Goal: Task Accomplishment & Management: Manage account settings

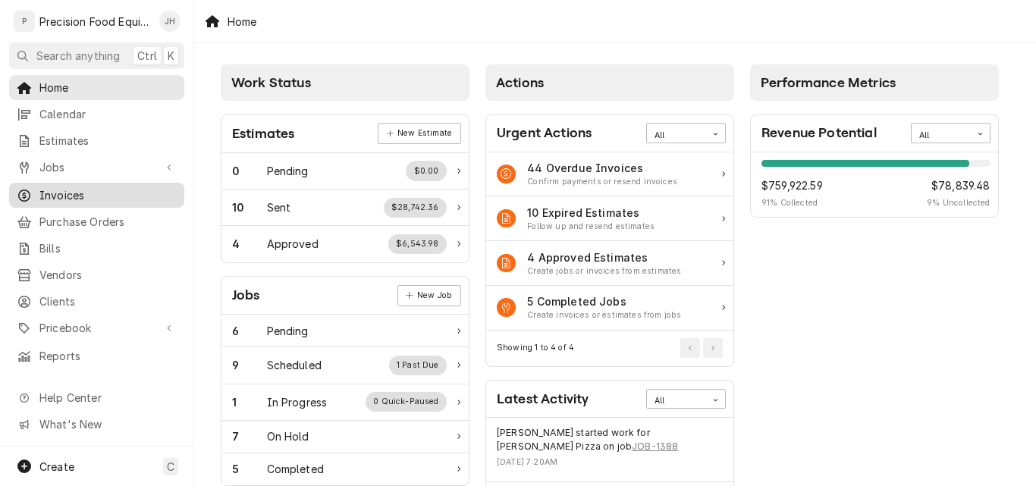
click at [72, 187] on span "Invoices" at bounding box center [107, 195] width 137 height 16
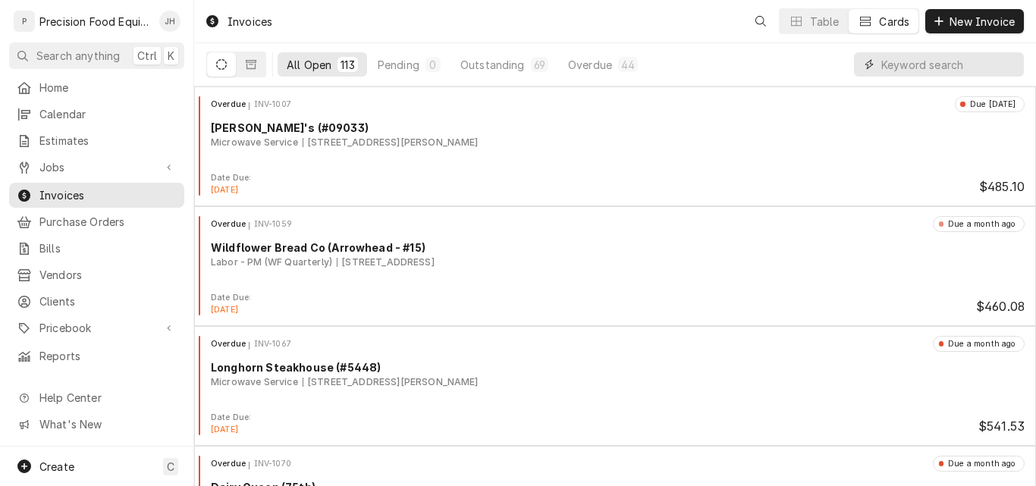
click at [966, 69] on input "Dynamic Content Wrapper" at bounding box center [948, 64] width 135 height 24
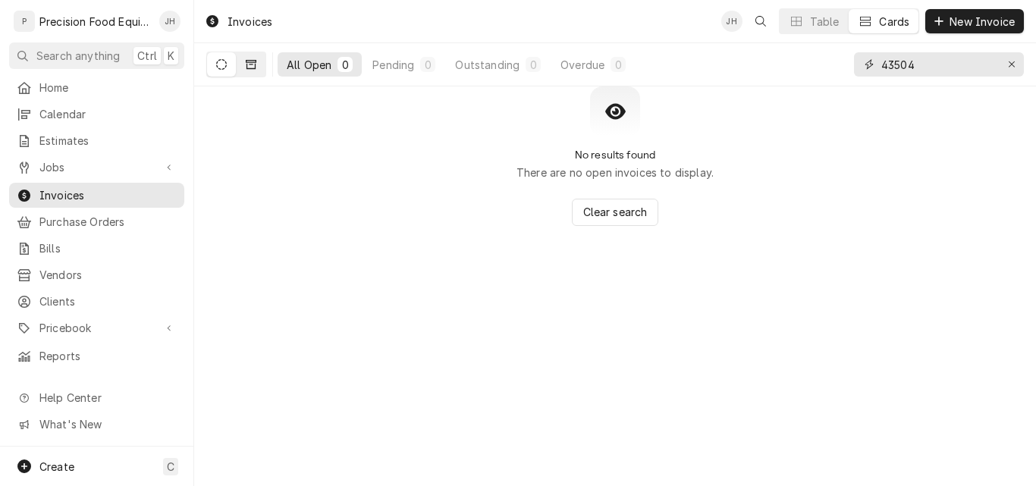
type input "43504"
click at [252, 67] on icon "Dynamic Content Wrapper" at bounding box center [251, 64] width 11 height 11
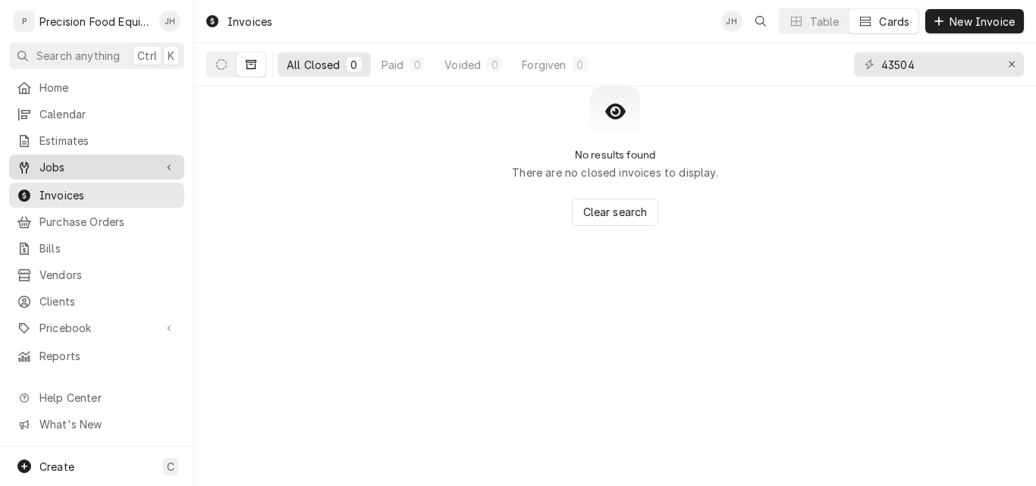
click at [49, 166] on span "Jobs" at bounding box center [96, 167] width 114 height 16
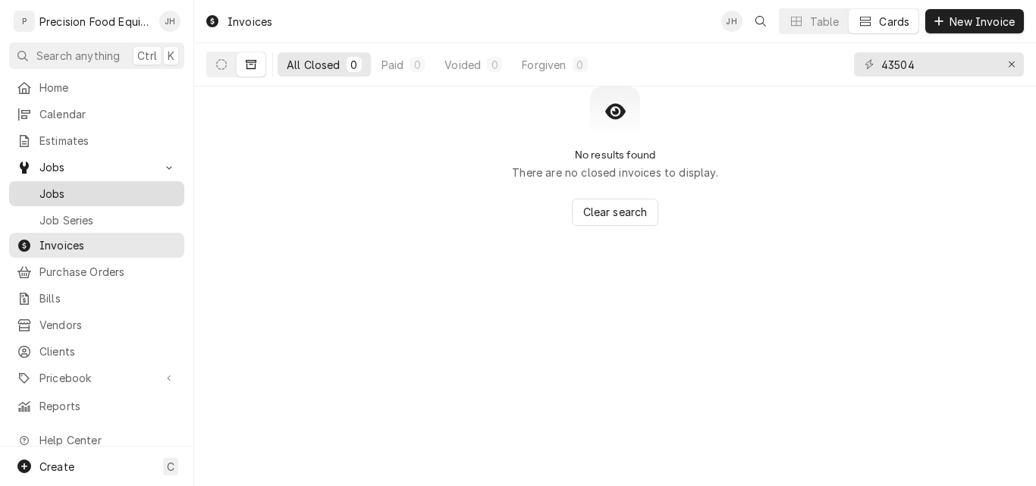
click at [95, 186] on span "Jobs" at bounding box center [107, 194] width 137 height 16
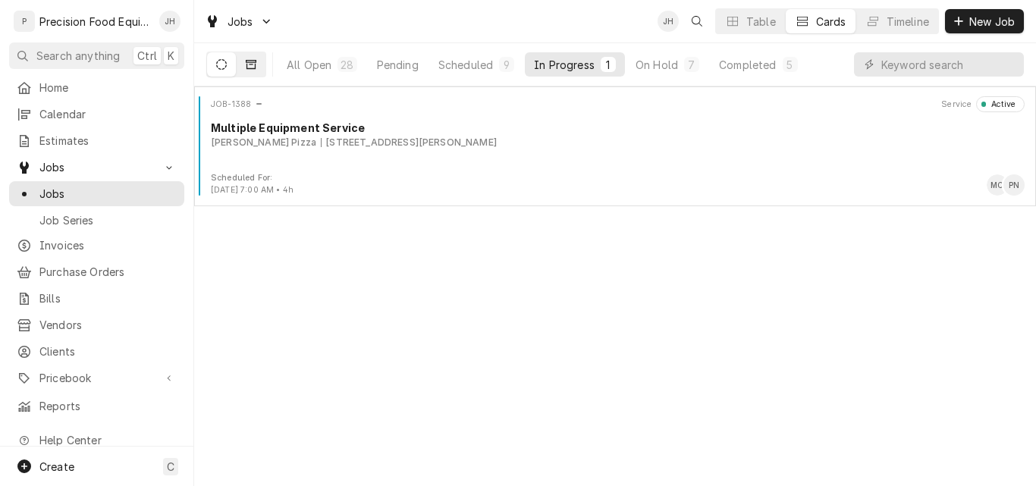
click at [254, 62] on icon "Dynamic Content Wrapper" at bounding box center [251, 64] width 11 height 9
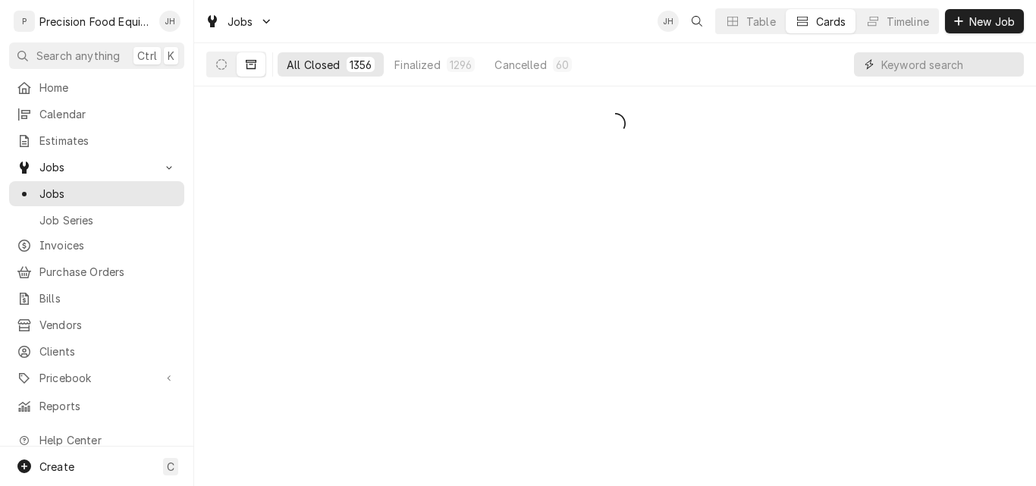
click at [904, 69] on input "Dynamic Content Wrapper" at bounding box center [948, 64] width 135 height 24
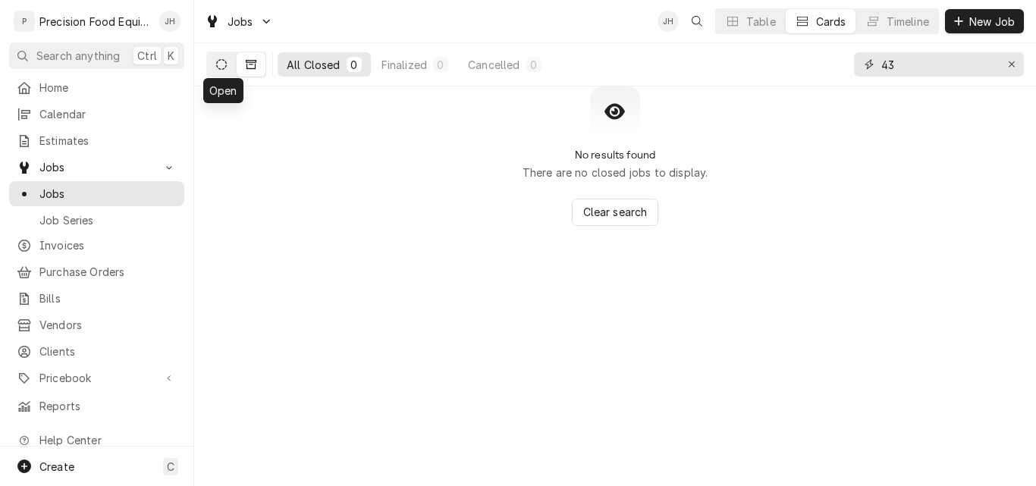
type input "4"
type input "1"
type input "walker"
click at [1007, 66] on icon "Erase input" at bounding box center [1011, 64] width 8 height 11
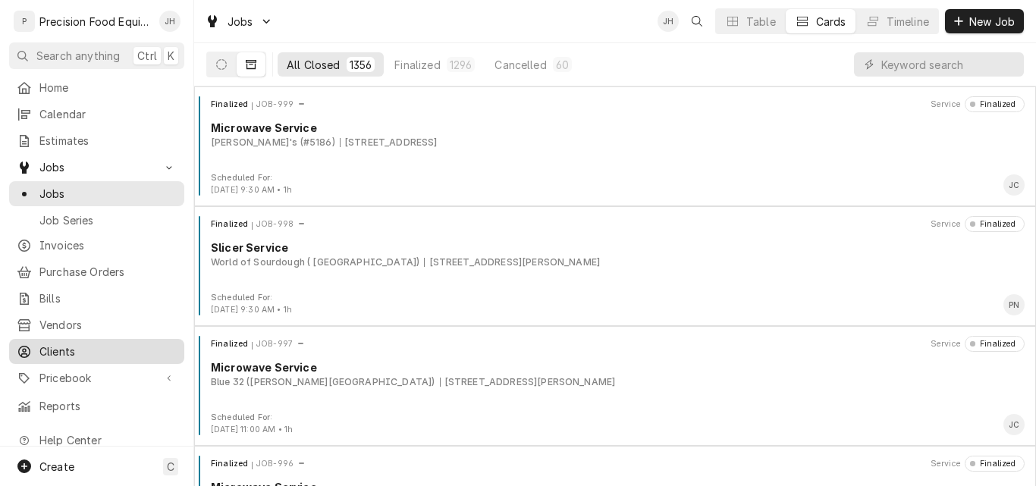
click at [82, 346] on span "Clients" at bounding box center [107, 351] width 137 height 16
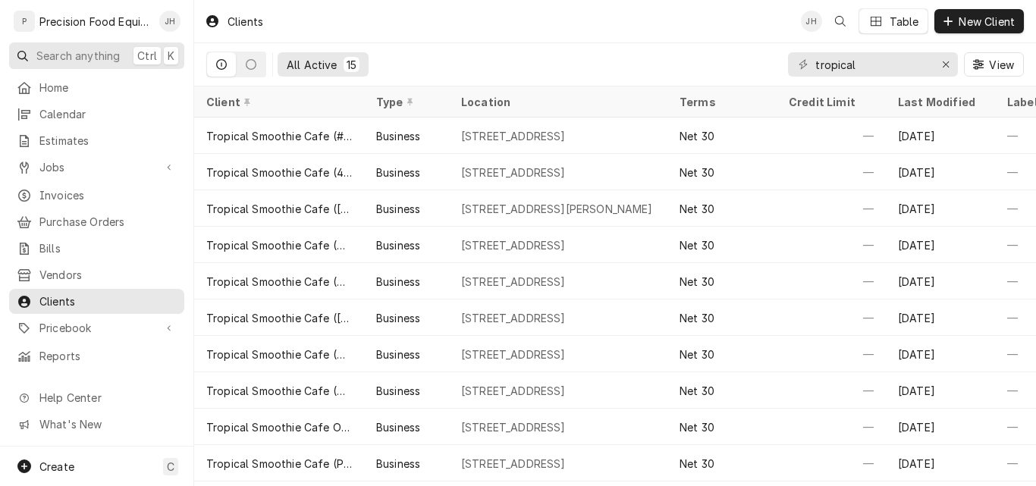
click at [45, 55] on span "Search anything" at bounding box center [77, 56] width 83 height 16
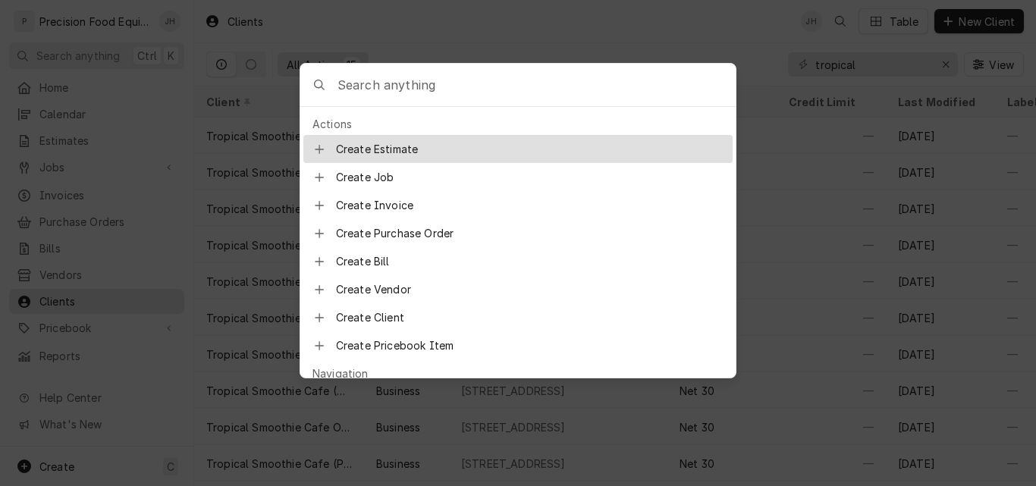
click at [412, 89] on input "Global Command Menu" at bounding box center [536, 85] width 398 height 42
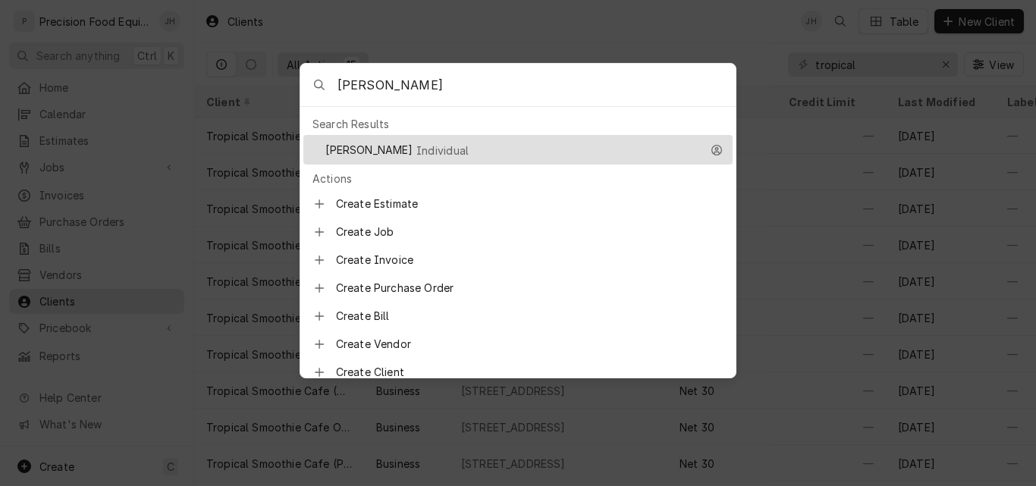
drag, startPoint x: 393, startPoint y: 89, endPoint x: 296, endPoint y: 94, distance: 97.1
click at [296, 94] on body "P Precision Food Equipment LLC JH Search anything Ctrl K Home Calendar Estimate…" at bounding box center [518, 243] width 1036 height 486
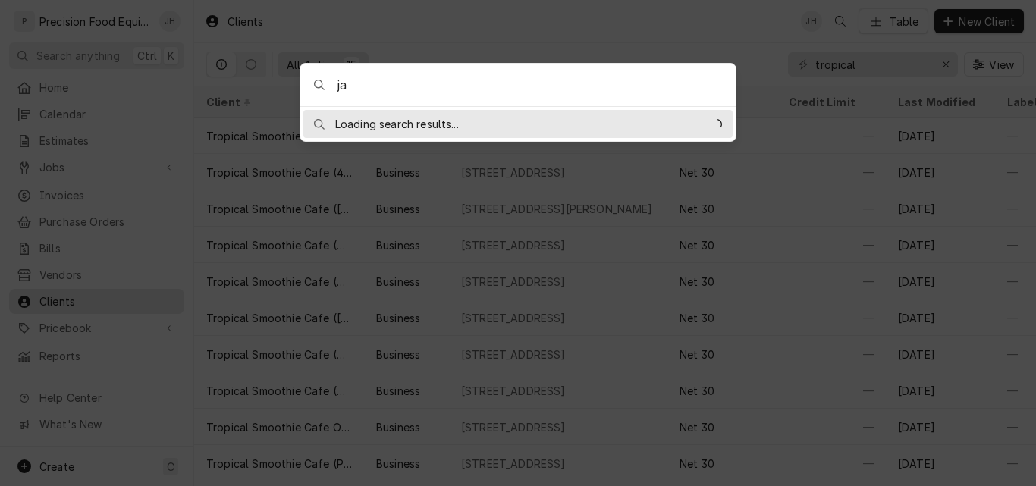
type input "j"
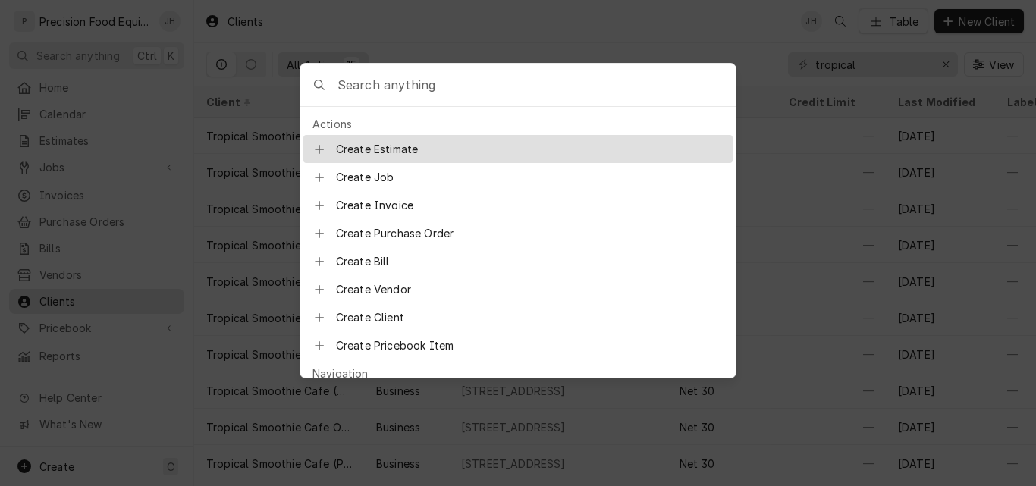
click at [60, 161] on body "P Precision Food Equipment LLC JH Search anything Ctrl K Home Calendar Estimate…" at bounding box center [518, 243] width 1036 height 486
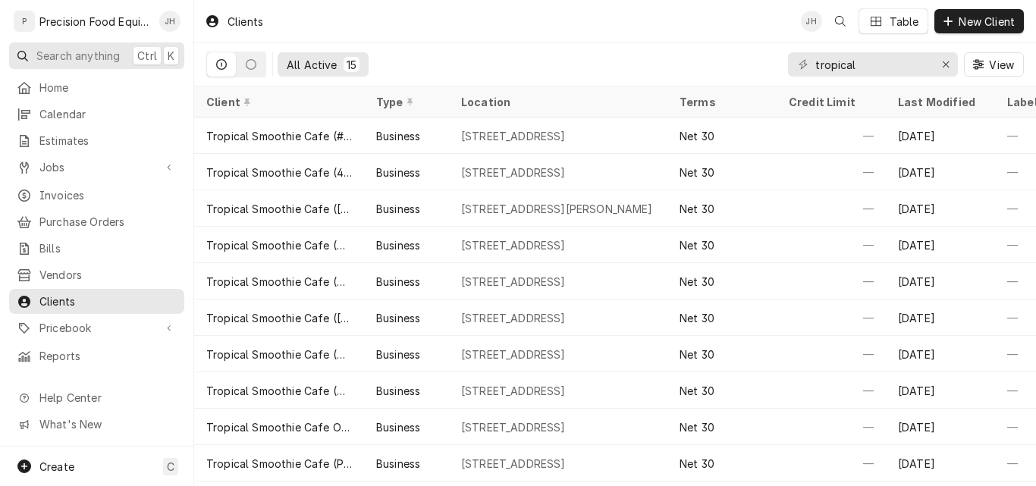
click at [73, 52] on span "Search anything" at bounding box center [77, 56] width 83 height 16
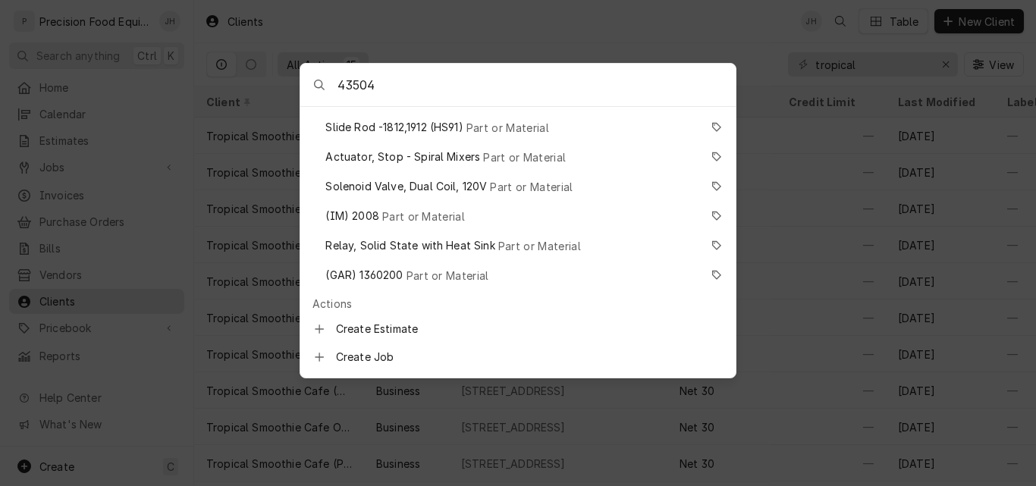
scroll to position [227, 0]
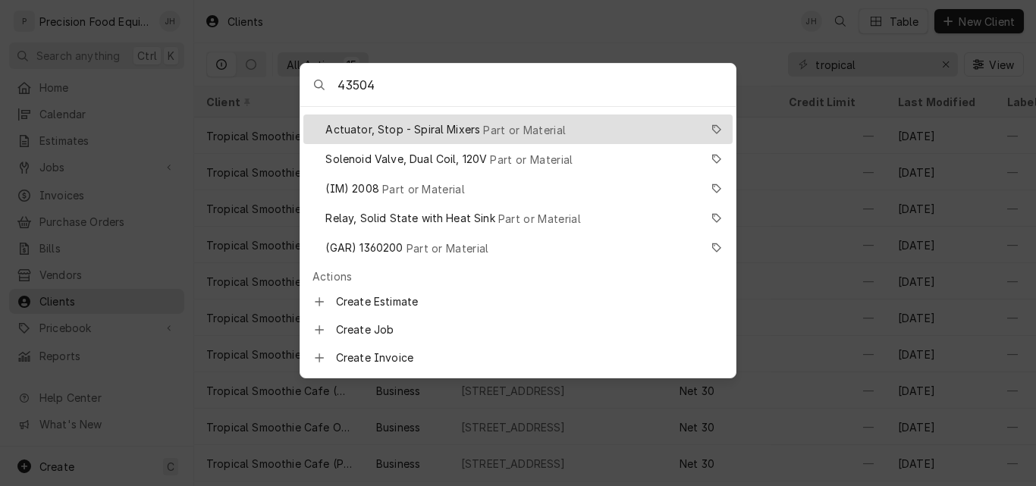
drag, startPoint x: 437, startPoint y: 93, endPoint x: 321, endPoint y: 77, distance: 117.1
click at [321, 77] on div "43504" at bounding box center [517, 85] width 435 height 43
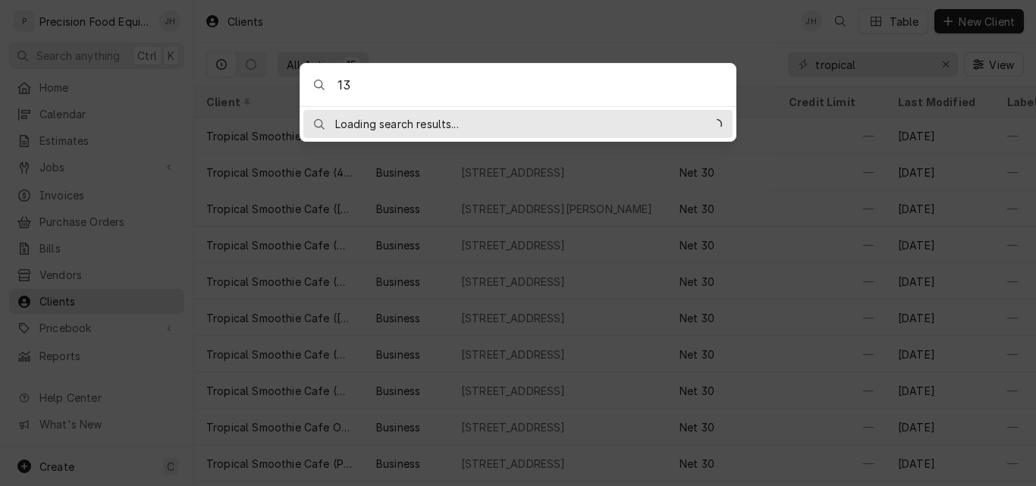
type input "1"
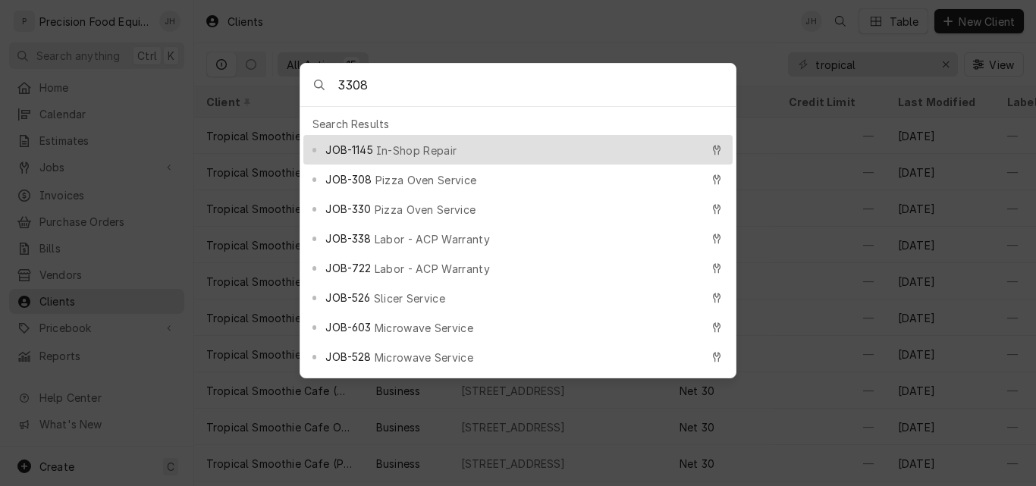
type input "3308"
click at [459, 141] on div "JOB-1145 In-Shop Repair" at bounding box center [512, 149] width 374 height 17
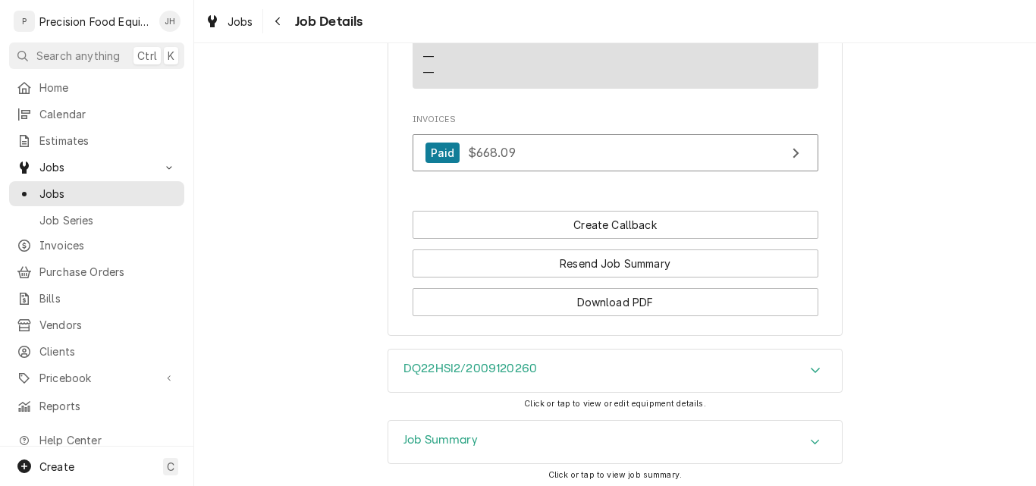
scroll to position [985, 0]
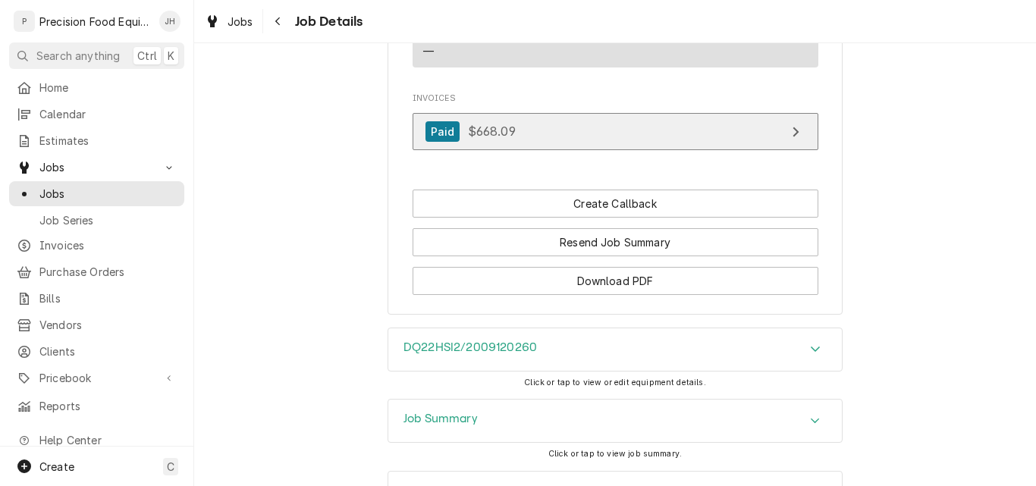
click at [553, 150] on link "Paid $668.09" at bounding box center [615, 131] width 406 height 37
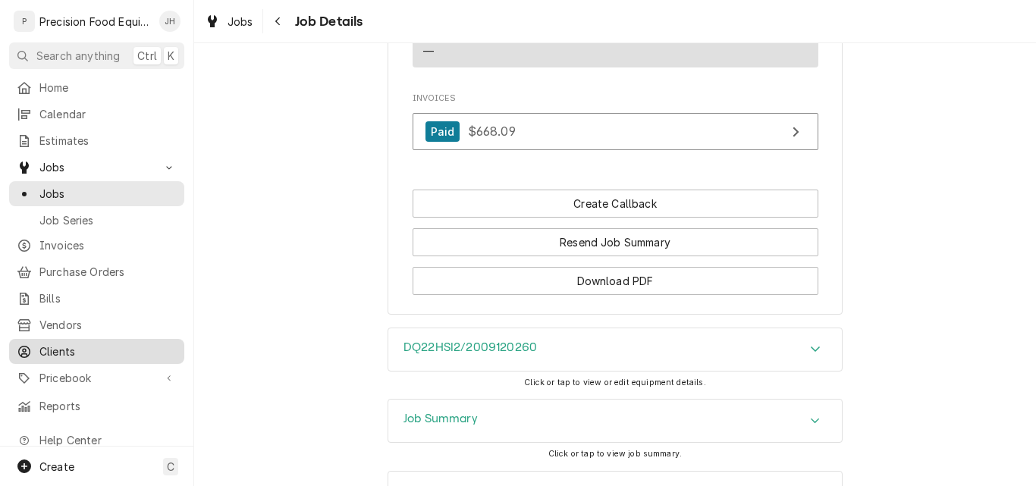
click at [54, 343] on span "Clients" at bounding box center [107, 351] width 137 height 16
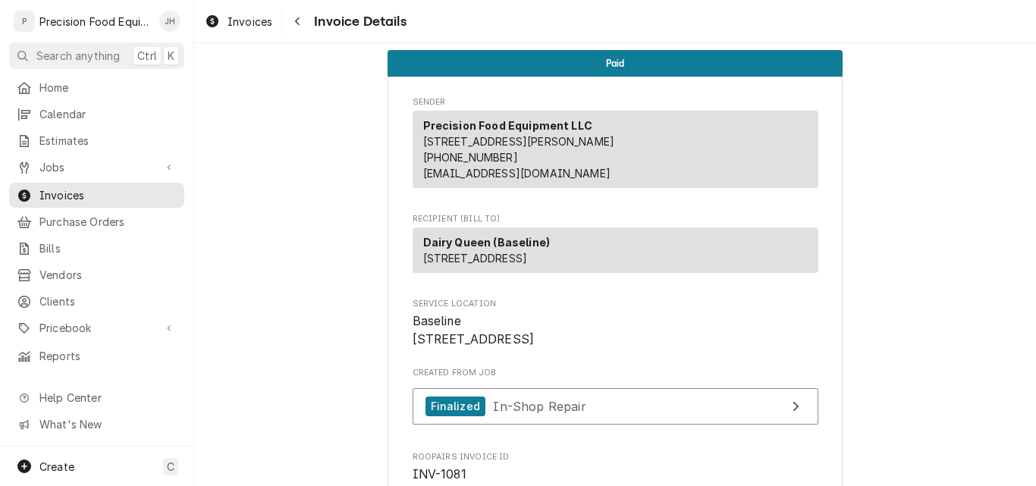
scroll to position [2, 0]
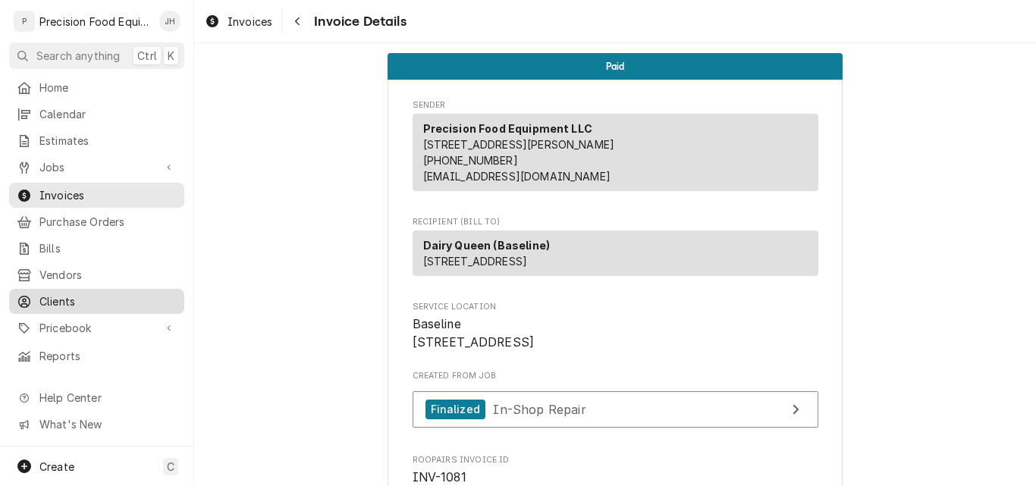
click at [76, 293] on span "Clients" at bounding box center [107, 301] width 137 height 16
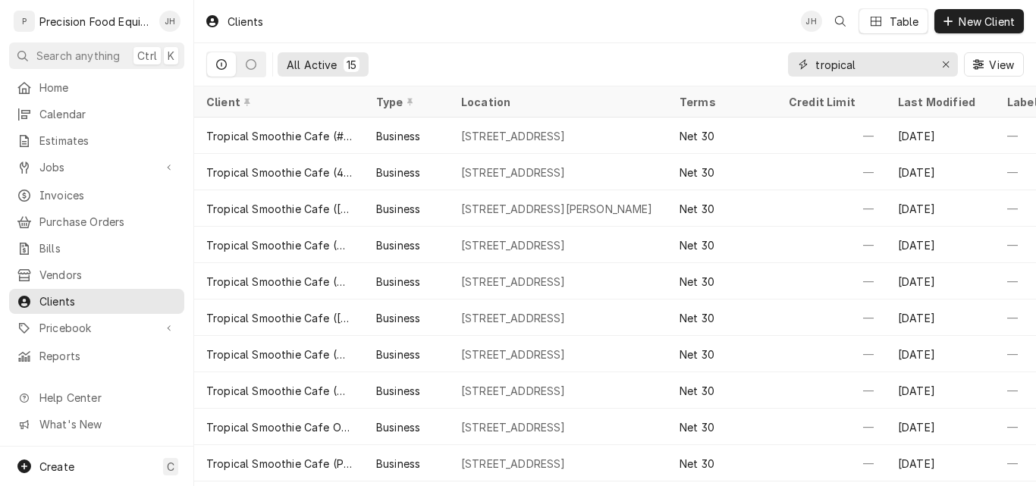
drag, startPoint x: 861, startPoint y: 72, endPoint x: 719, endPoint y: 78, distance: 142.6
click at [725, 86] on div "All Active 15 tropical View" at bounding box center [614, 64] width 841 height 43
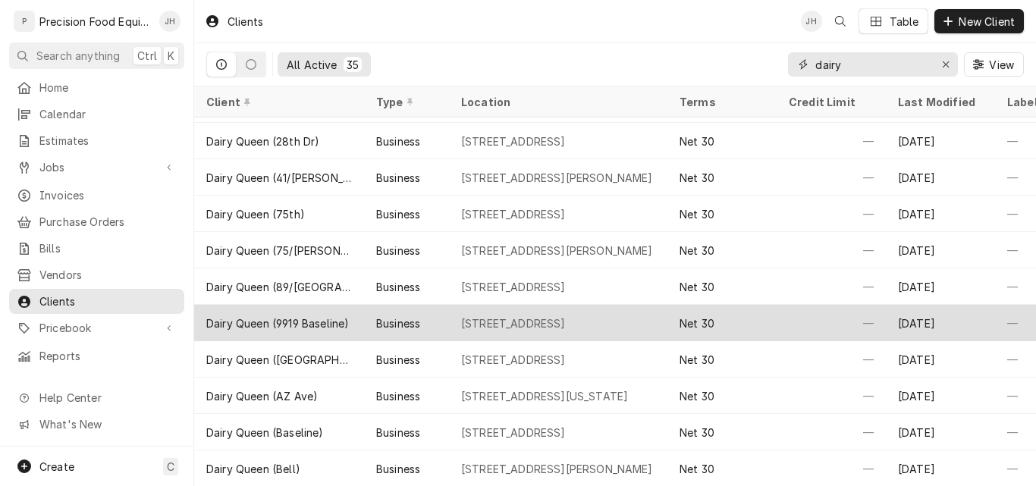
scroll to position [76, 0]
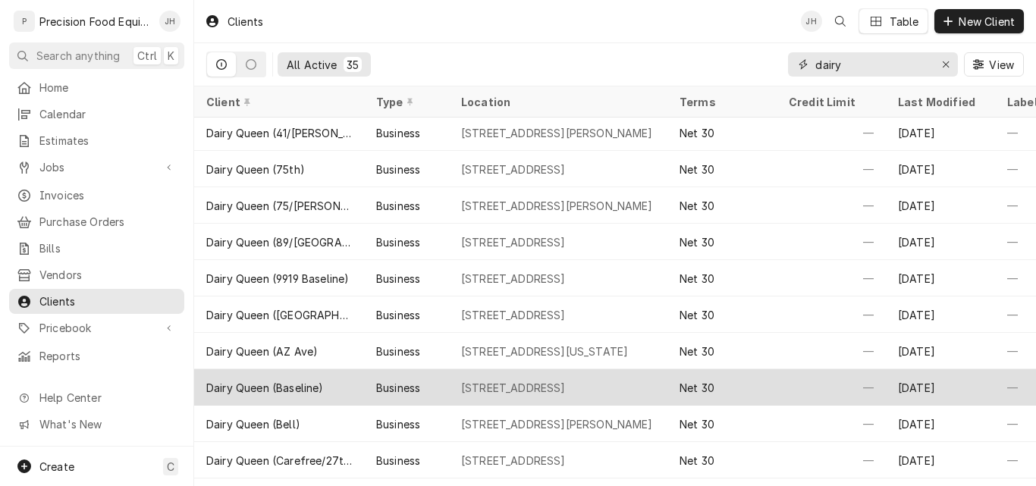
type input "dairy"
click at [335, 385] on div "Dairy Queen (Baseline)" at bounding box center [279, 387] width 170 height 36
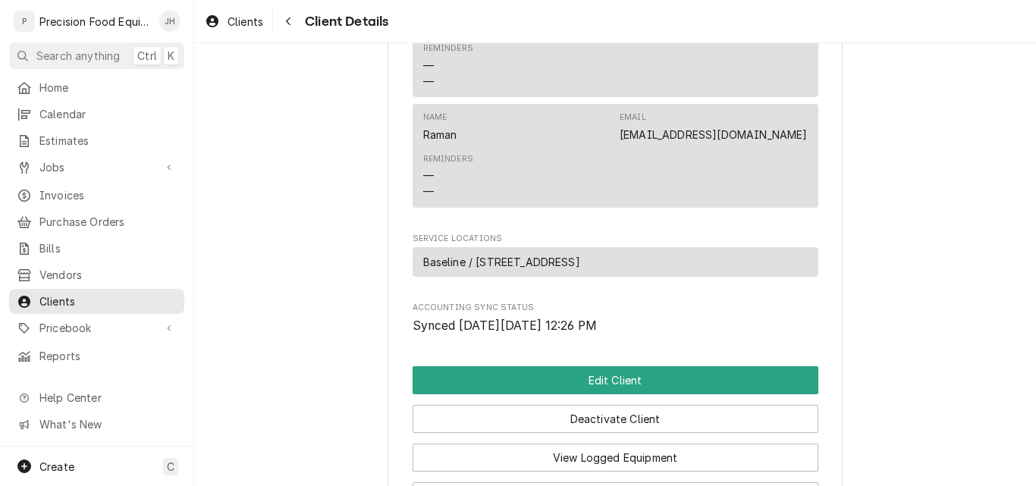
scroll to position [758, 0]
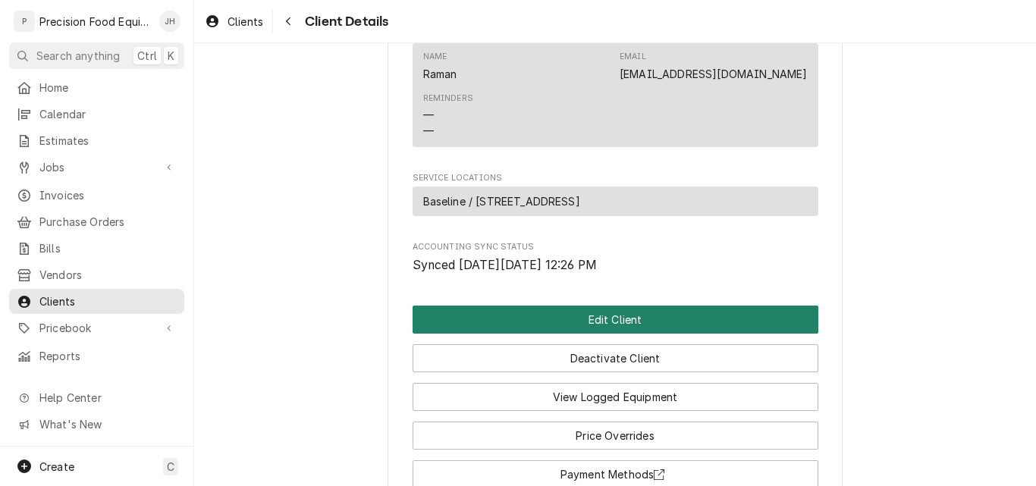
click at [614, 319] on button "Edit Client" at bounding box center [615, 319] width 406 height 28
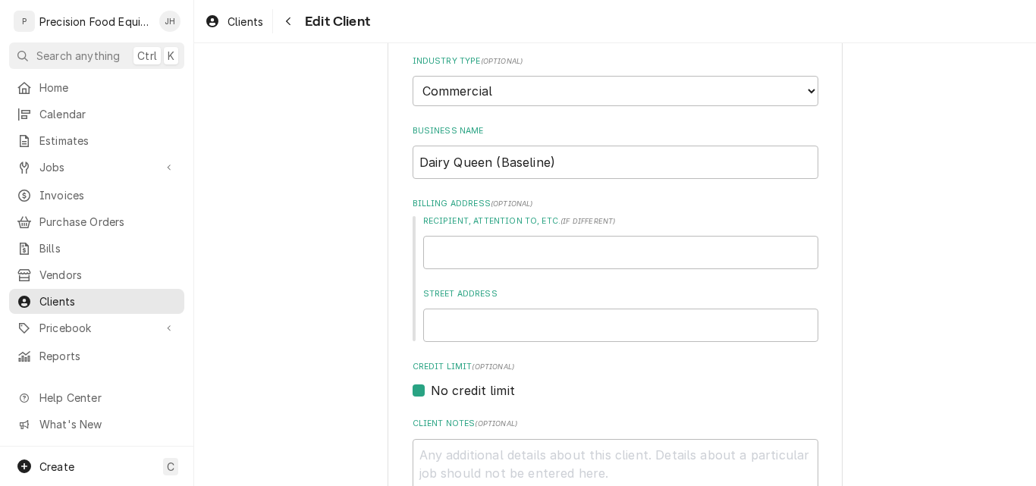
scroll to position [152, 0]
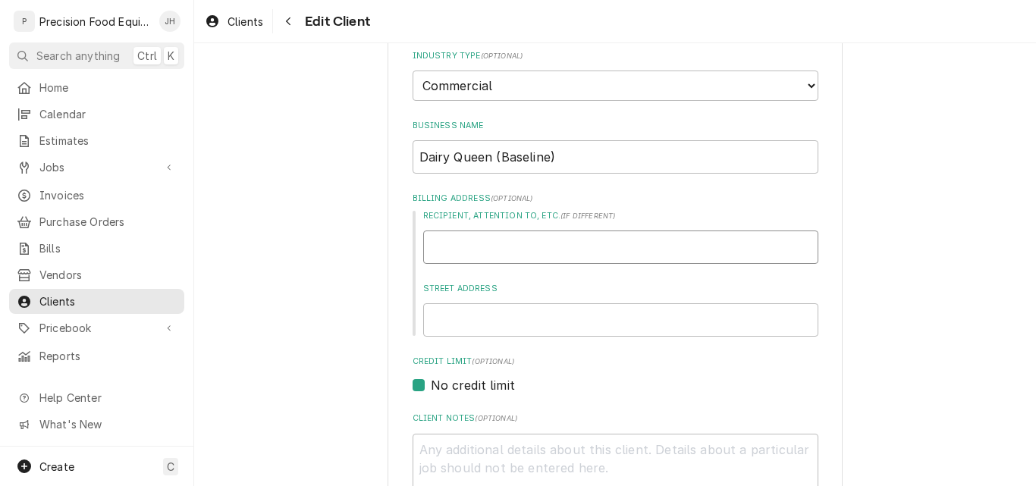
click at [559, 242] on input "Recipient, Attention To, etc. ( if different )" at bounding box center [620, 246] width 395 height 33
type textarea "x"
type input "D"
type textarea "x"
type input "Da"
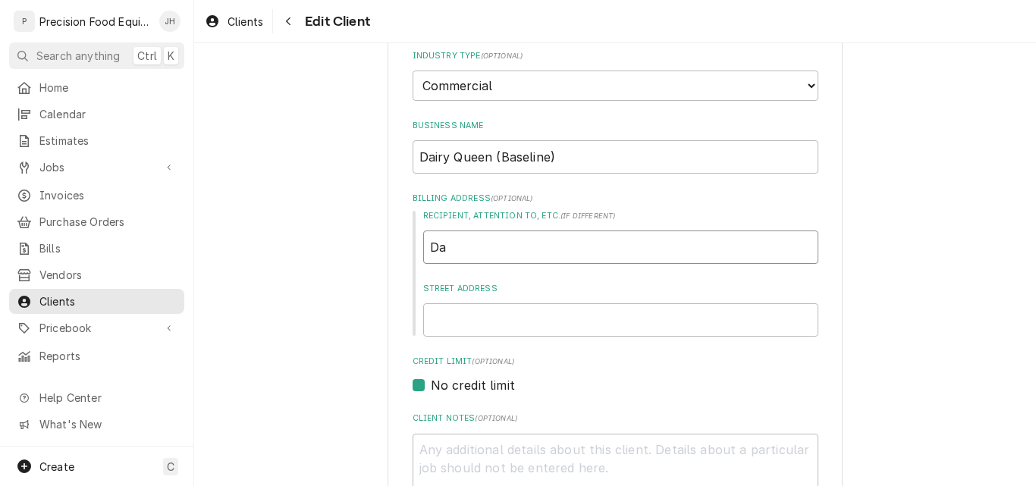
type textarea "x"
type input "Dai"
type textarea "x"
type input "Dair"
type textarea "x"
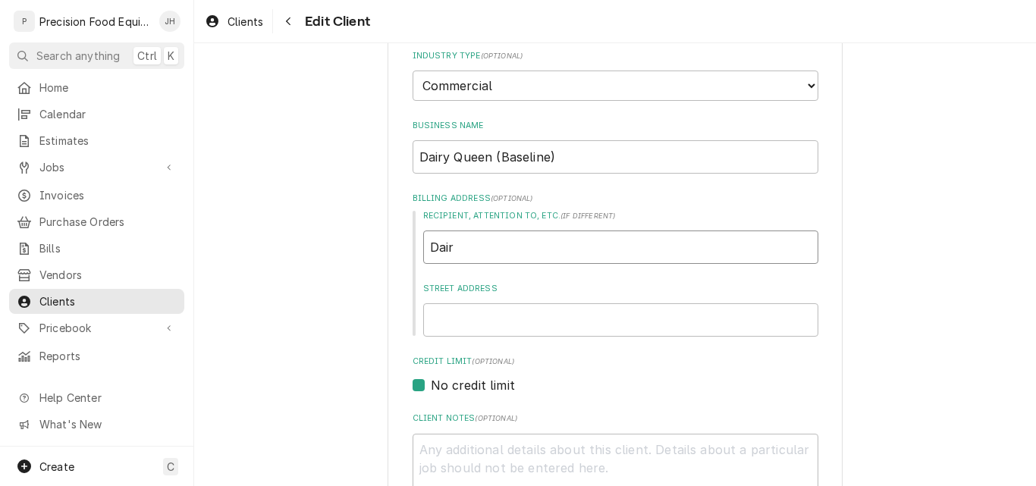
type input "Dairy"
type textarea "x"
type input "Dairy"
type textarea "x"
type input "Dairy Q"
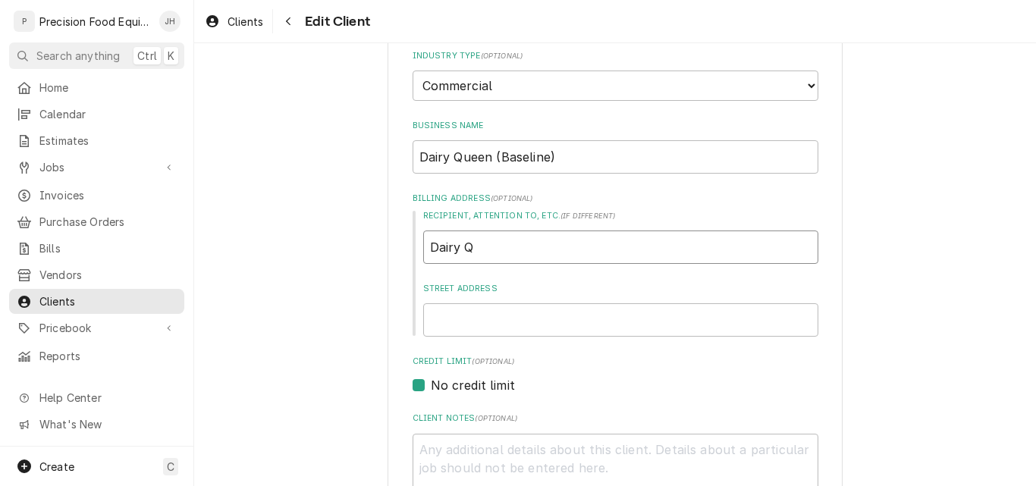
type textarea "x"
type input "Dairy Qu"
type textarea "x"
type input "Dairy Que"
type textarea "x"
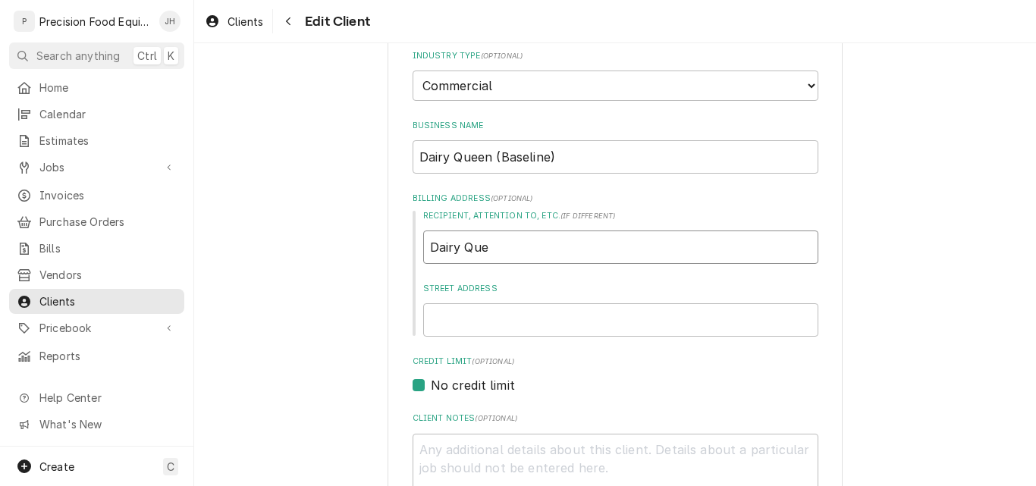
type input "Dairy Quee"
type textarea "x"
type input "Dairy Queen"
type textarea "x"
type input "Dairy Queen"
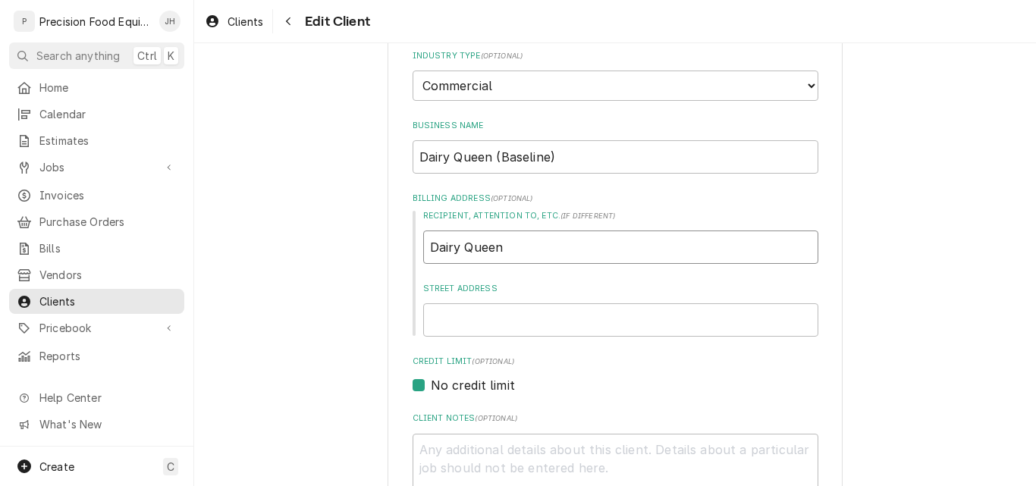
type textarea "x"
type input "Dairy Queen 4"
type textarea "x"
type input "Dairy Queen 43"
type textarea "x"
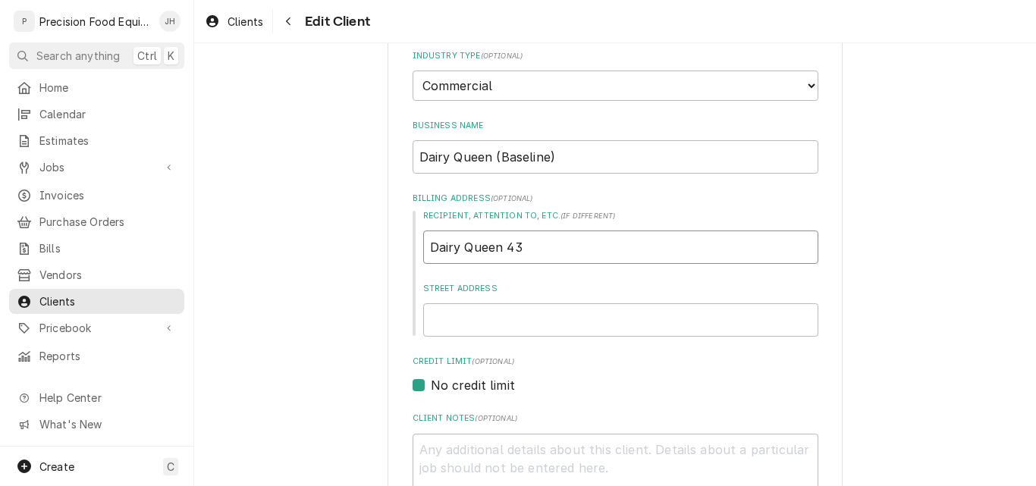
type input "Dairy Queen 435"
type textarea "x"
type input "Dairy Queen 4350"
type textarea "x"
type input "Dairy Queen 43504"
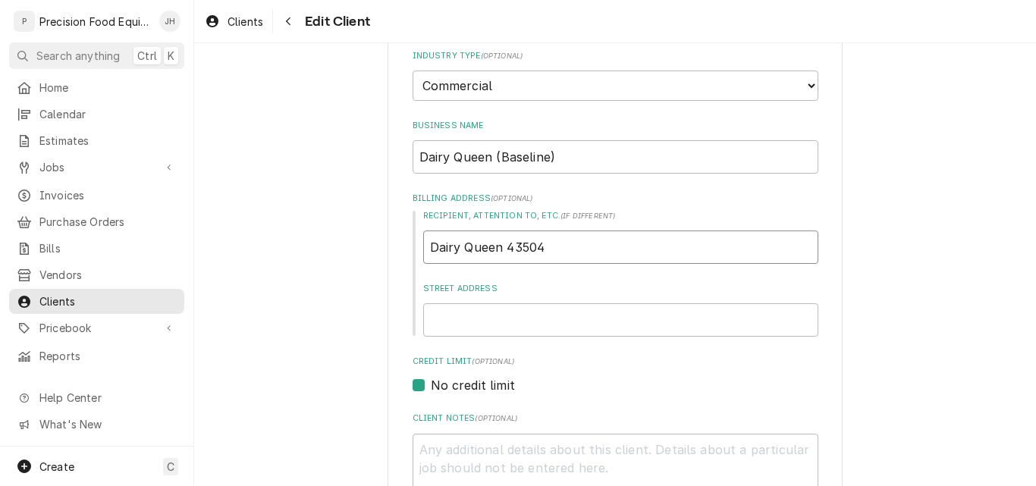
type textarea "x"
type input "Dairy Queen #43504"
type input "3"
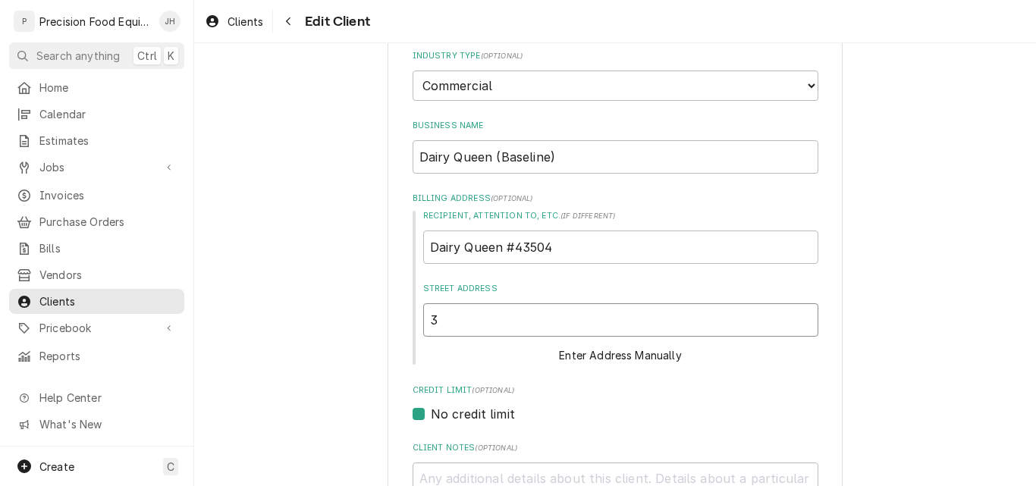
type textarea "x"
type input "33"
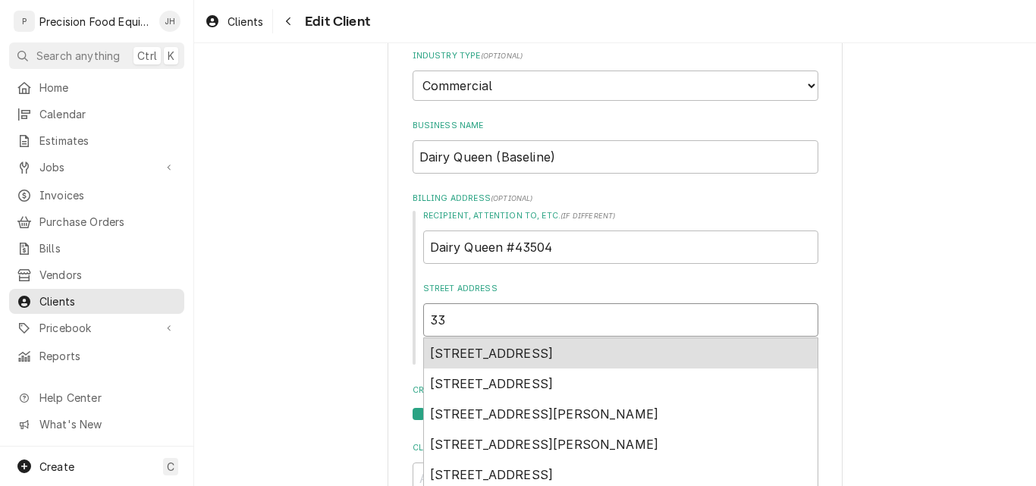
type textarea "x"
type input "330"
type textarea "x"
type input "3308"
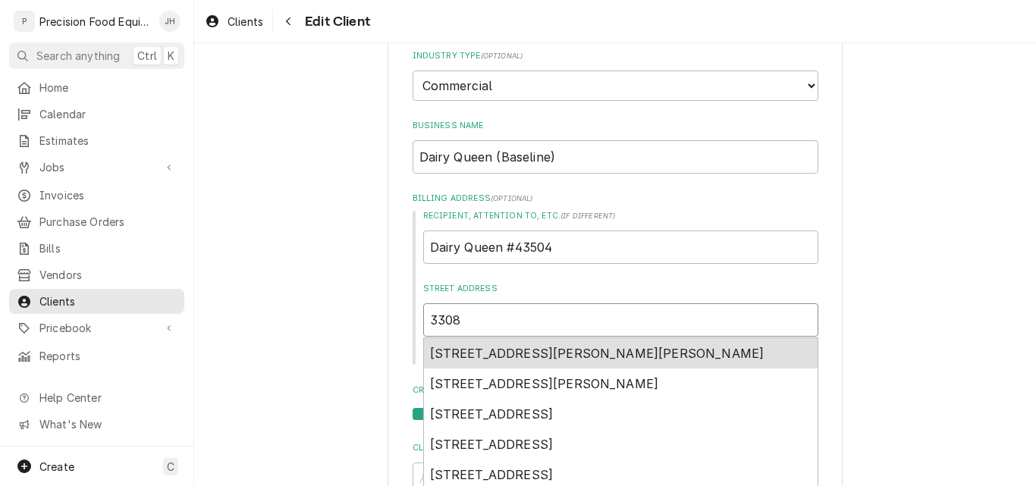
type textarea "x"
type input "3308"
type textarea "x"
type input "3308 e"
type textarea "x"
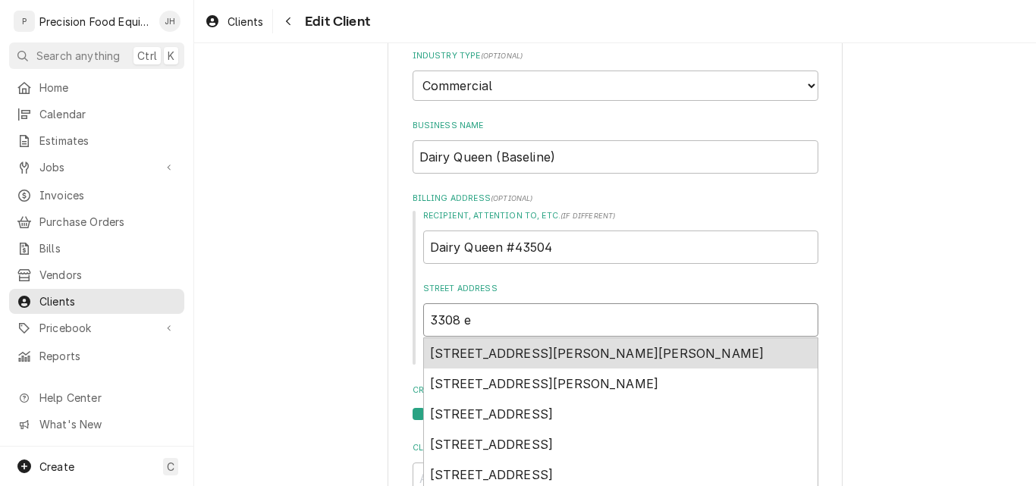
type input "3308 e"
type textarea "x"
type input "3308 e b"
type textarea "x"
type input "3308 e ba"
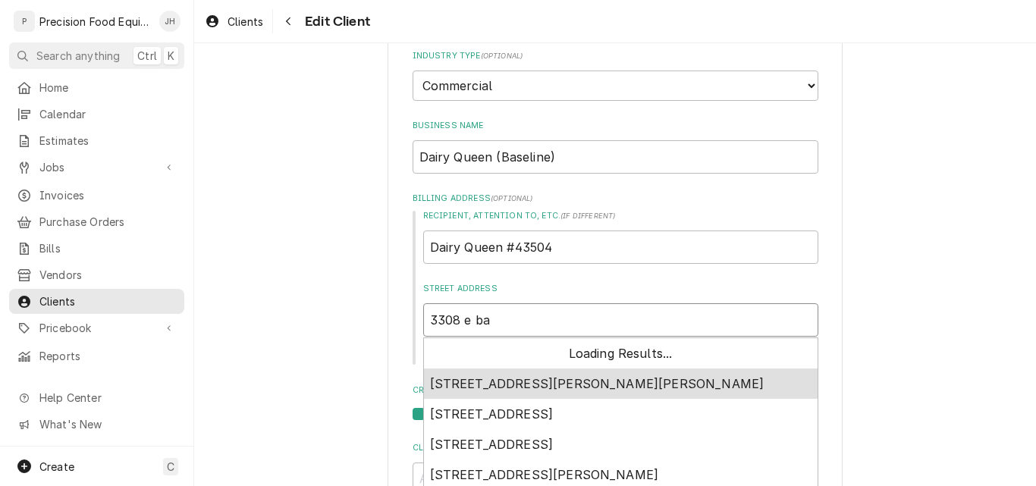
type textarea "x"
type input "3308 e bas"
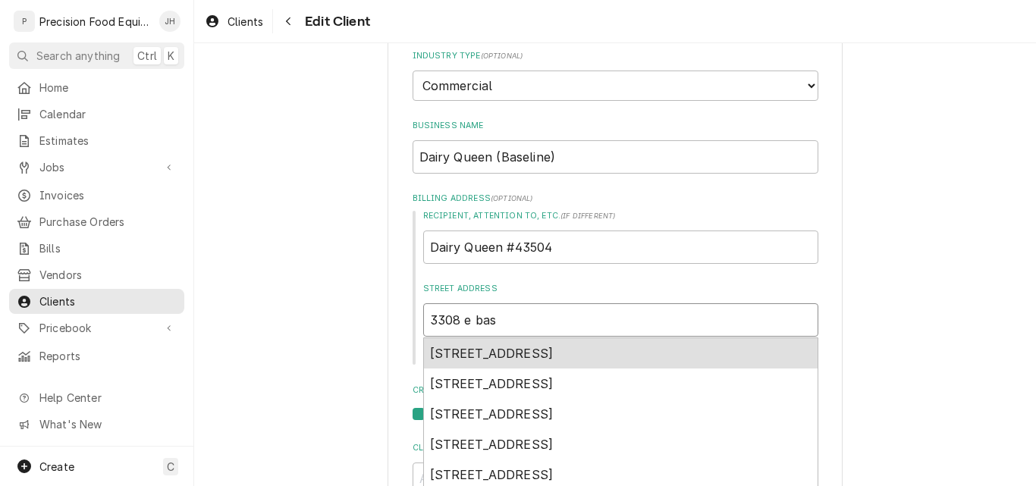
click at [553, 351] on span "3308 East Baseline Road, Phoenix, AZ, USA" at bounding box center [492, 353] width 124 height 15
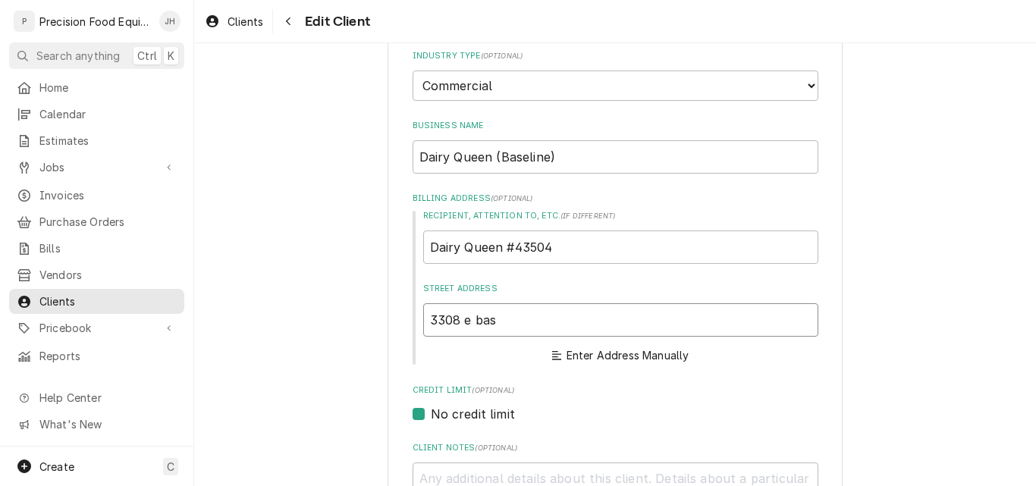
type textarea "x"
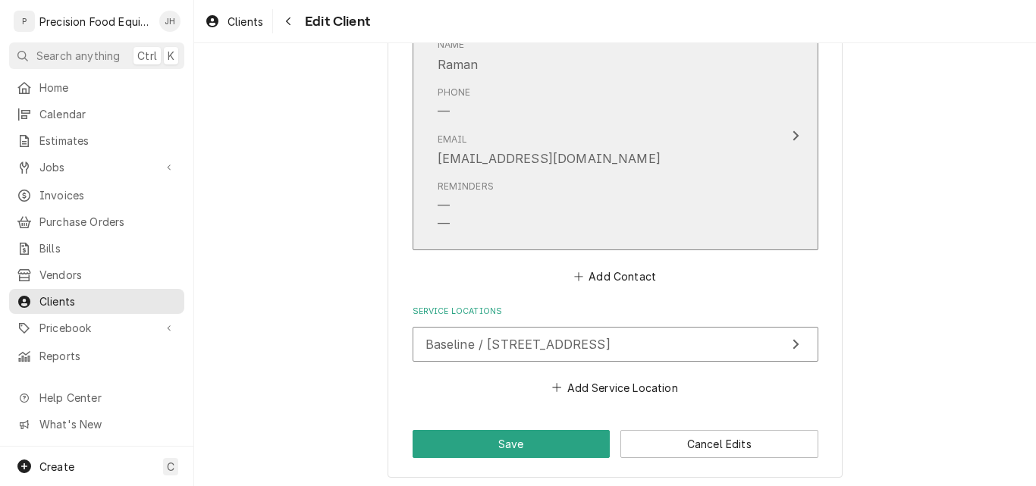
scroll to position [1684, 0]
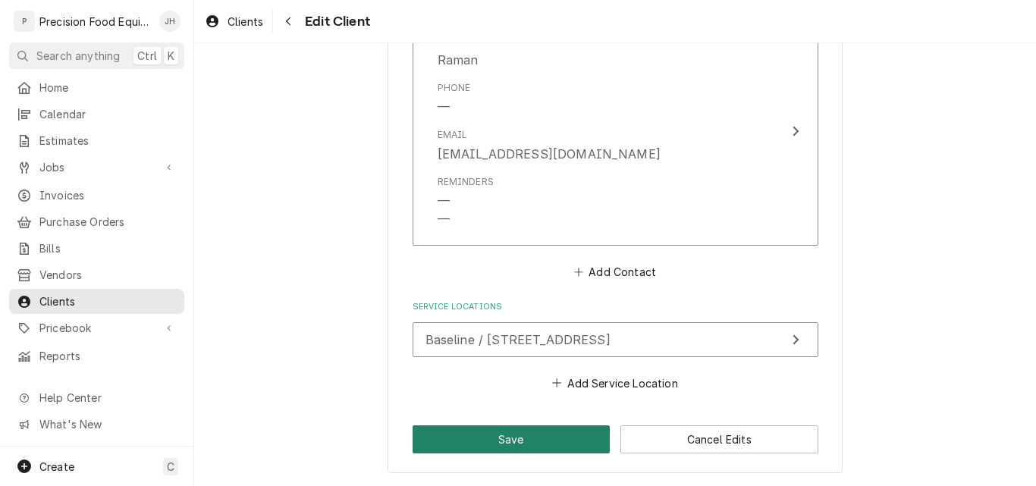
type input "3308 E Baseline Rd"
click at [512, 440] on button "Save" at bounding box center [511, 439] width 198 height 28
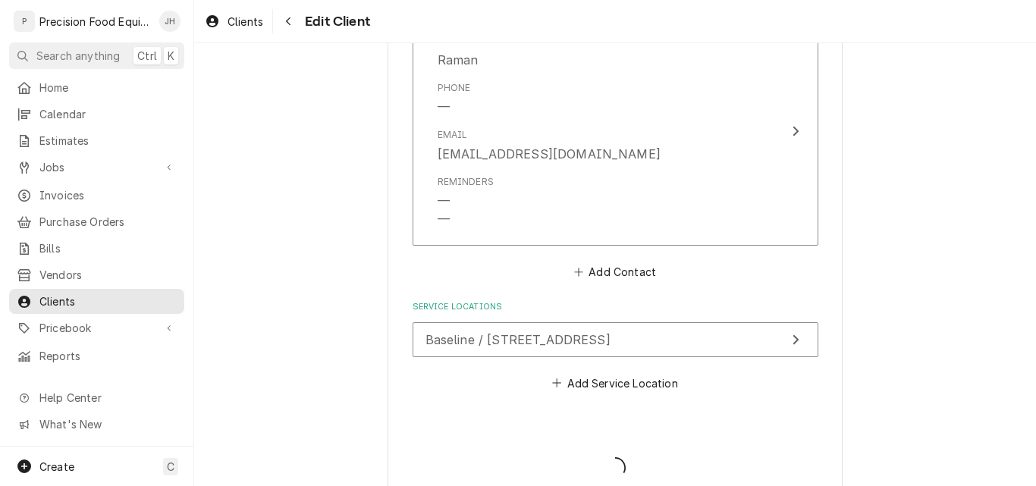
type textarea "x"
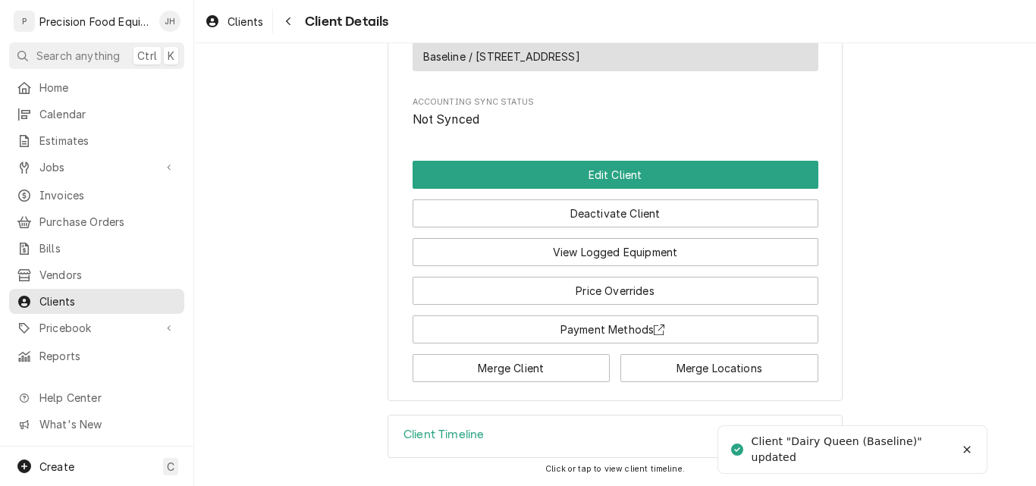
scroll to position [939, 0]
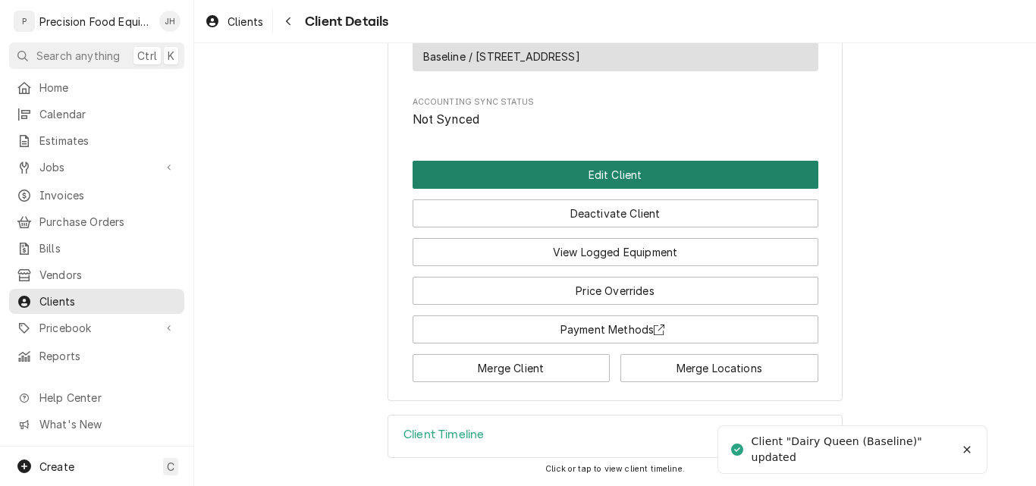
click at [661, 180] on button "Edit Client" at bounding box center [615, 175] width 406 height 28
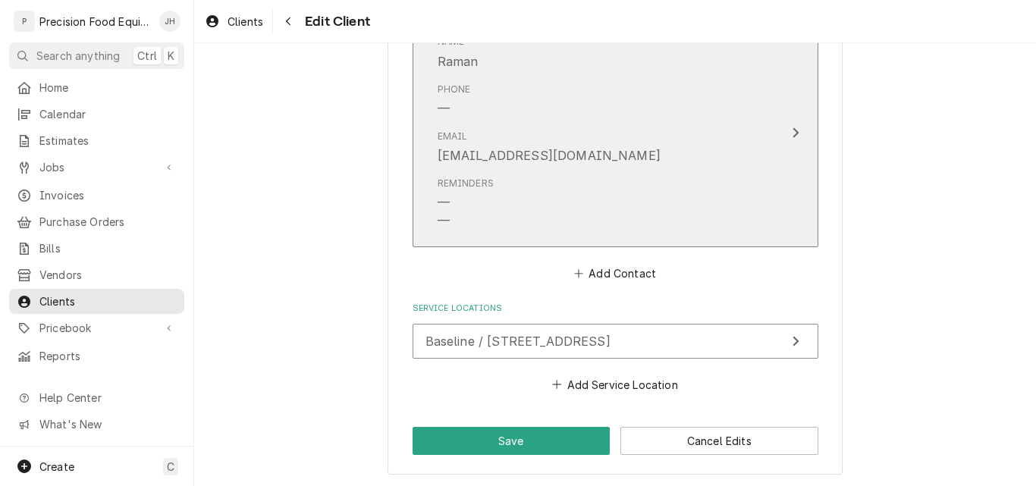
scroll to position [1684, 0]
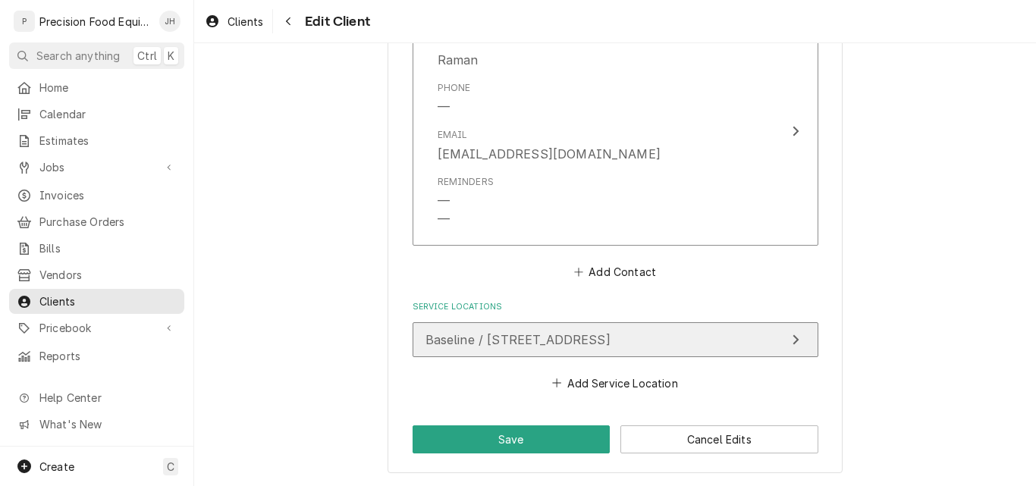
click at [737, 342] on button "Baseline / 3308 E Baseline Rd', Phoenix, AZ 85042" at bounding box center [615, 339] width 406 height 35
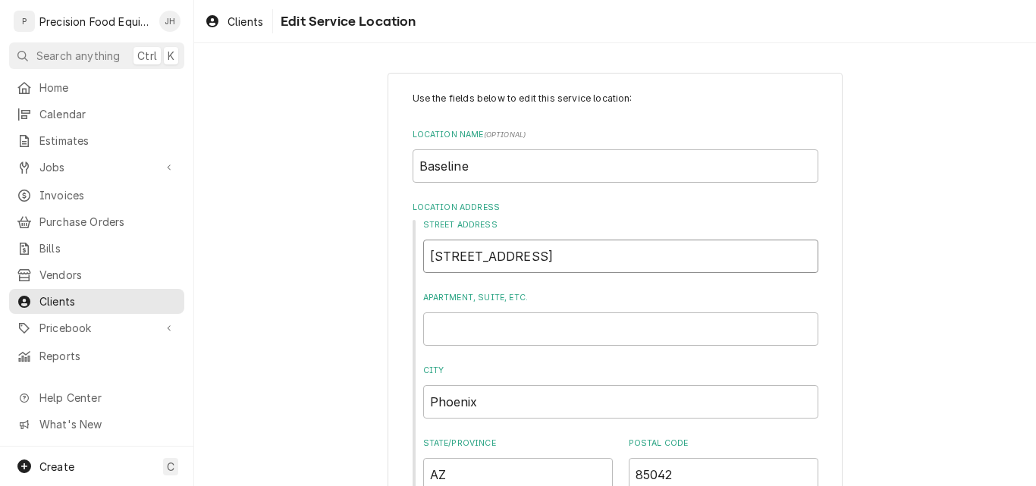
click at [547, 261] on input "3308 E Baseline Rd'" at bounding box center [620, 256] width 395 height 33
type textarea "x"
type input "3308 E Baseline Rd"
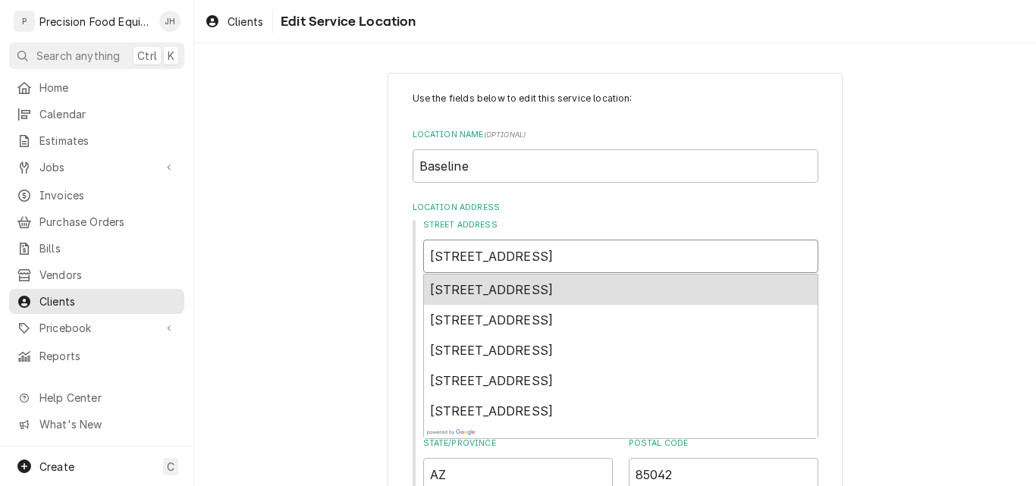
click at [553, 290] on span "3308 E Baseline Rd, Phoenix, AZ, USA" at bounding box center [492, 289] width 124 height 15
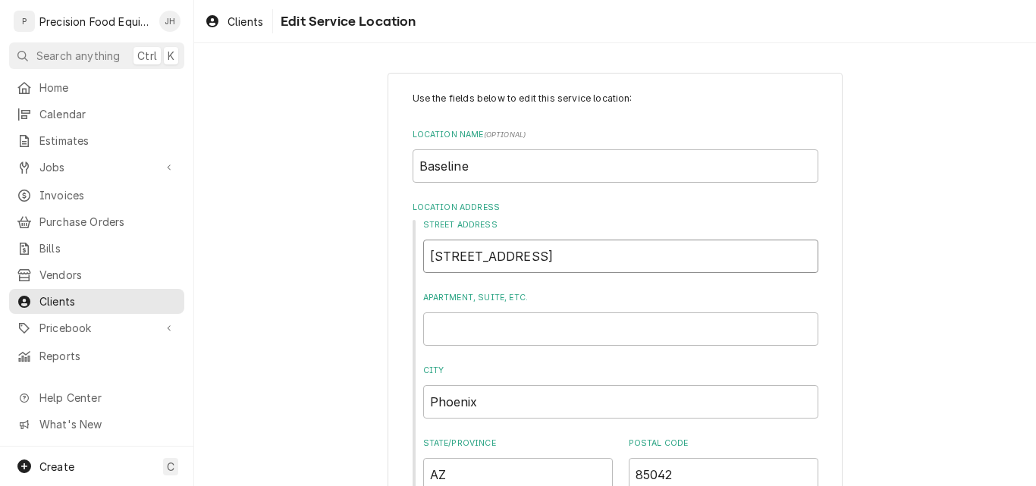
type textarea "x"
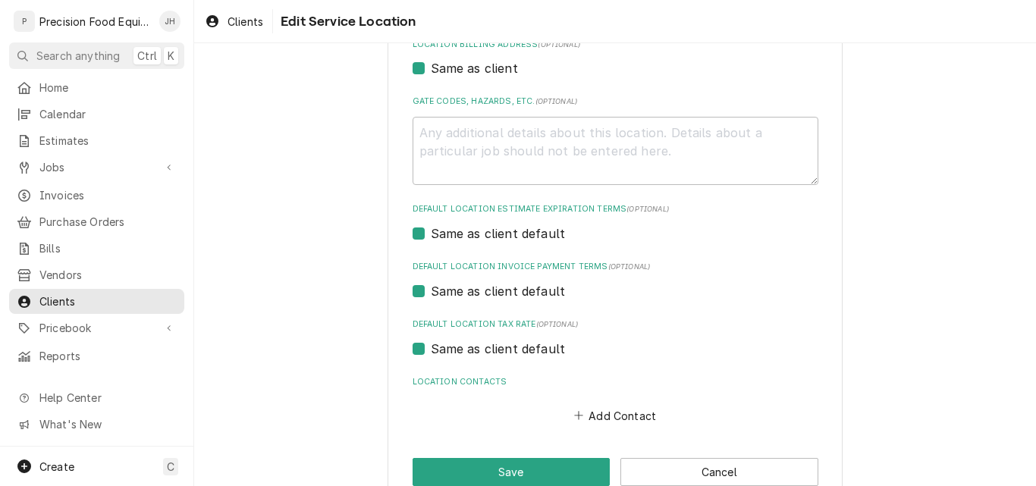
scroll to position [504, 0]
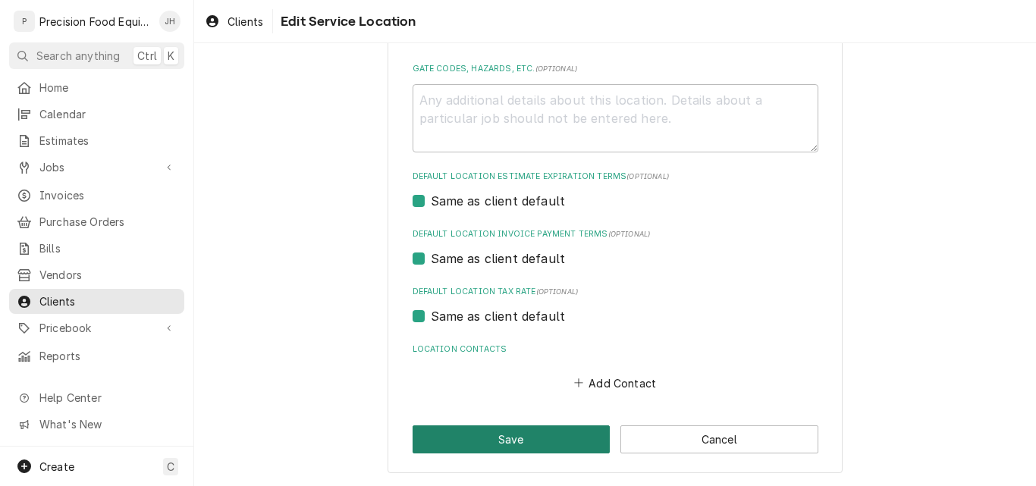
type input "3308 E Baseline Rd"
click at [525, 445] on button "Save" at bounding box center [511, 439] width 198 height 28
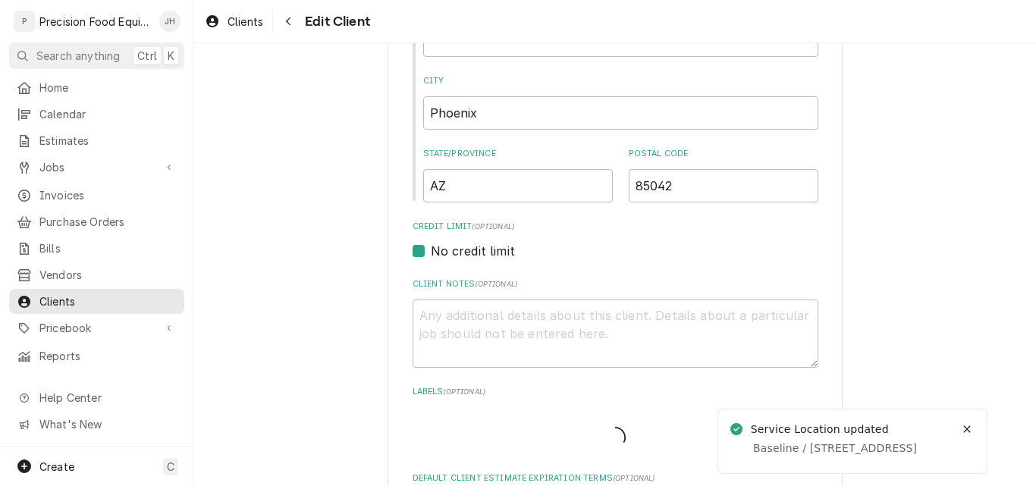
scroll to position [1665, 0]
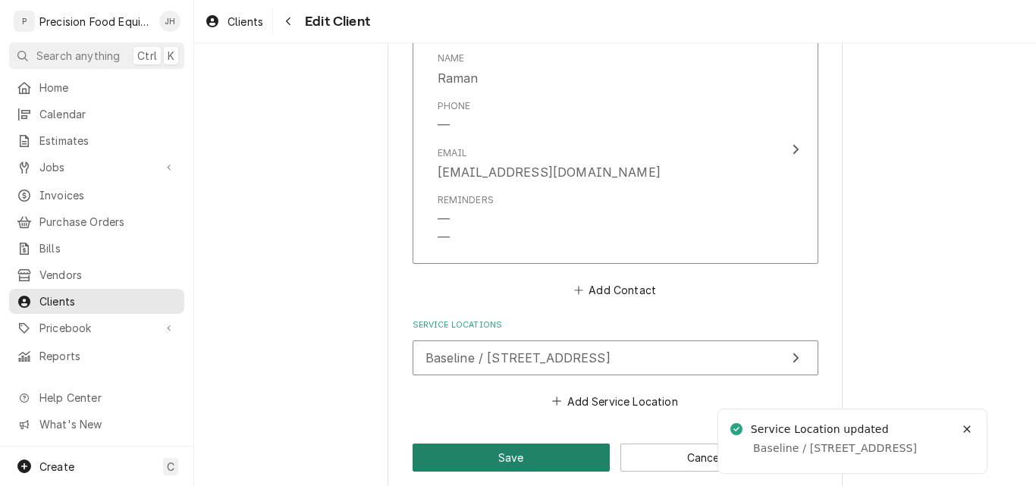
click at [519, 455] on button "Save" at bounding box center [511, 457] width 198 height 28
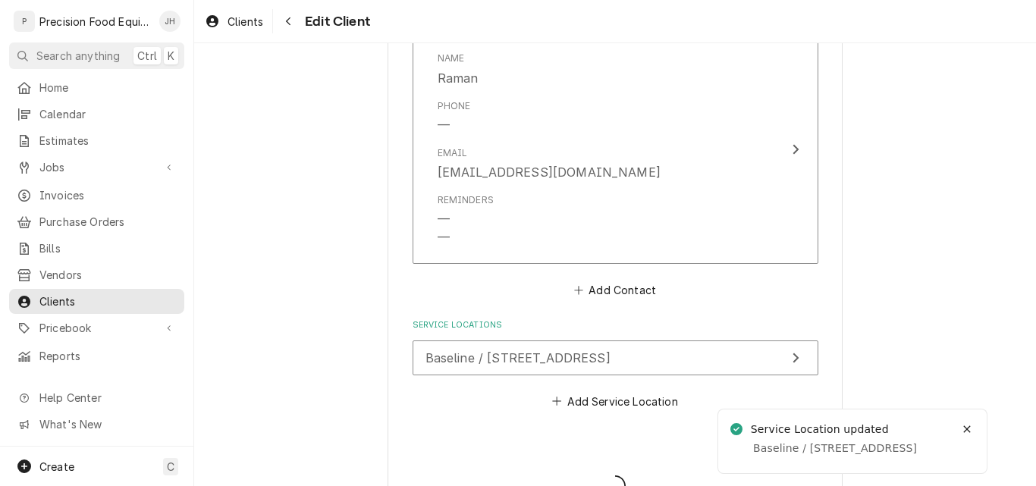
type textarea "x"
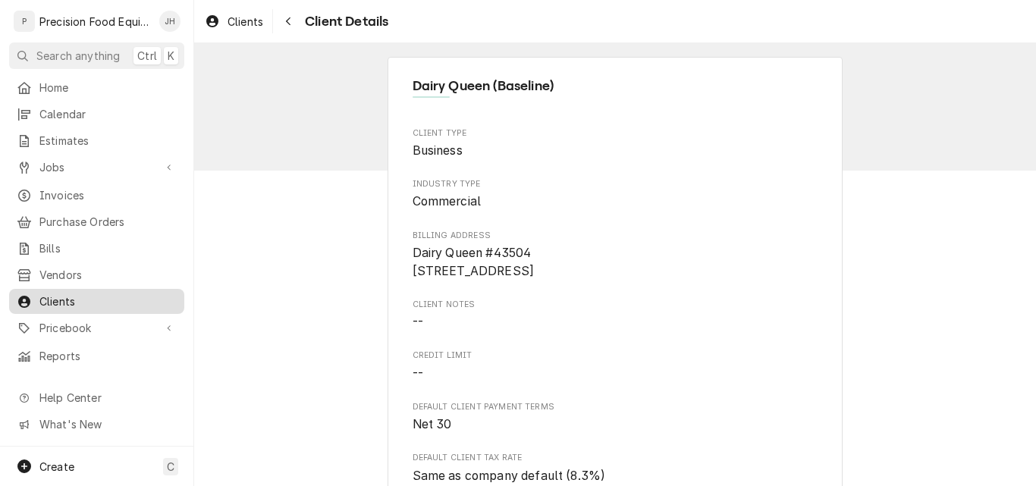
click at [74, 293] on span "Clients" at bounding box center [107, 301] width 137 height 16
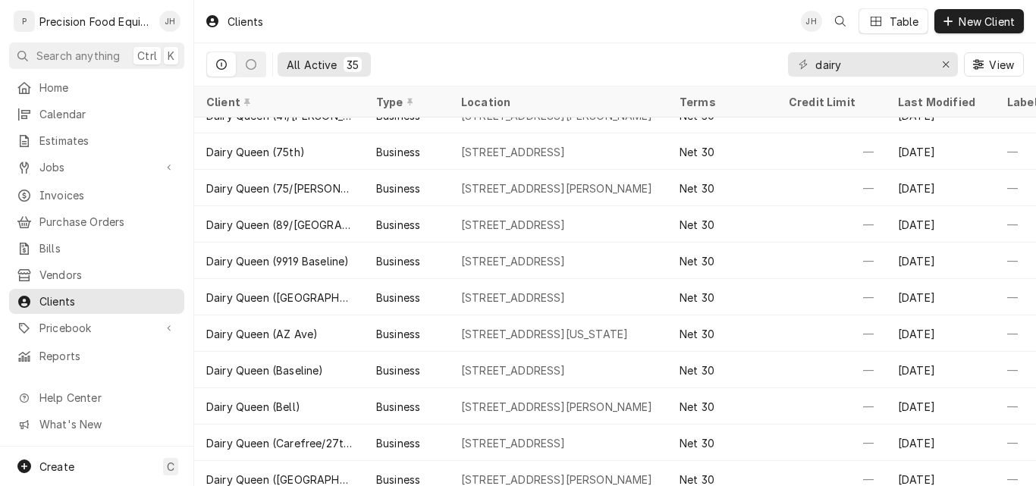
scroll to position [79, 0]
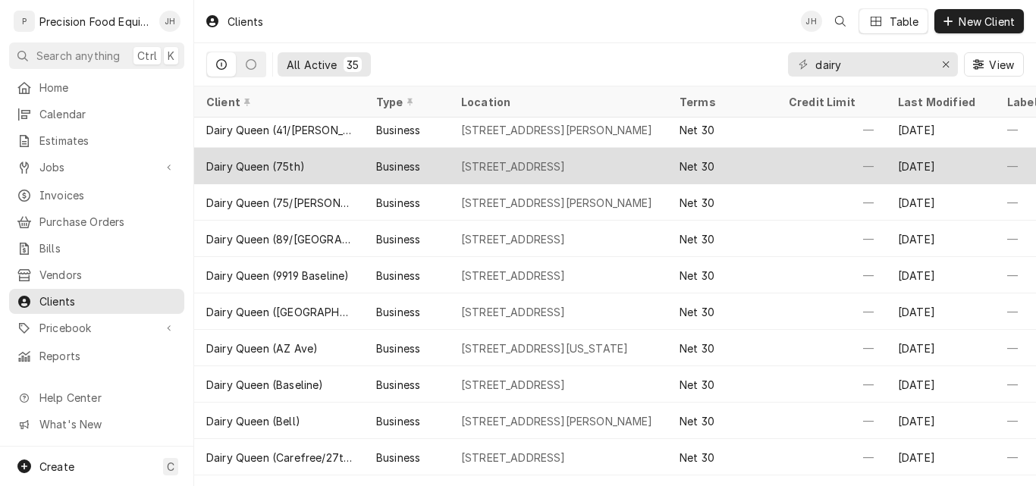
click at [494, 164] on div "[STREET_ADDRESS]" at bounding box center [513, 166] width 105 height 16
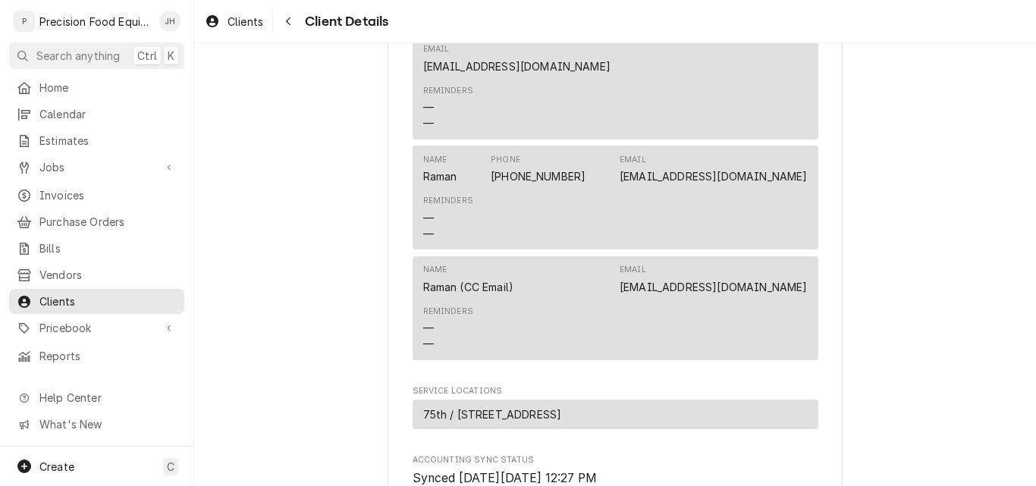
scroll to position [834, 0]
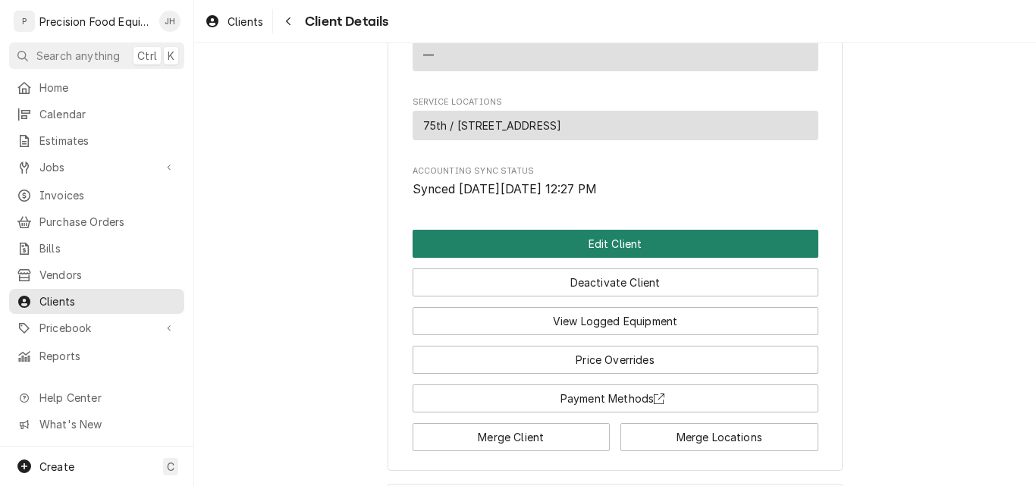
click at [644, 246] on button "Edit Client" at bounding box center [615, 244] width 406 height 28
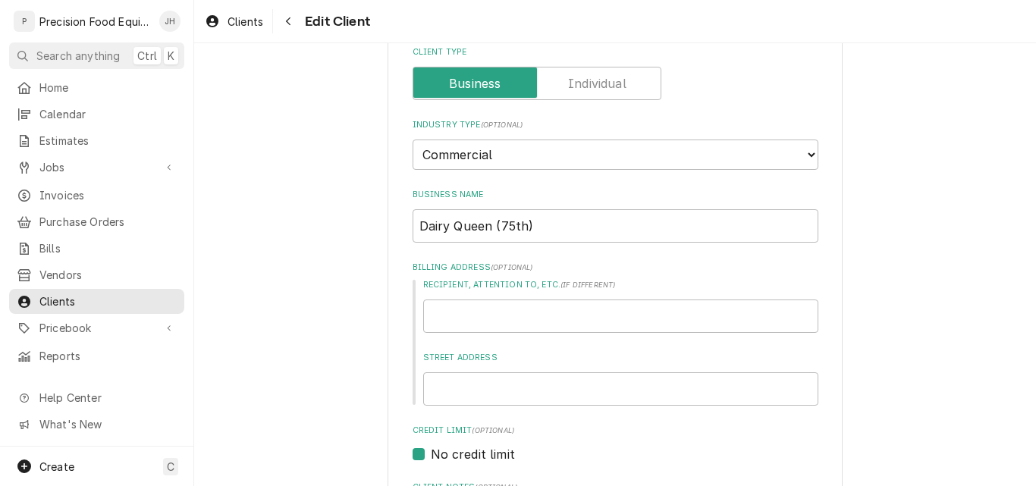
scroll to position [227, 0]
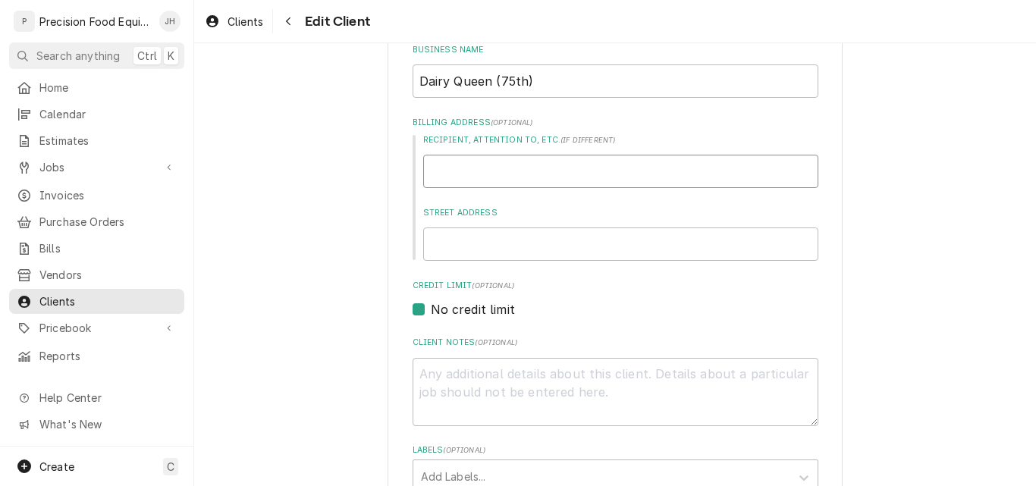
click at [482, 174] on input "Recipient, Attention To, etc. ( if different )" at bounding box center [620, 171] width 395 height 33
type textarea "x"
type input "D"
type textarea "x"
type input "Da"
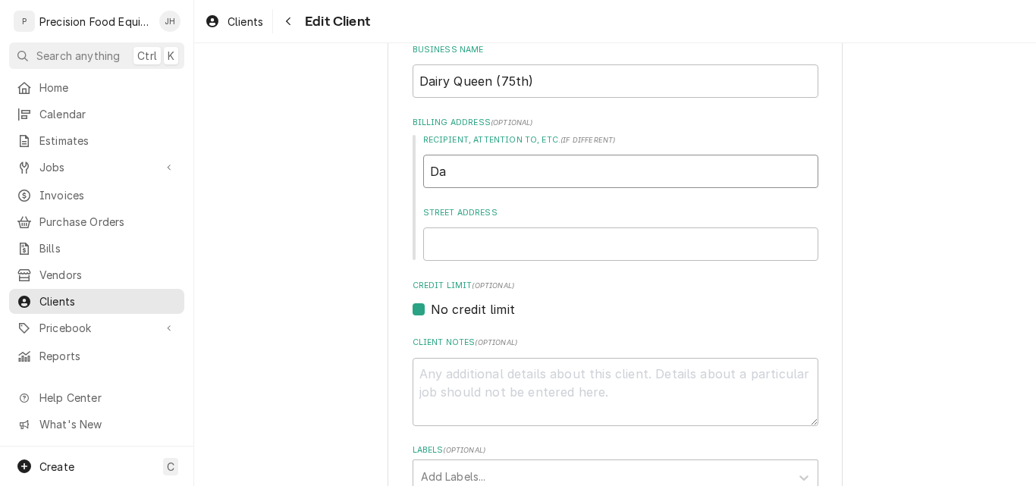
type textarea "x"
type input "Dai"
type textarea "x"
type input "Dair"
type textarea "x"
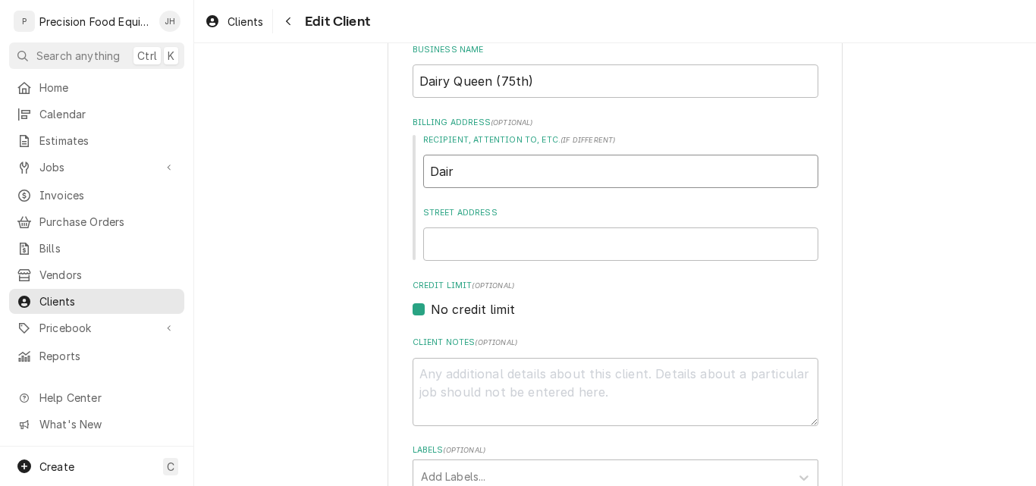
type input "Dairy"
type textarea "x"
type input "Dairy"
type textarea "x"
type input "Dairy Q"
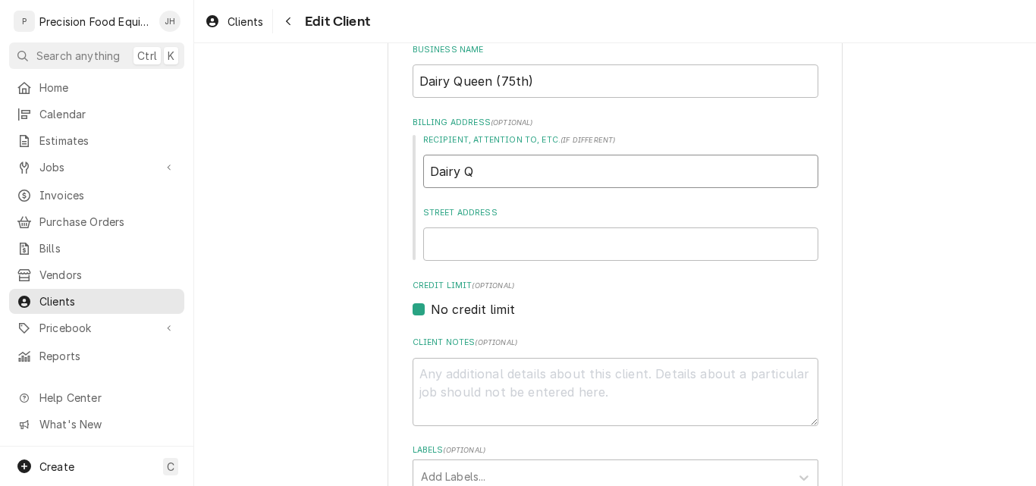
type textarea "x"
type input "Dairy Qu"
type textarea "x"
type input "Dairy Que"
type textarea "x"
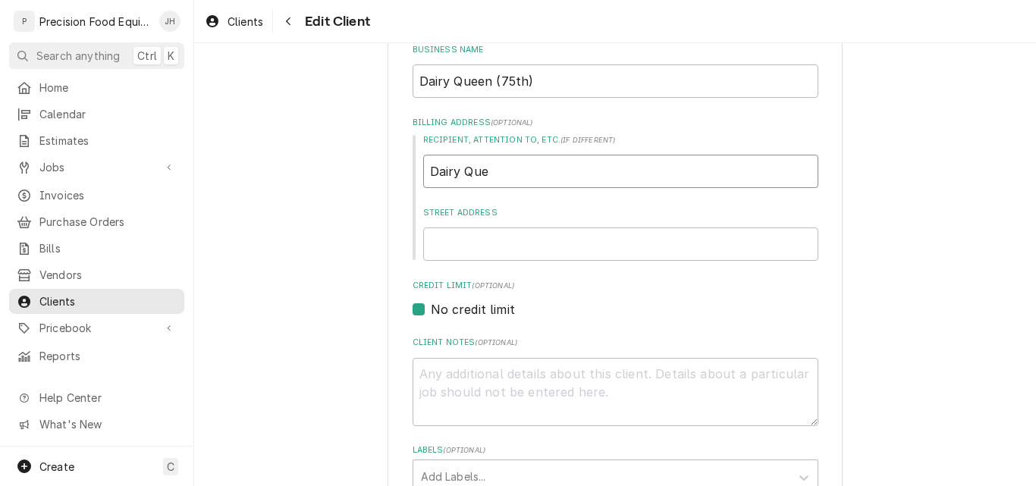
type input "Dairy Quee"
type textarea "x"
type input "Dairy Queen"
type textarea "x"
type input "Dairy Queen"
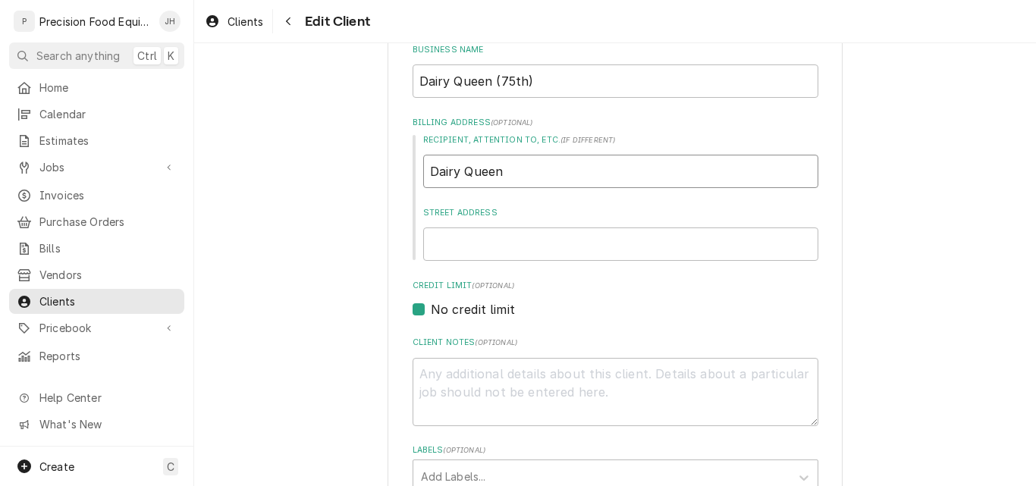
type textarea "x"
type input "Dairy Queen #"
type textarea "x"
type input "Dairy Queen #1"
type textarea "x"
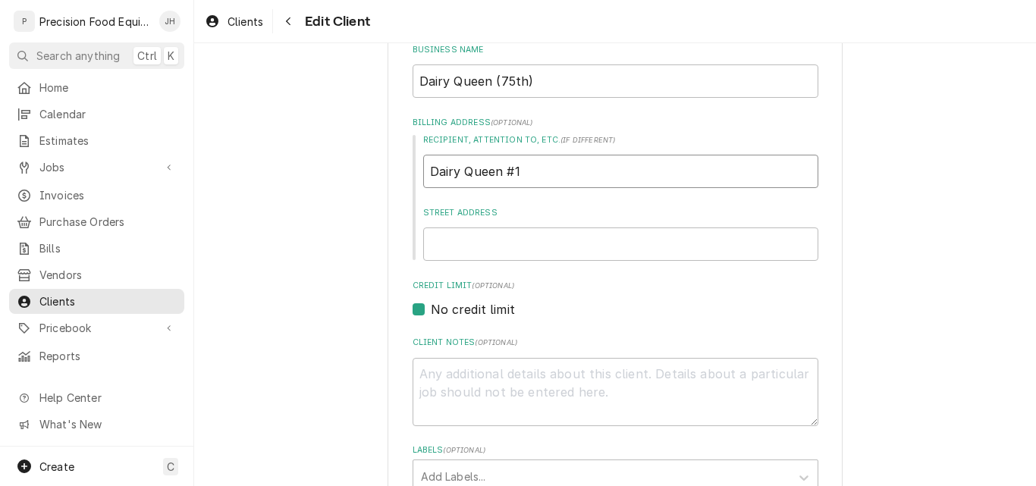
type input "Dairy Queen #13"
type textarea "x"
type input "Dairy Queen #137"
type textarea "x"
type input "Dairy Queen #1374"
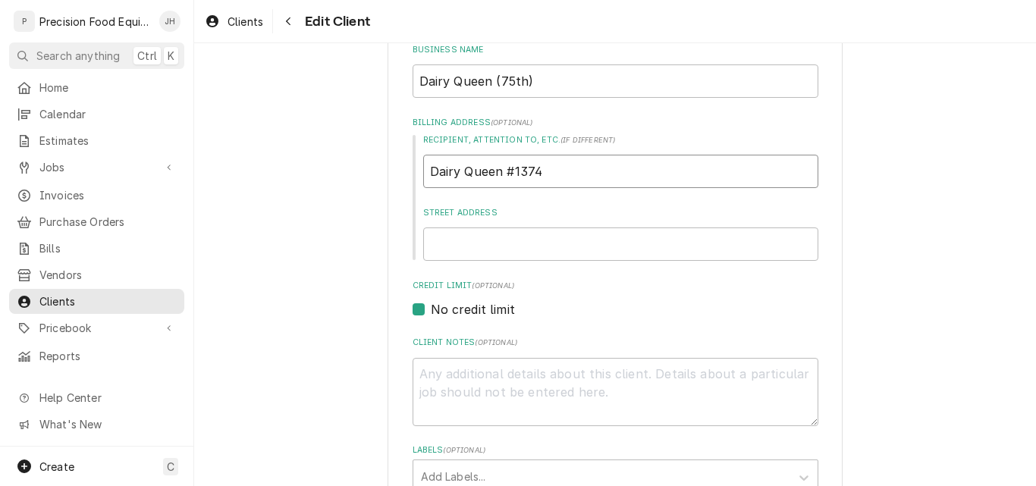
type textarea "x"
type input "Dairy Queen #13747"
type input "4"
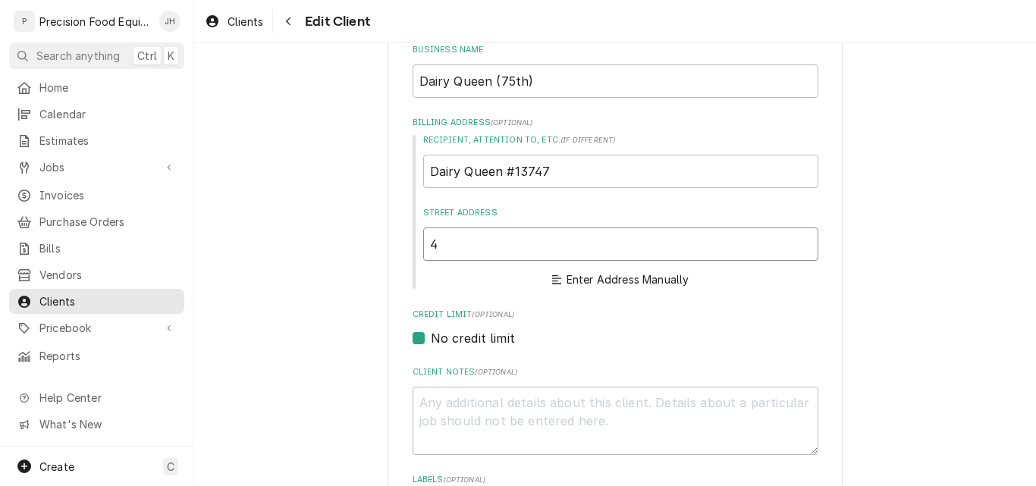
type textarea "x"
type input "48"
type textarea "x"
type input "480"
type textarea "x"
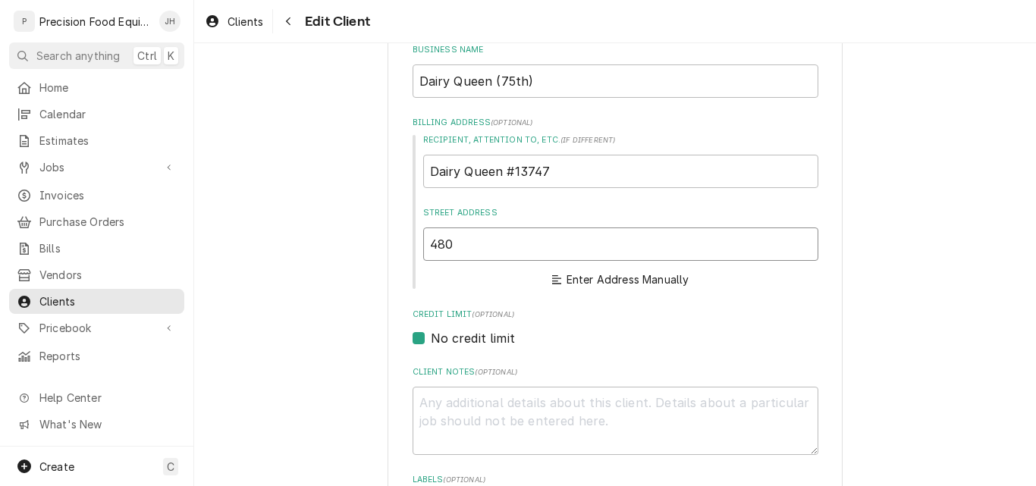
type input "4809"
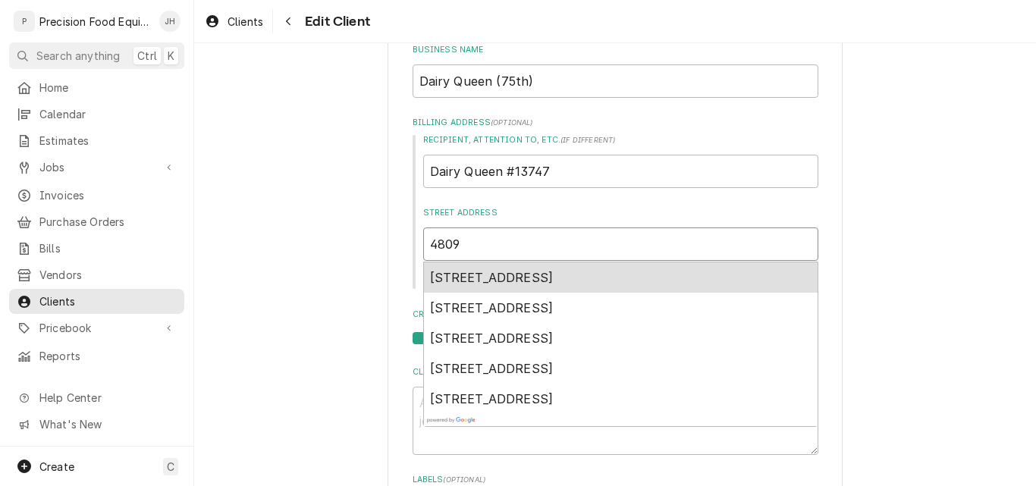
type textarea "x"
type input "4809"
type textarea "x"
type input "4809 n"
type textarea "x"
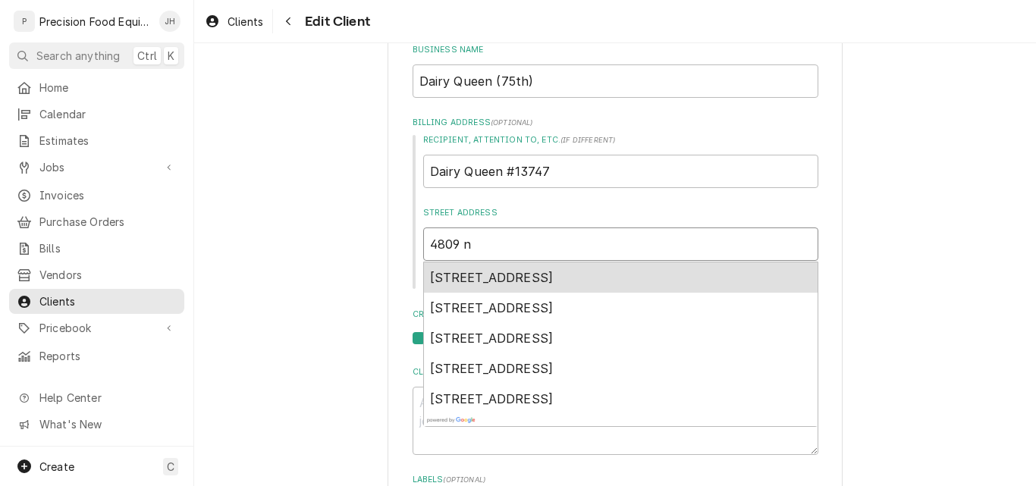
type input "4809 n"
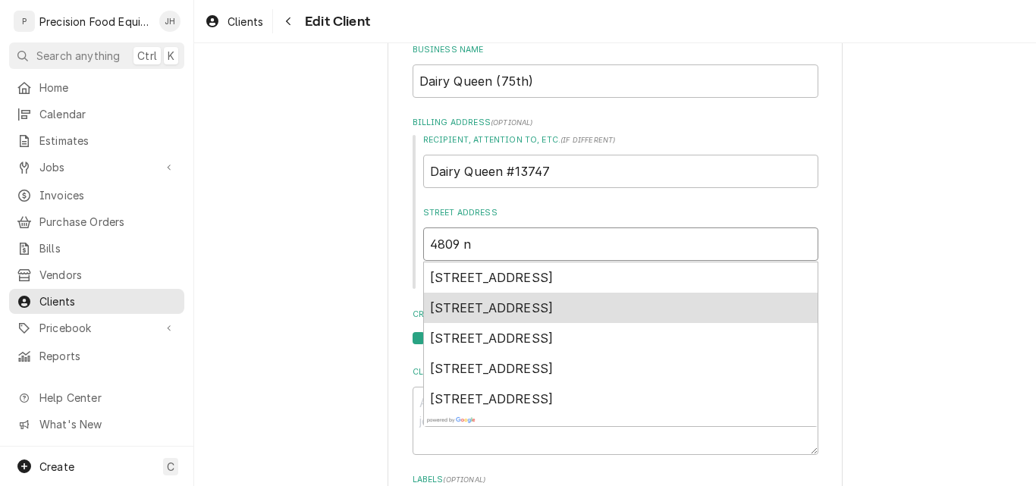
click at [548, 303] on span "4809 North 75th Avenue, Phoenix, AZ, USA" at bounding box center [492, 307] width 124 height 15
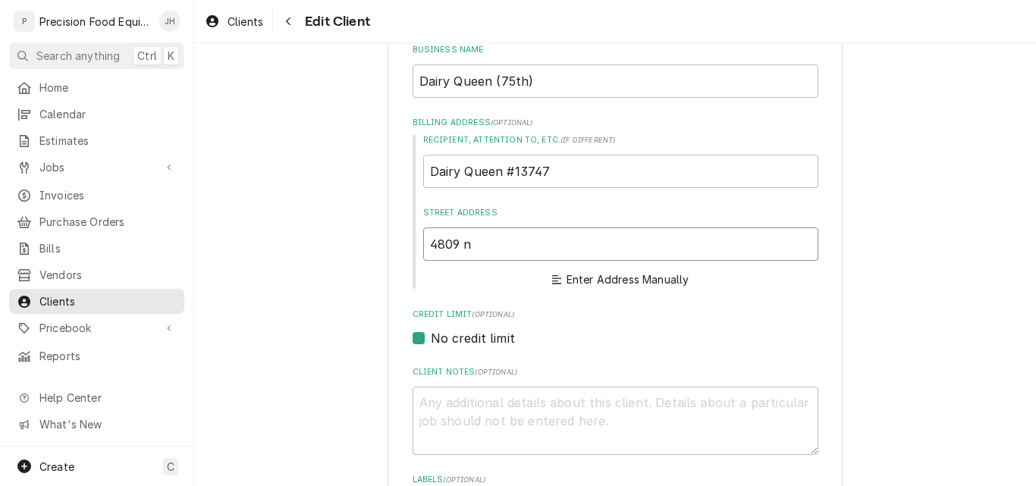
type textarea "x"
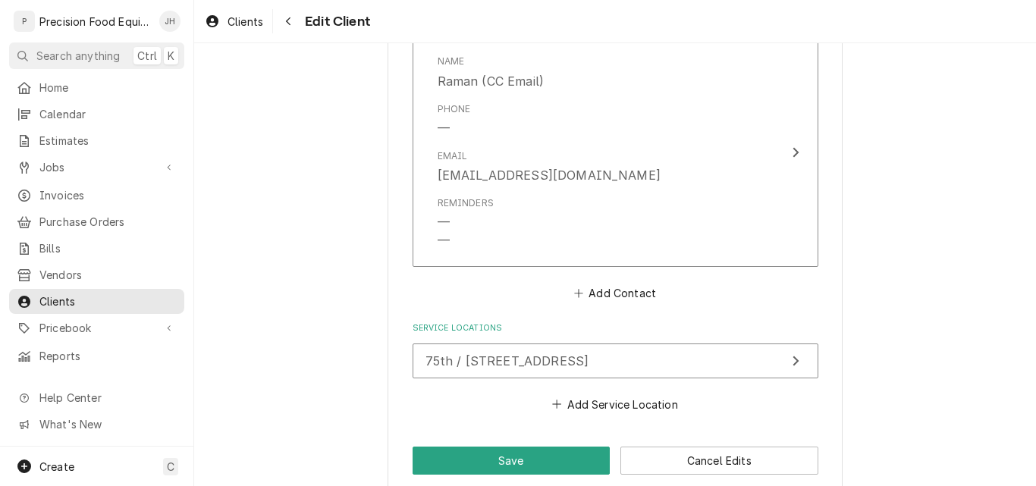
scroll to position [1684, 0]
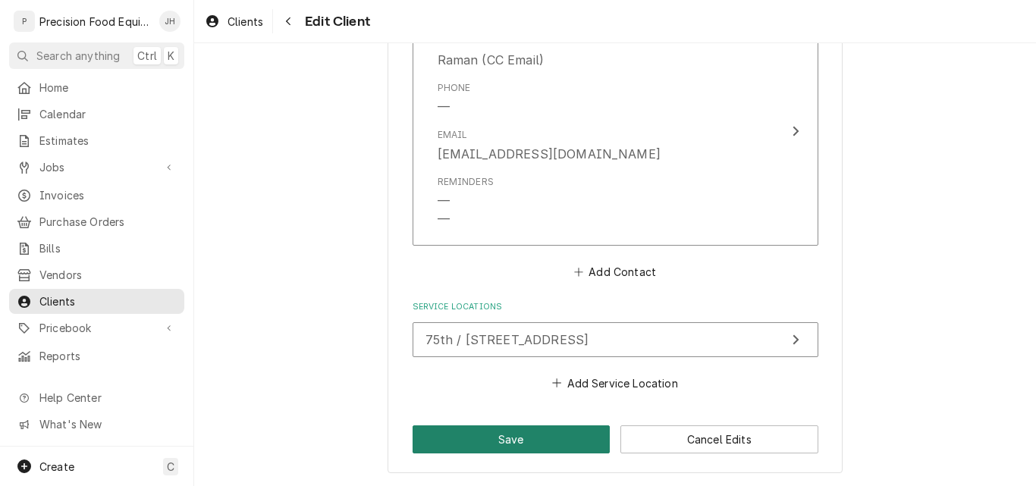
type input "4809 N 75th Ave"
click at [534, 433] on button "Save" at bounding box center [511, 439] width 198 height 28
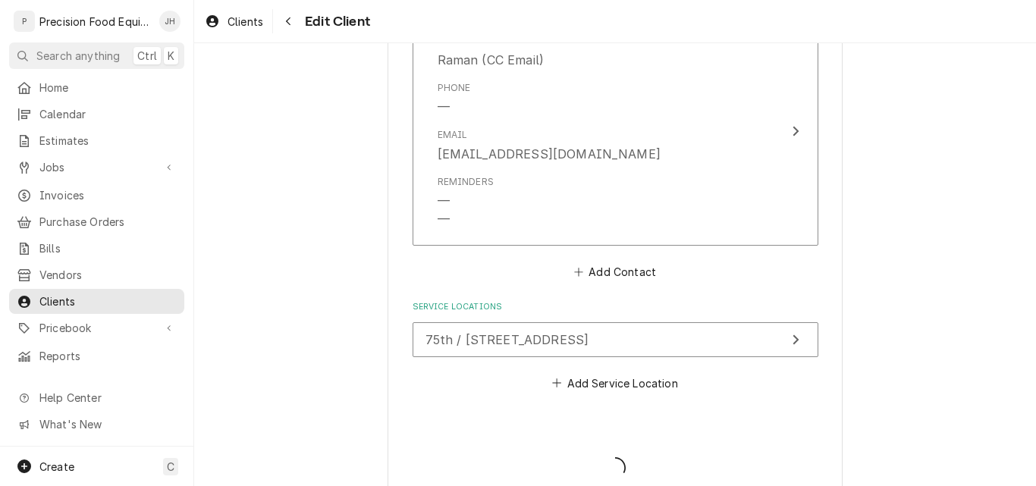
type textarea "x"
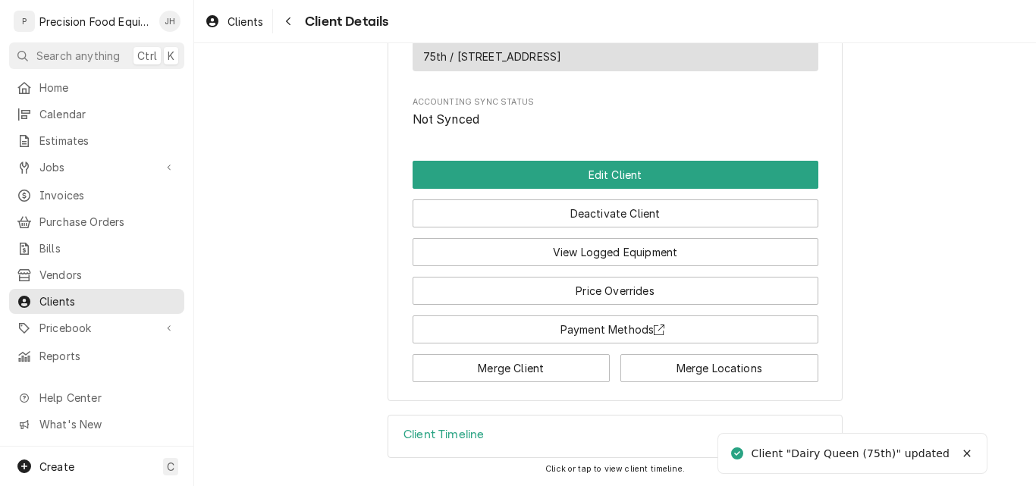
scroll to position [939, 0]
click at [493, 432] on div "Client Timeline" at bounding box center [614, 436] width 453 height 42
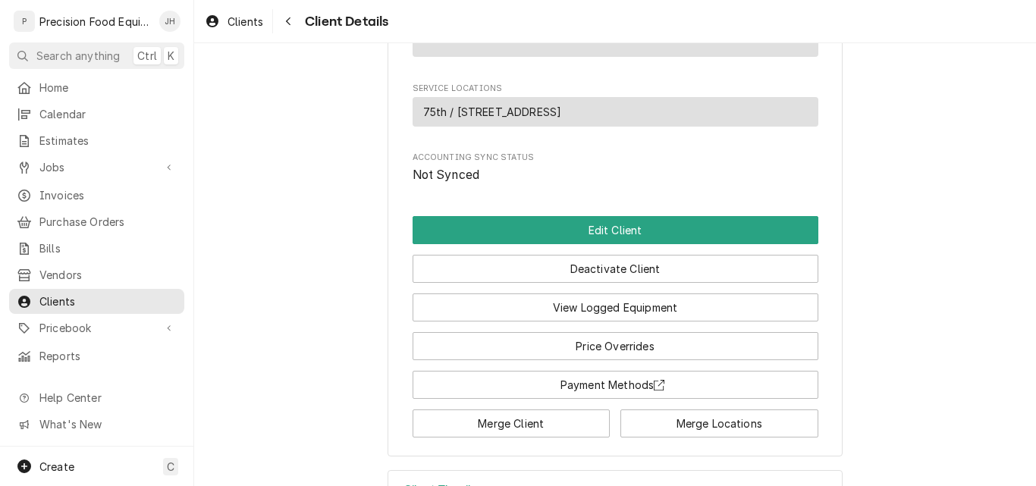
scroll to position [852, 0]
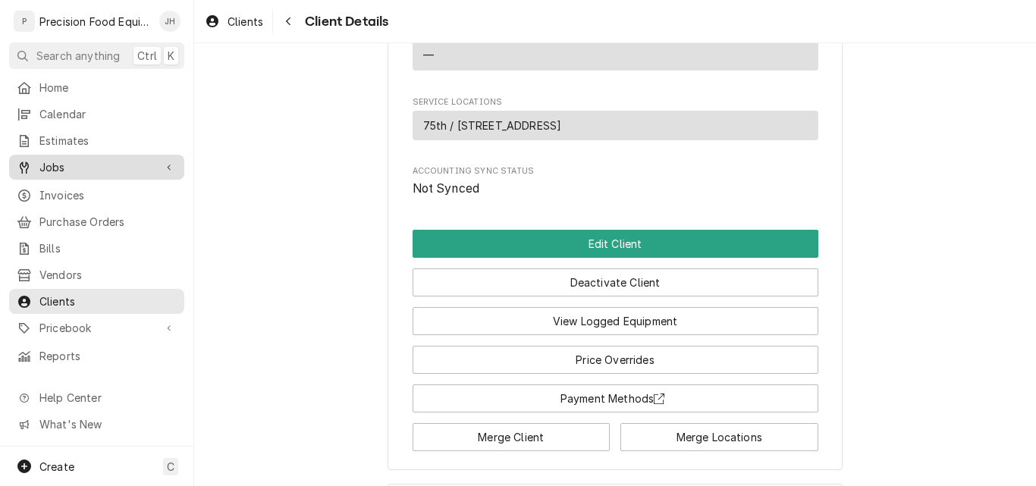
click at [67, 158] on div "Jobs" at bounding box center [96, 167] width 169 height 19
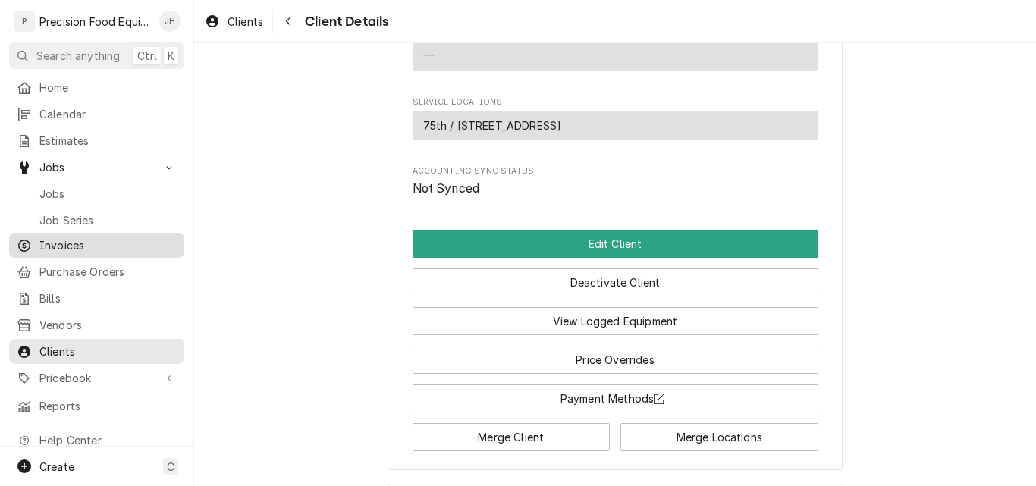
click at [68, 237] on span "Invoices" at bounding box center [107, 245] width 137 height 16
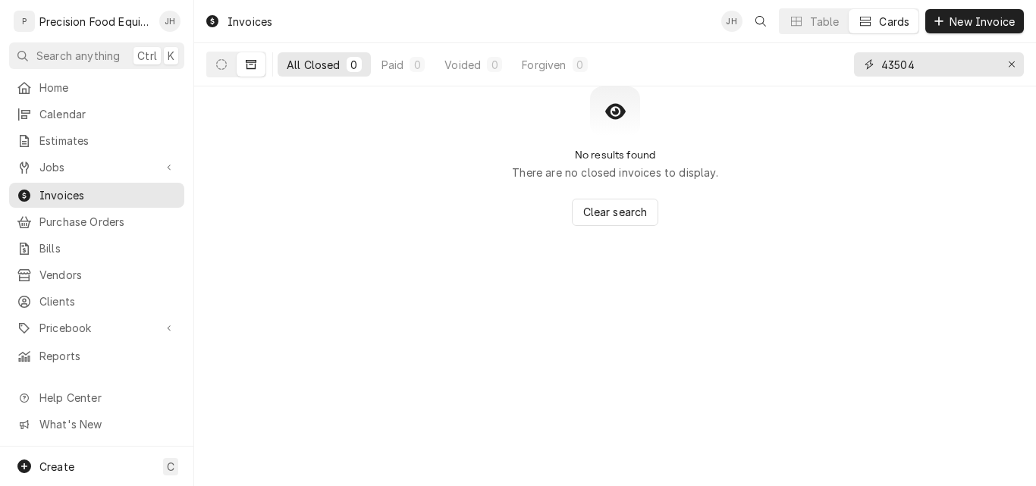
drag, startPoint x: 923, startPoint y: 65, endPoint x: 831, endPoint y: 64, distance: 91.7
click at [831, 64] on div "All Closed 0 Paid 0 Voided 0 Forgiven 0 43504" at bounding box center [614, 64] width 817 height 42
click at [250, 64] on icon "Dynamic Content Wrapper" at bounding box center [251, 64] width 11 height 11
click at [224, 68] on icon "Dynamic Content Wrapper" at bounding box center [221, 64] width 11 height 11
drag, startPoint x: 924, startPoint y: 70, endPoint x: 692, endPoint y: 49, distance: 232.9
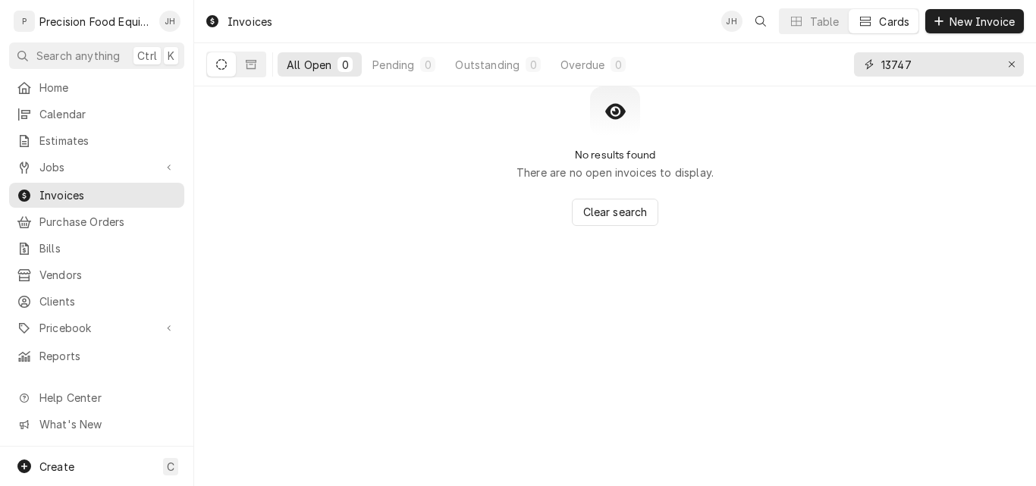
click at [762, 70] on div "All Open 0 Pending 0 Outstanding 0 Overdue 0 13747" at bounding box center [614, 64] width 817 height 42
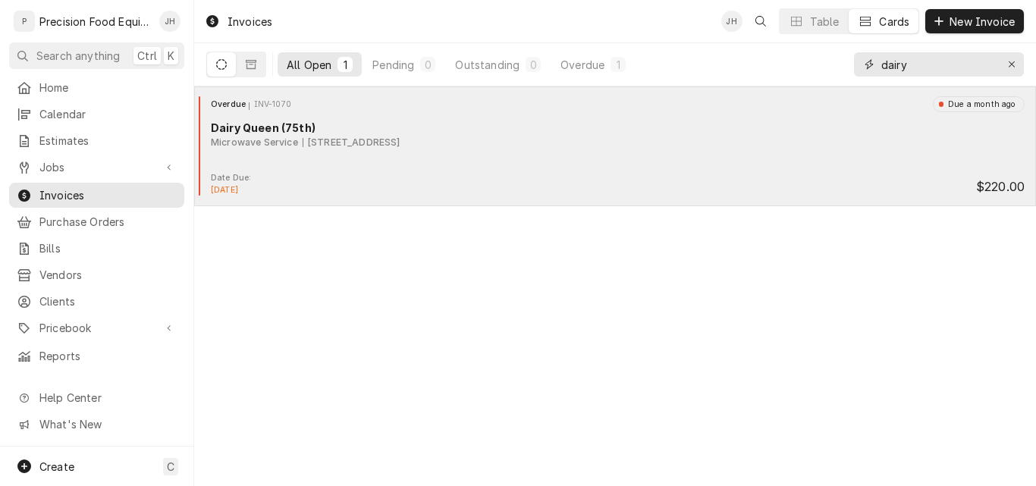
type input "dairy"
click at [606, 143] on div "Microwave Service [STREET_ADDRESS]" at bounding box center [617, 143] width 813 height 14
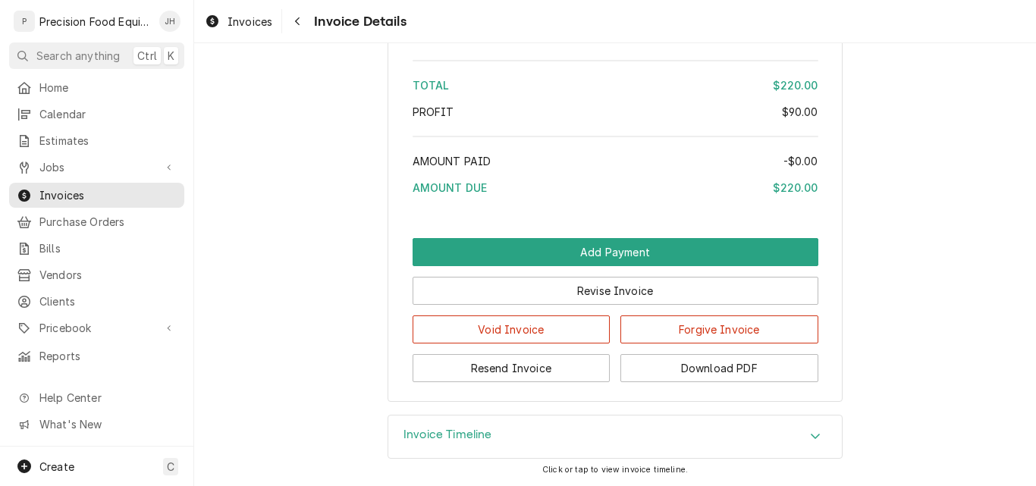
scroll to position [1737, 0]
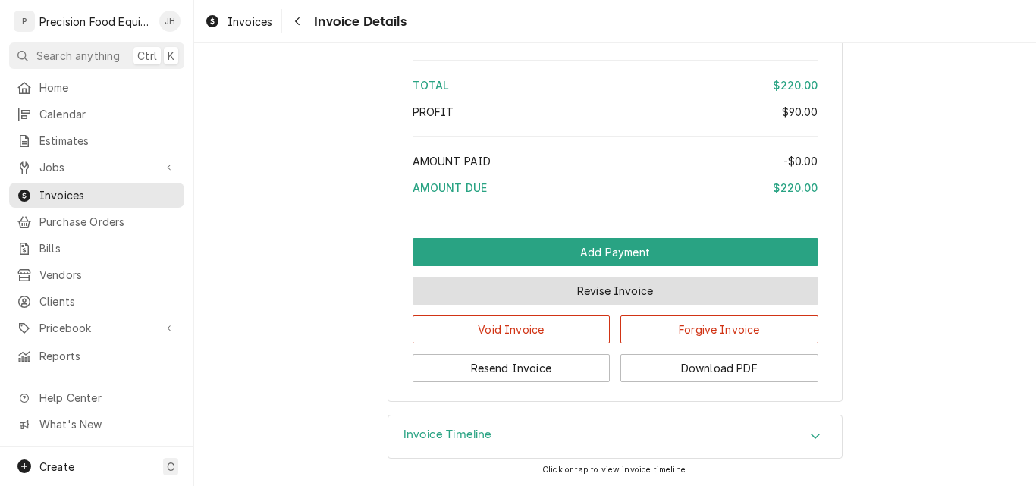
click at [591, 293] on button "Revise Invoice" at bounding box center [615, 291] width 406 height 28
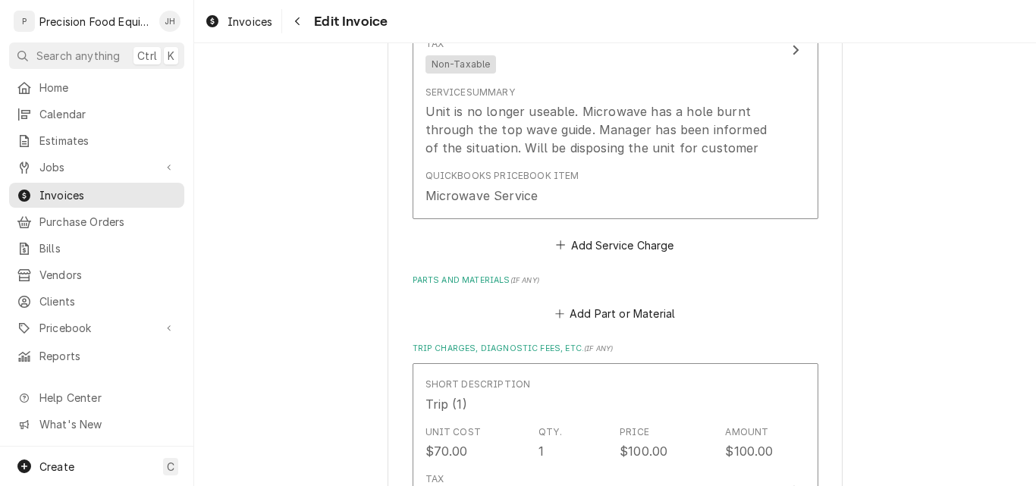
scroll to position [1365, 0]
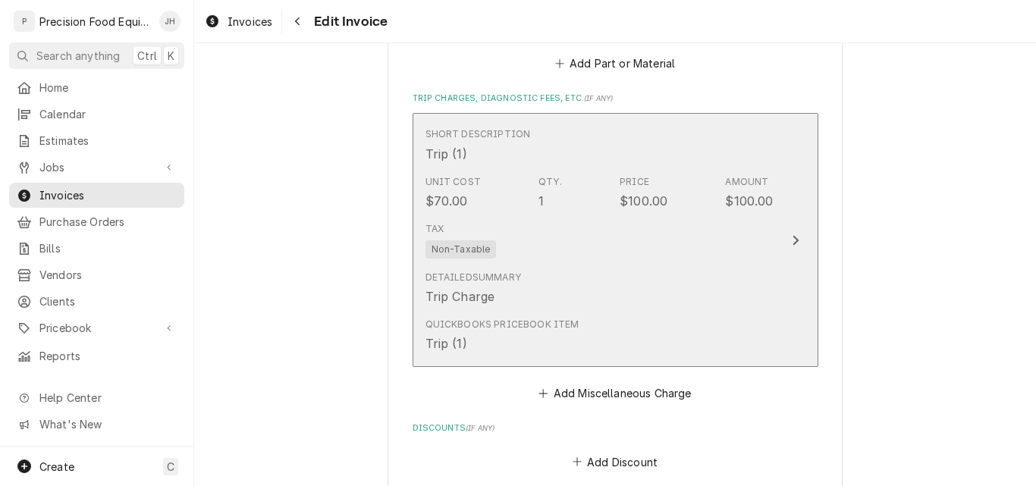
click at [681, 265] on div "Detailed Summary Trip Charge" at bounding box center [599, 288] width 348 height 47
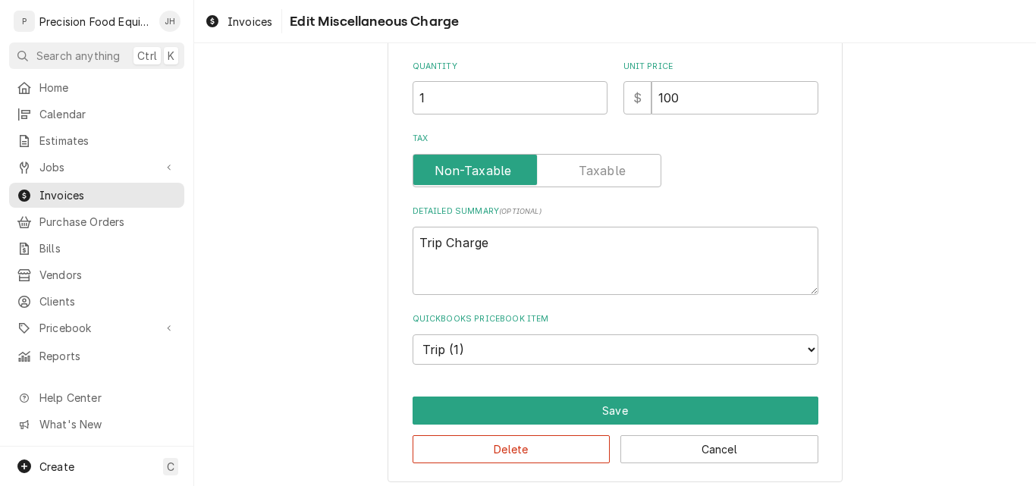
scroll to position [245, 0]
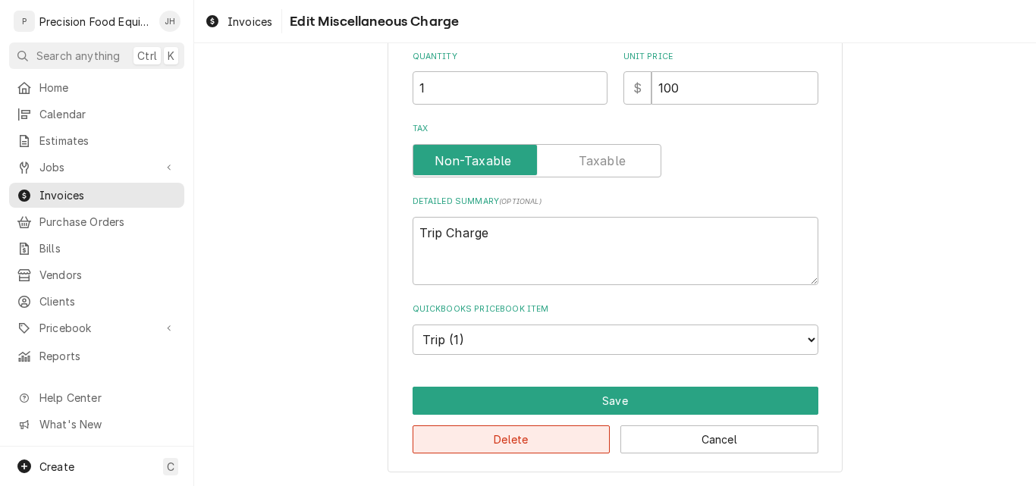
click at [565, 440] on button "Delete" at bounding box center [511, 439] width 198 height 28
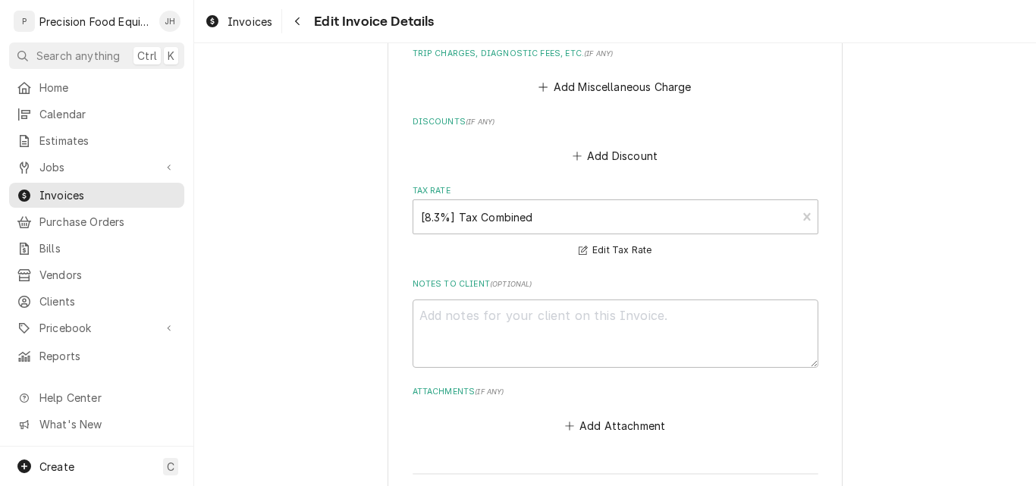
scroll to position [1712, 0]
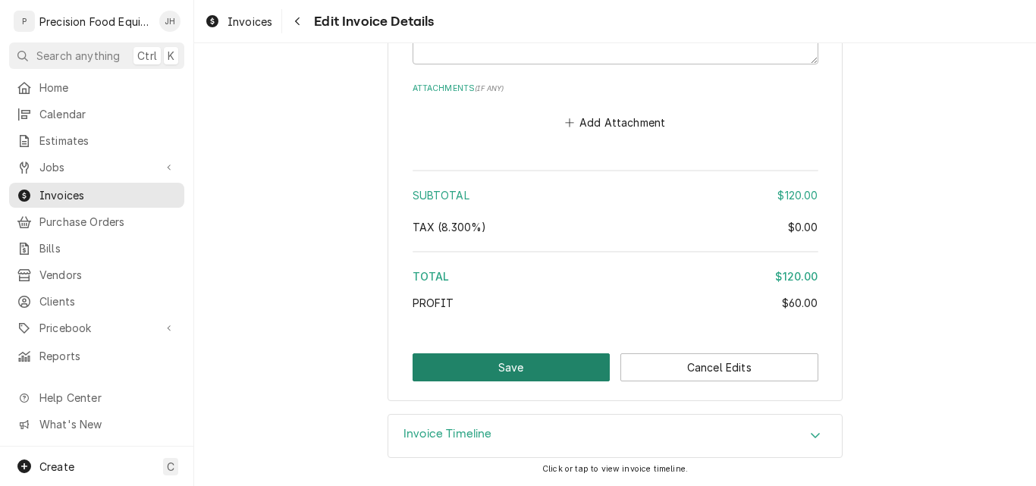
click at [519, 373] on button "Save" at bounding box center [511, 367] width 198 height 28
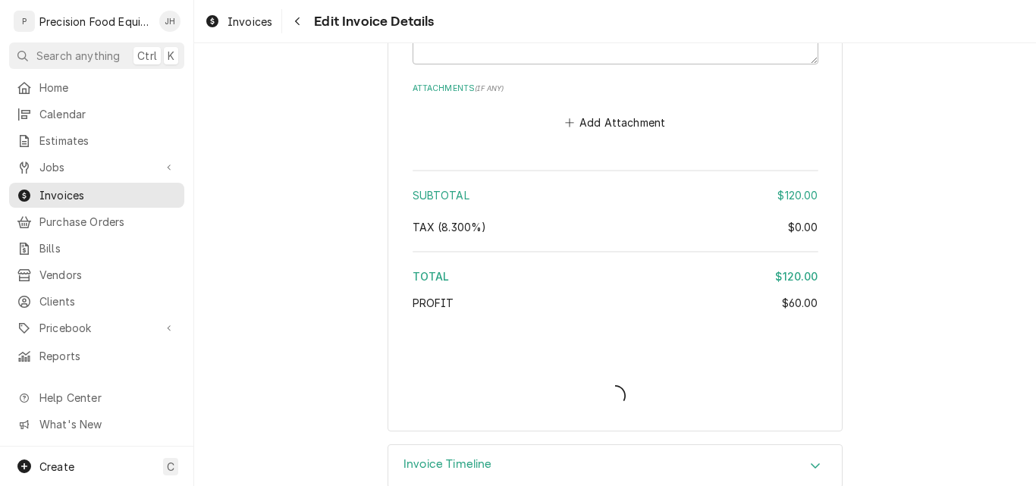
type textarea "x"
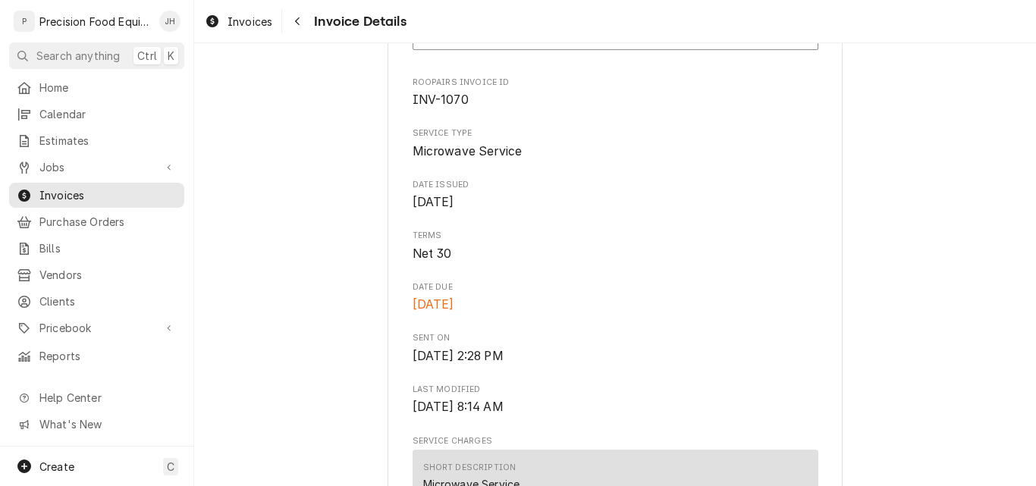
scroll to position [455, 0]
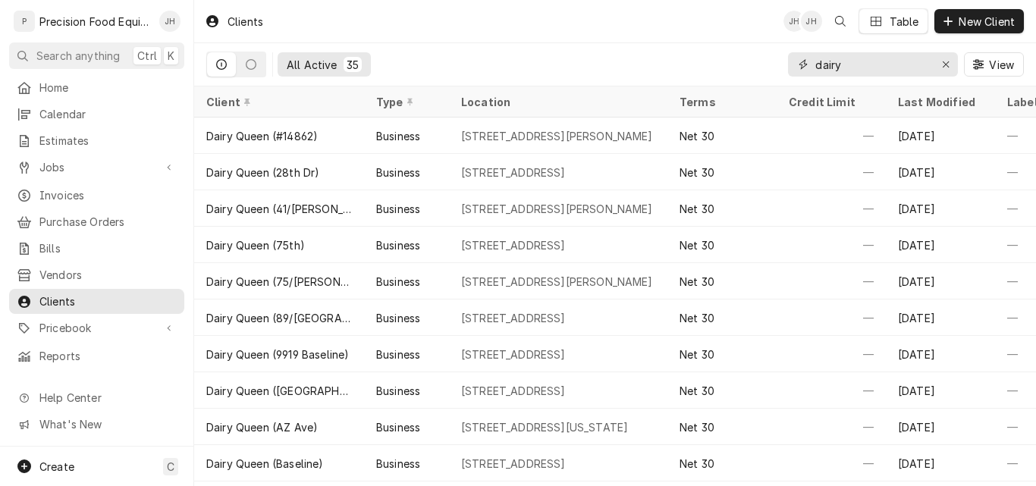
drag, startPoint x: 873, startPoint y: 68, endPoint x: 709, endPoint y: 68, distance: 164.5
click at [709, 68] on div "All Active 35 dairy View" at bounding box center [614, 64] width 817 height 42
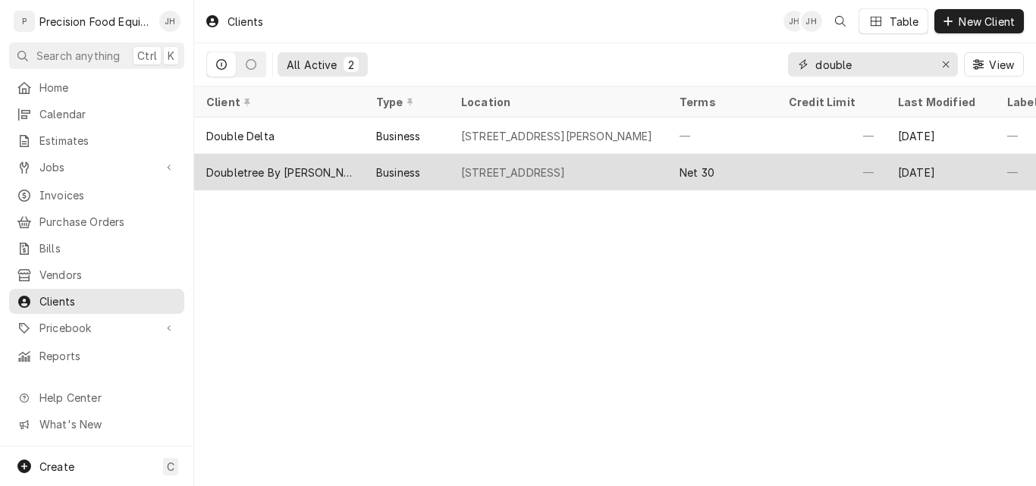
type input "double"
click at [566, 169] on div "[STREET_ADDRESS]" at bounding box center [513, 172] width 105 height 16
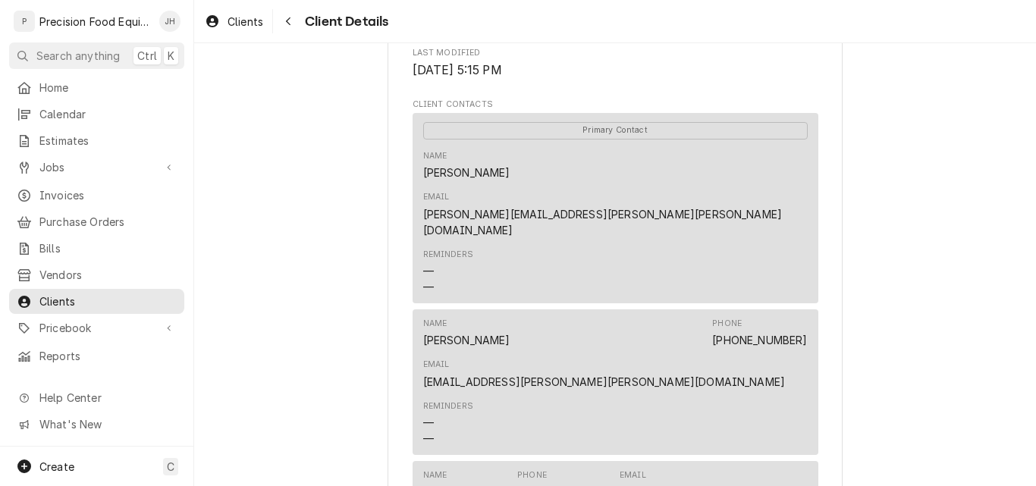
scroll to position [455, 0]
click at [573, 245] on div "Reminders — —" at bounding box center [615, 273] width 384 height 57
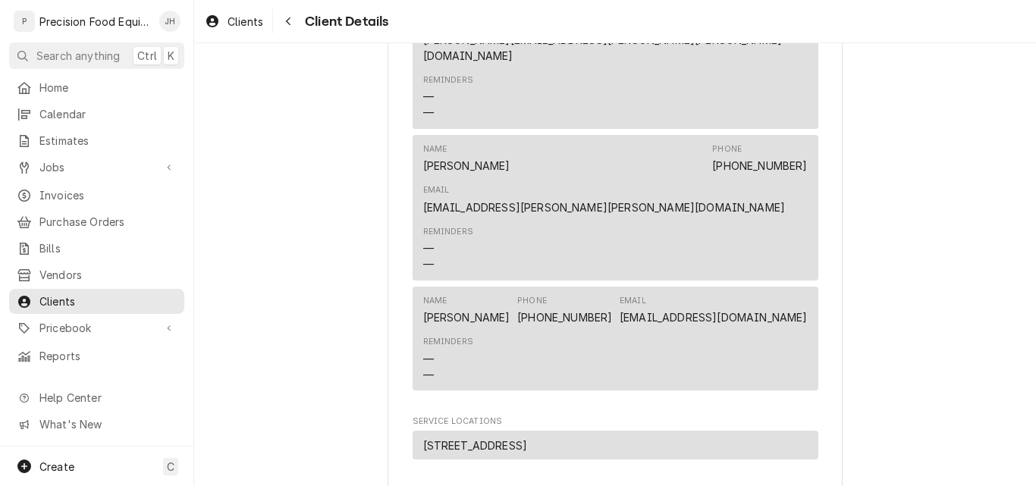
scroll to position [682, 0]
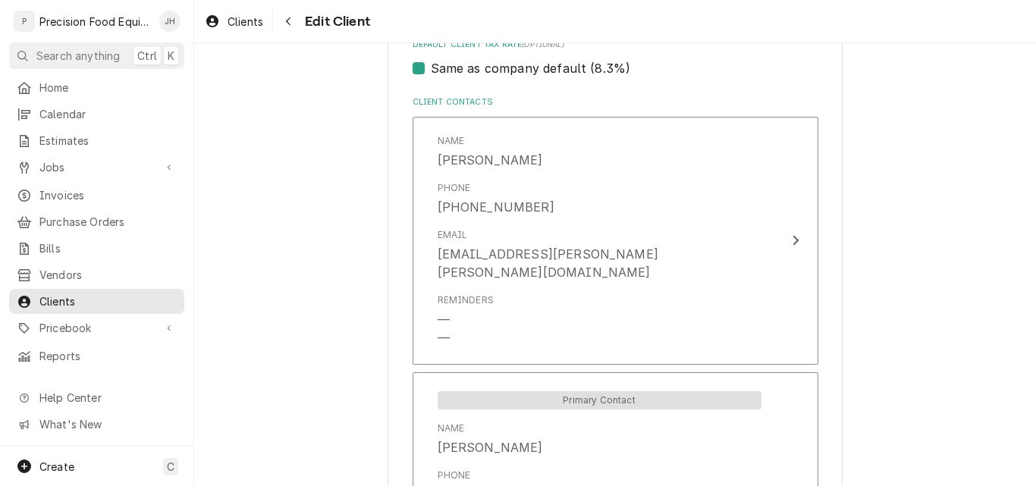
scroll to position [1061, 0]
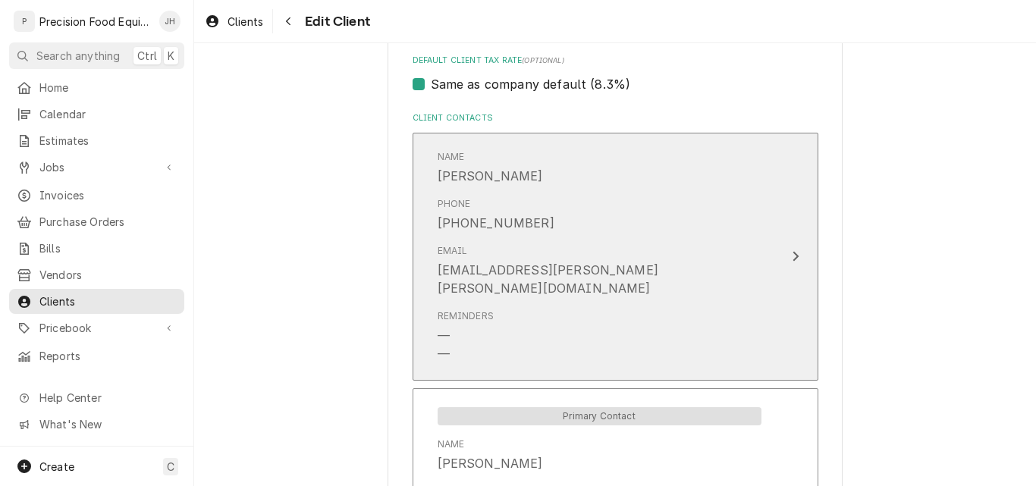
click at [711, 273] on div "Email Lauren.Briner@hilton.com" at bounding box center [599, 270] width 324 height 65
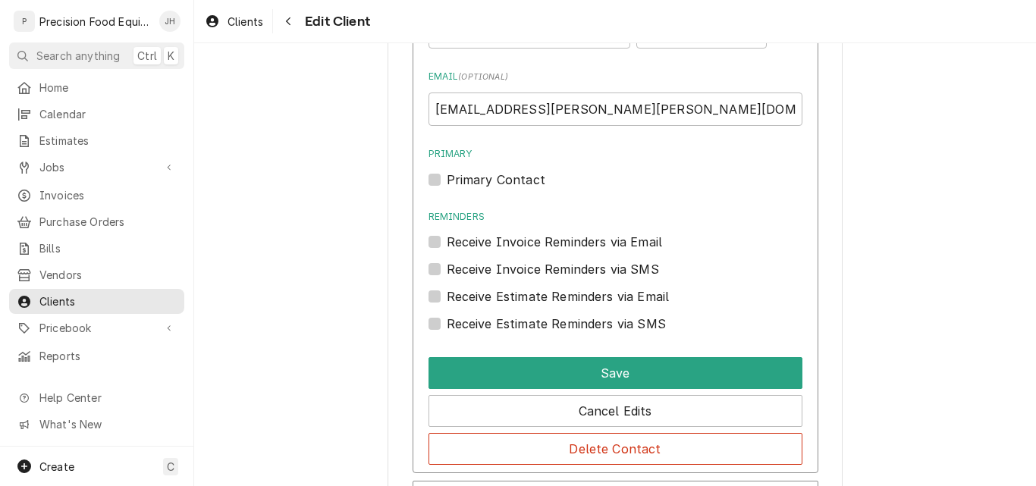
scroll to position [1289, 0]
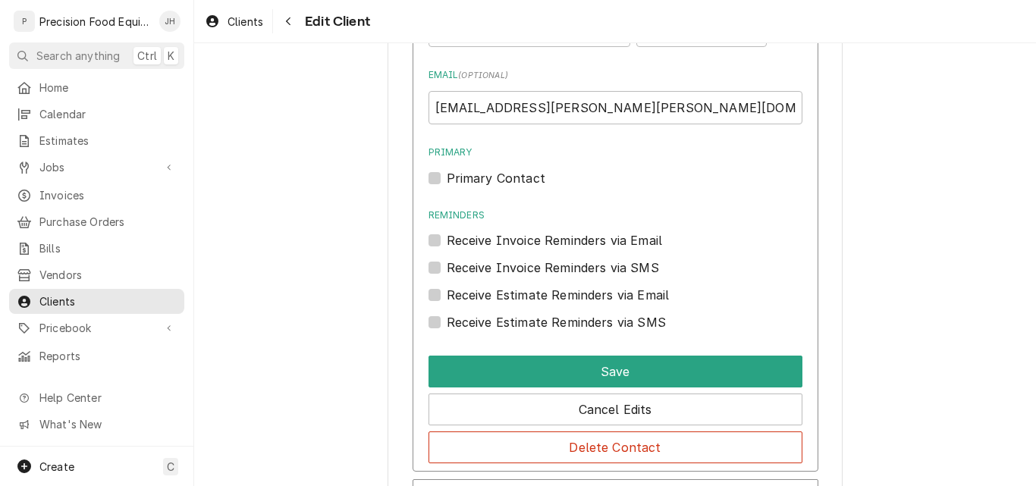
click at [551, 243] on label "Receive Invoice Reminders via Email" at bounding box center [554, 240] width 216 height 18
click at [551, 243] on input "Reminders" at bounding box center [633, 247] width 374 height 33
checkbox input "true"
click at [523, 292] on label "Receive Estimate Reminders via Email" at bounding box center [557, 295] width 223 height 18
click at [523, 292] on input "Contact Edit Form" at bounding box center [633, 302] width 374 height 33
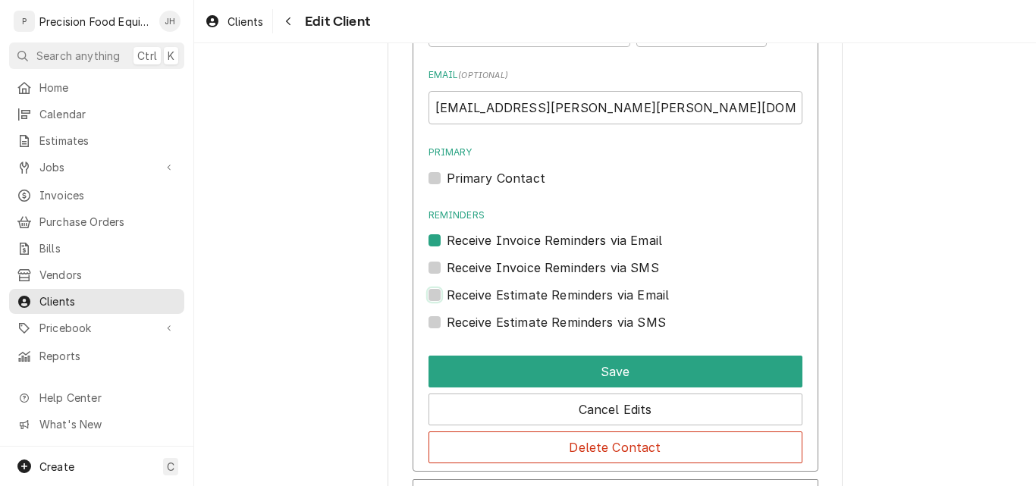
checkbox input "true"
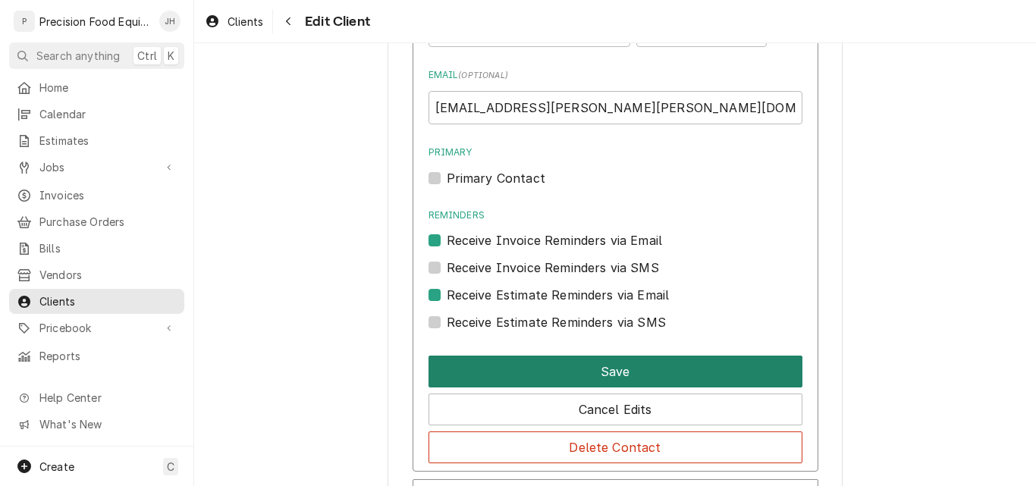
click at [587, 369] on button "Save" at bounding box center [615, 372] width 374 height 32
type textarea "x"
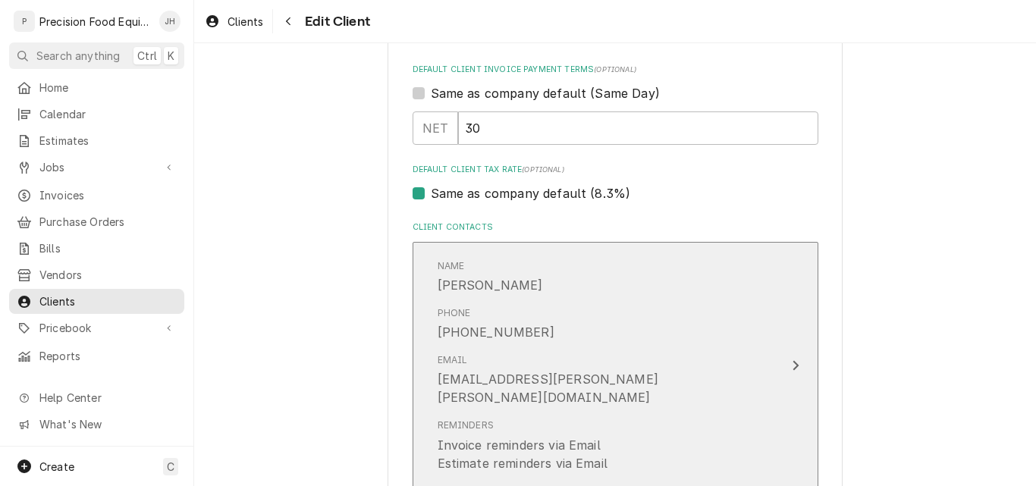
scroll to position [1180, 0]
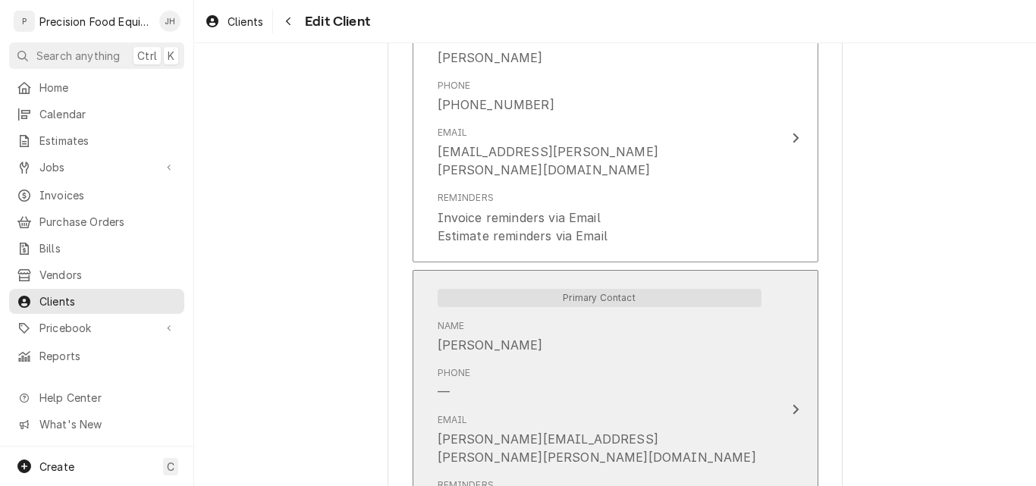
click at [612, 360] on div "Phone —" at bounding box center [599, 383] width 324 height 47
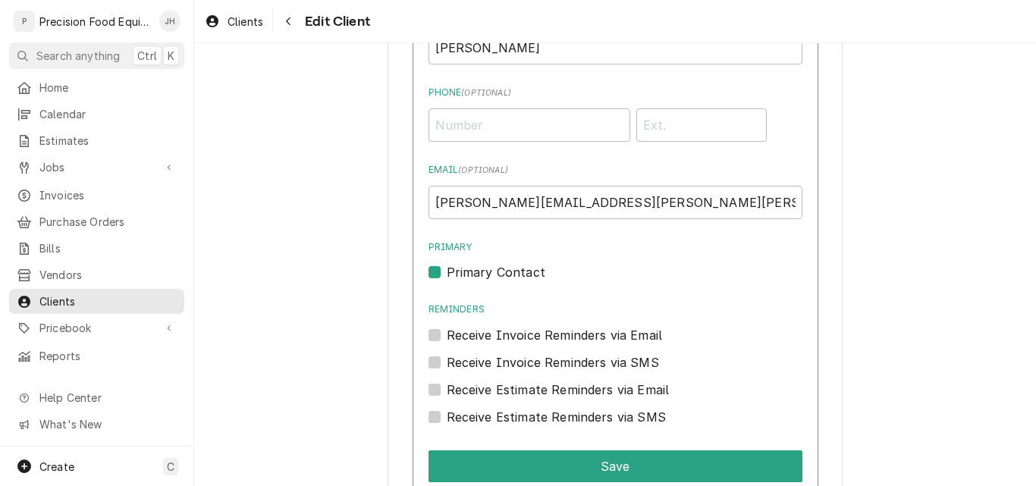
scroll to position [1483, 0]
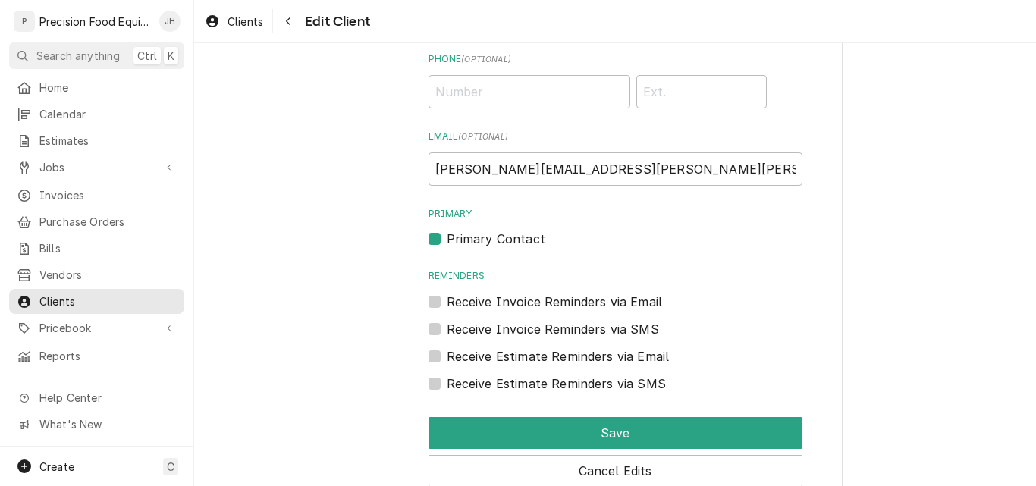
click at [548, 293] on label "Receive Invoice Reminders via Email" at bounding box center [554, 302] width 216 height 18
click at [548, 293] on input "Reminders" at bounding box center [633, 309] width 374 height 33
checkbox input "true"
click at [541, 320] on label "Receive Invoice Reminders via SMS" at bounding box center [552, 329] width 212 height 18
click at [541, 320] on input "Contact Edit Form" at bounding box center [633, 336] width 374 height 33
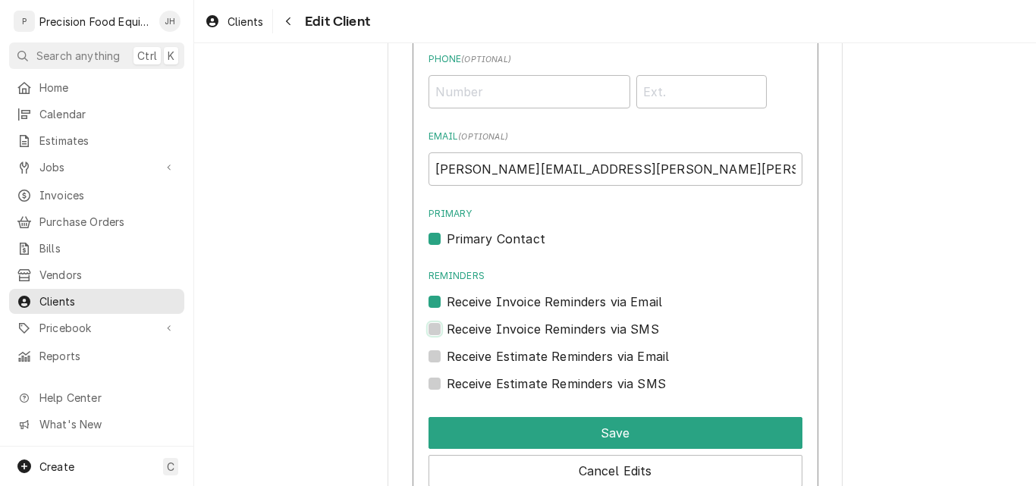
checkbox input "true"
click at [538, 347] on label "Receive Estimate Reminders via Email" at bounding box center [557, 356] width 223 height 18
click at [538, 347] on input "Contact Edit Form" at bounding box center [633, 363] width 374 height 33
checkbox input "true"
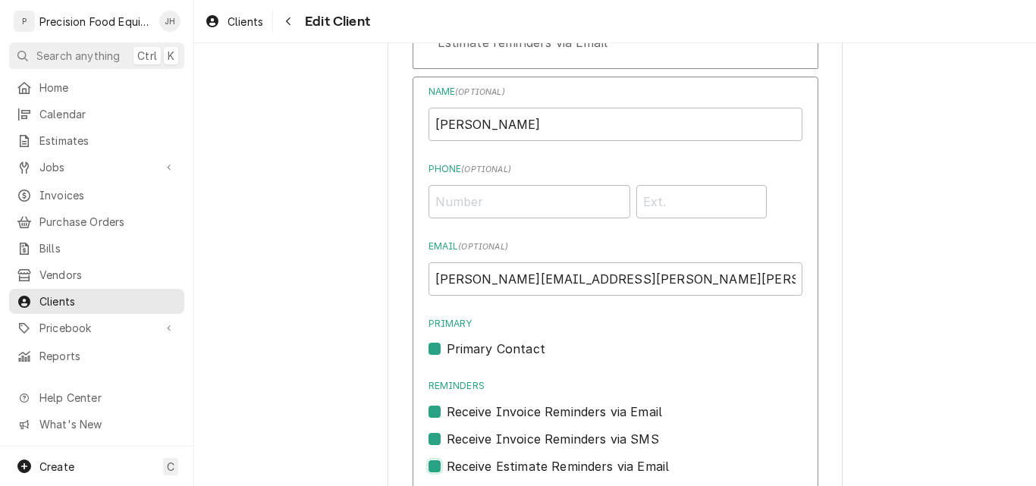
scroll to position [1407, 0]
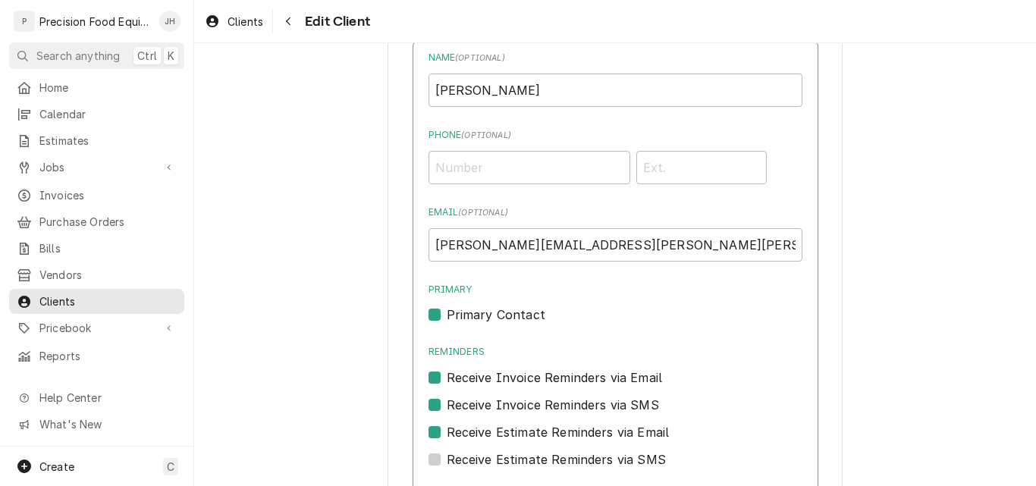
click at [566, 396] on label "Receive Invoice Reminders via SMS" at bounding box center [552, 405] width 212 height 18
click at [566, 396] on input "Contact Edit Form" at bounding box center [633, 412] width 374 height 33
checkbox input "false"
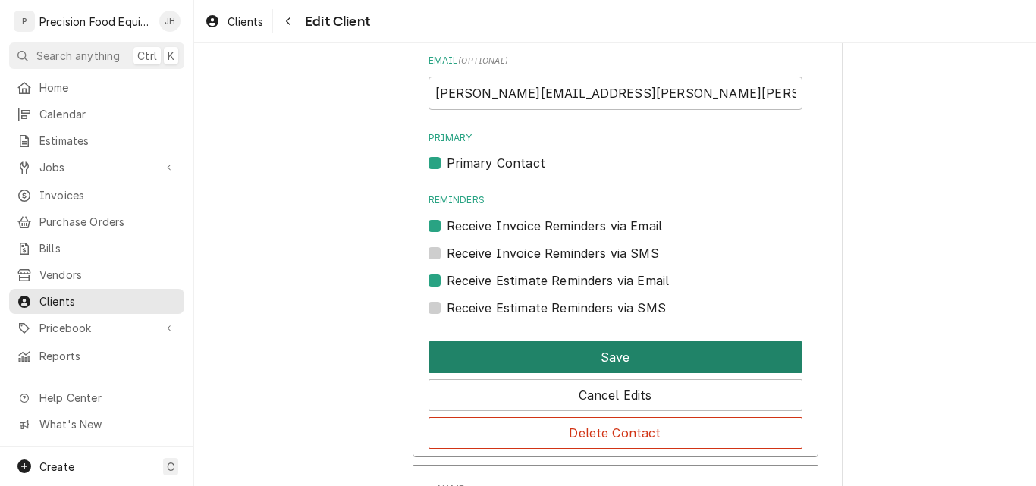
click at [610, 345] on button "Save" at bounding box center [615, 357] width 374 height 32
type textarea "x"
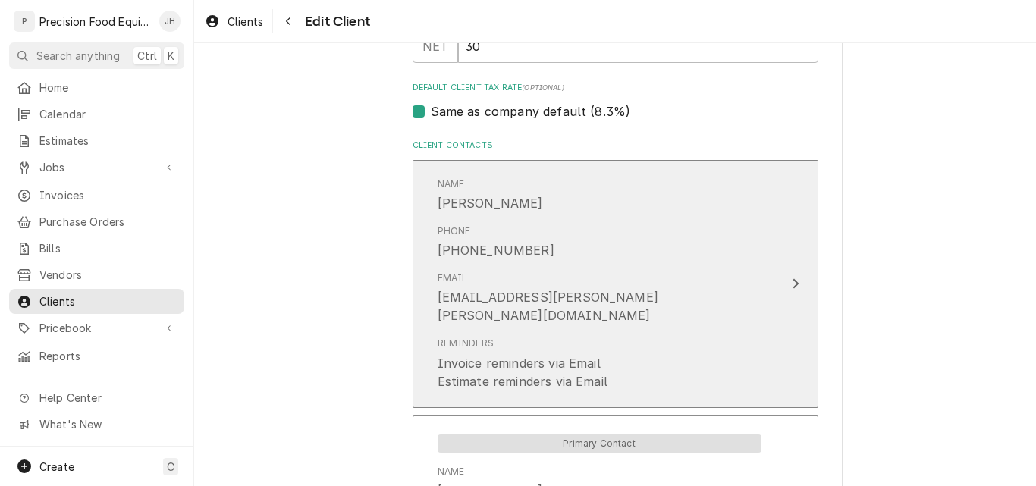
scroll to position [1026, 0]
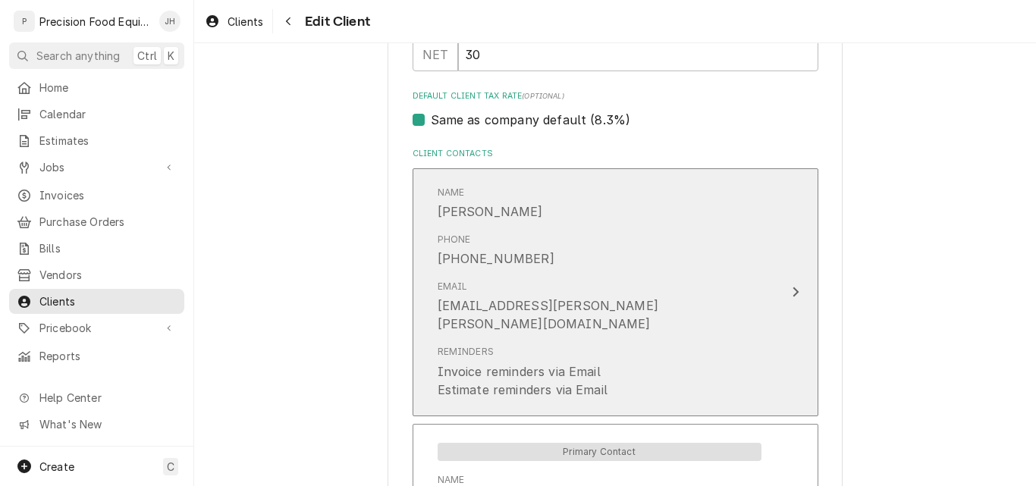
click at [687, 312] on div "Email Lauren.Briner@hilton.com" at bounding box center [599, 306] width 324 height 65
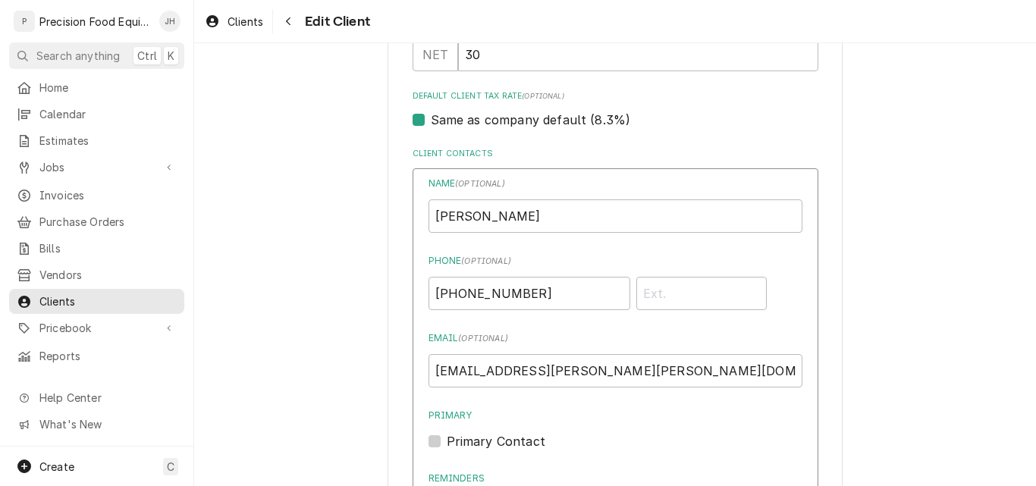
scroll to position [1177, 0]
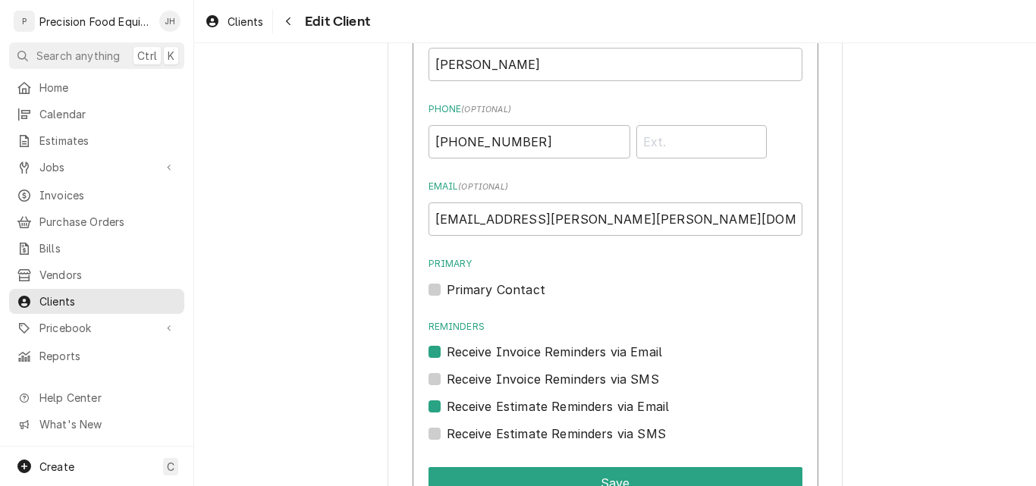
click at [446, 382] on label "Receive Invoice Reminders via SMS" at bounding box center [552, 379] width 212 height 18
click at [446, 382] on input "Contact Edit Form" at bounding box center [633, 386] width 374 height 33
checkbox input "true"
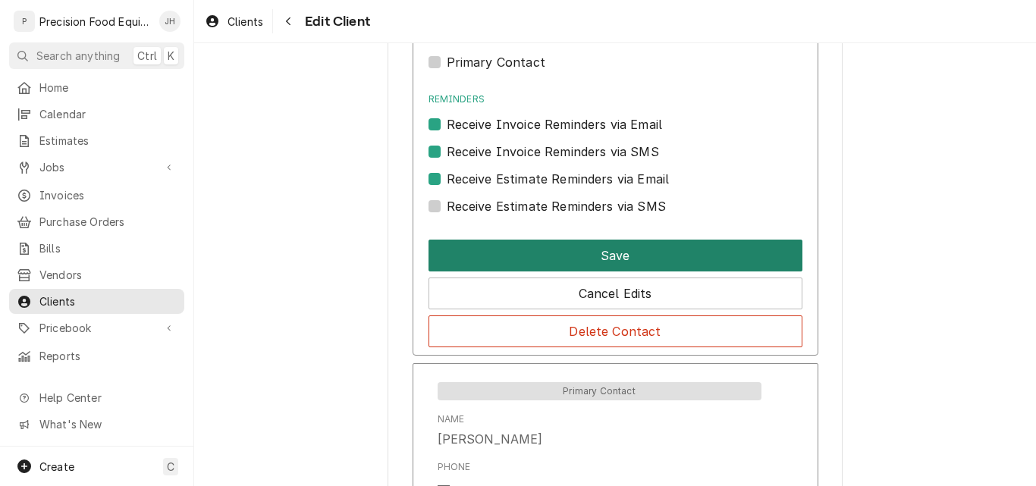
click at [621, 255] on button "Save" at bounding box center [615, 256] width 374 height 32
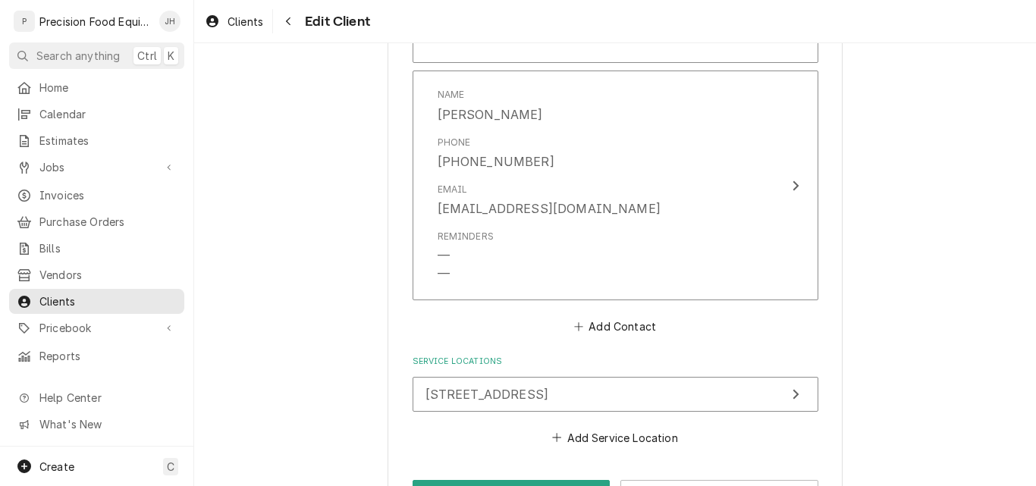
scroll to position [1684, 0]
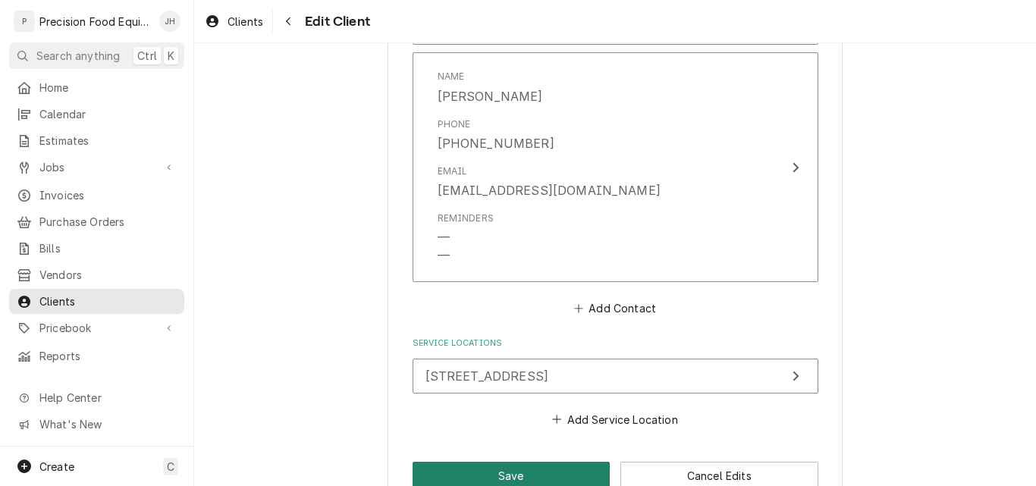
click at [566, 462] on button "Save" at bounding box center [511, 476] width 198 height 28
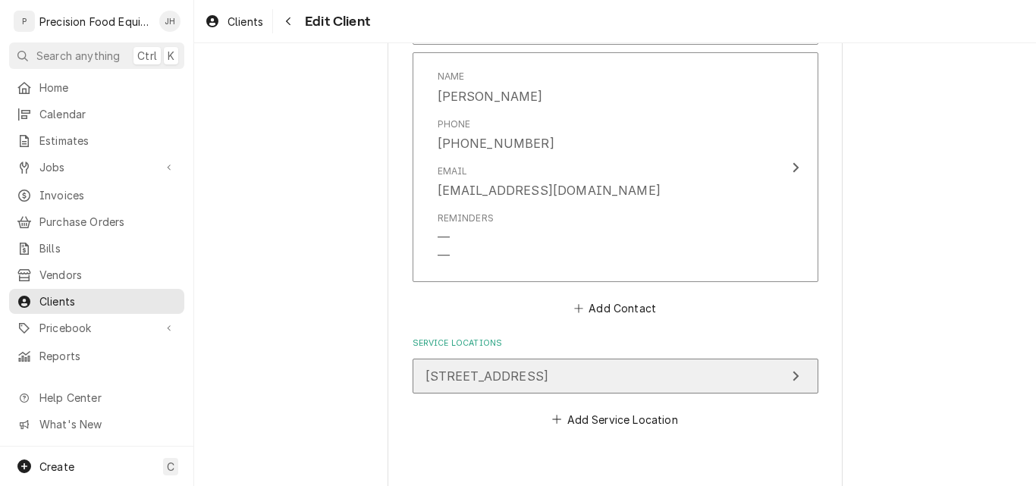
type textarea "x"
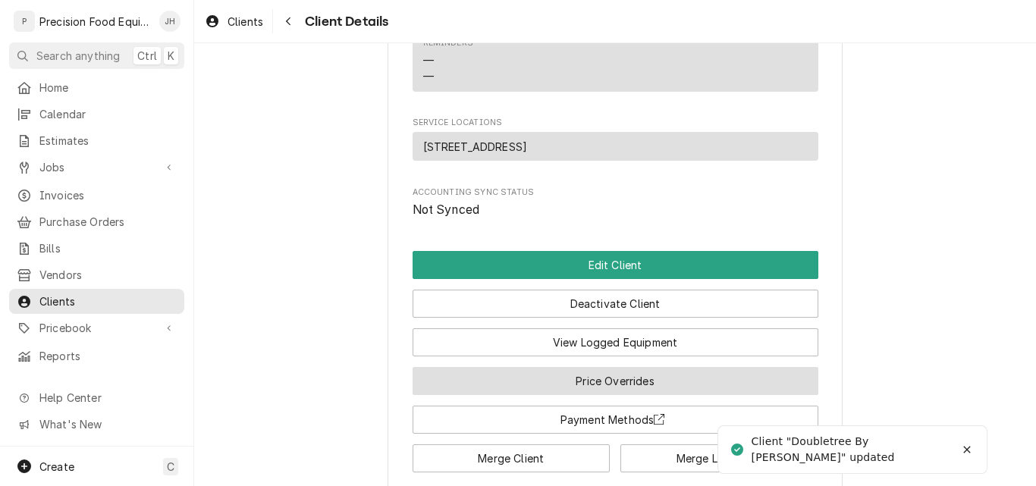
scroll to position [939, 0]
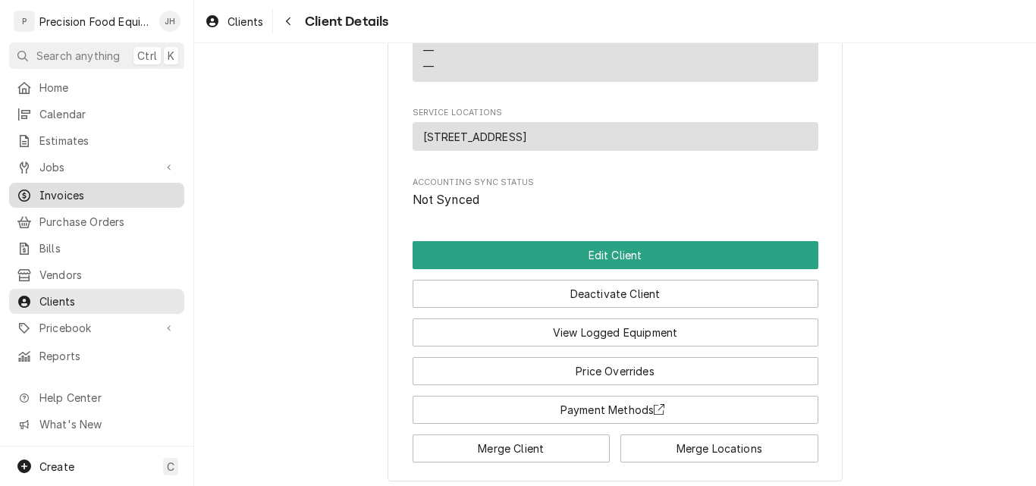
click at [71, 187] on span "Invoices" at bounding box center [107, 195] width 137 height 16
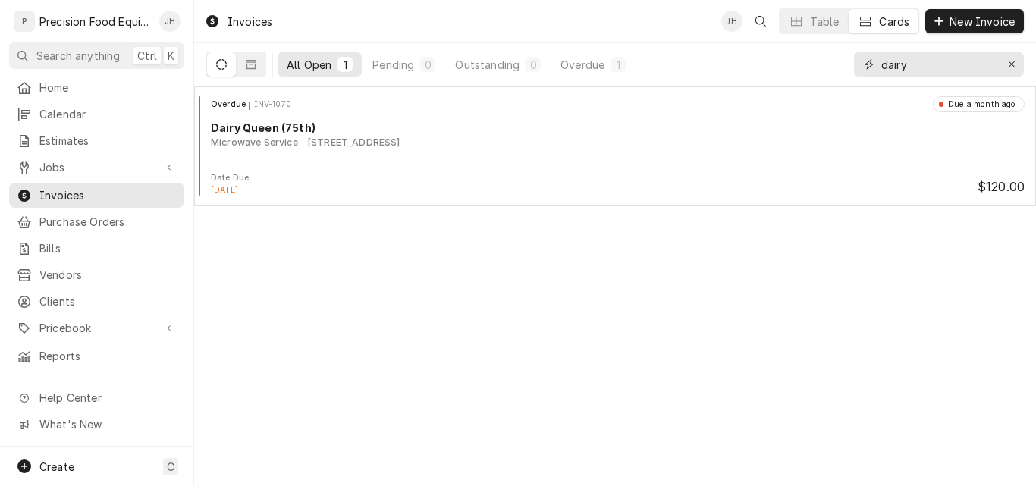
drag, startPoint x: 925, startPoint y: 67, endPoint x: 718, endPoint y: 67, distance: 207.0
click at [718, 67] on div "All Open 1 Pending 0 Outstanding 0 Overdue 1 dairy" at bounding box center [614, 64] width 817 height 42
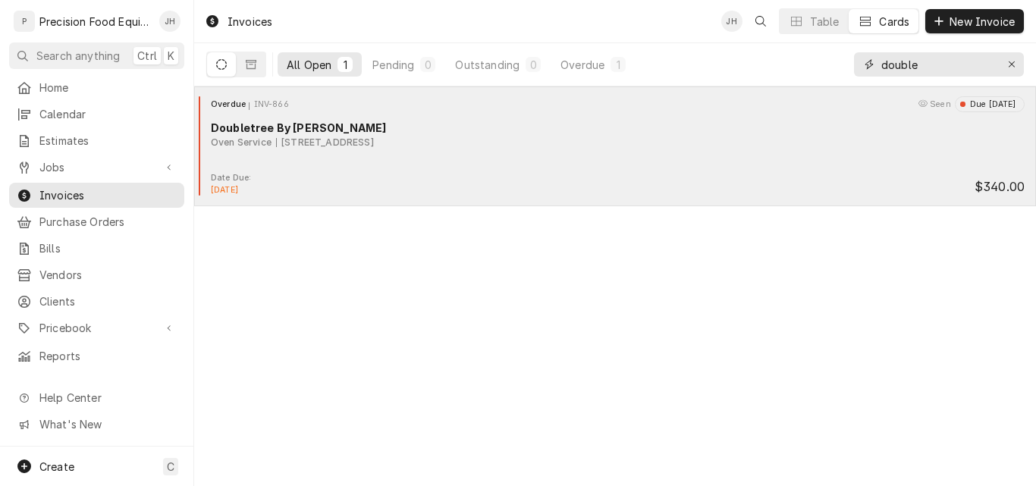
type input "double"
click at [517, 158] on div "Overdue INV-866 Seen Due 3 months ago Doubletree By Hilton Oven Service 1800 S.…" at bounding box center [614, 134] width 829 height 76
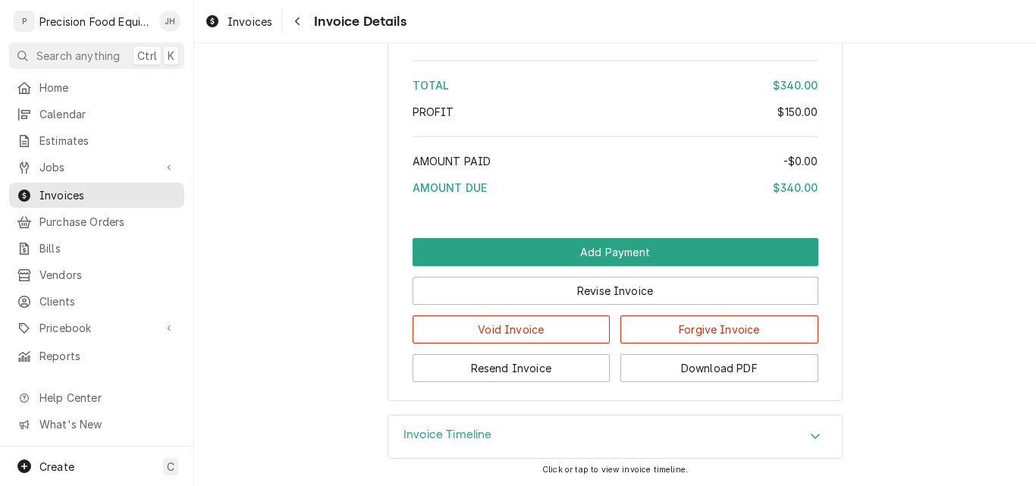
scroll to position [1835, 0]
click at [527, 372] on button "Resend Invoice" at bounding box center [511, 368] width 198 height 28
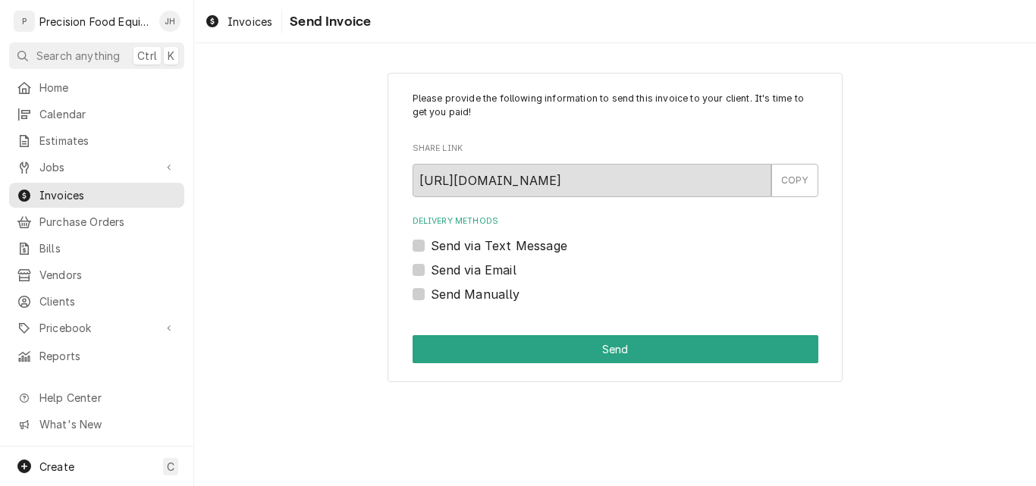
click at [545, 246] on label "Send via Text Message" at bounding box center [499, 246] width 136 height 18
click at [545, 246] on input "Send via Text Message" at bounding box center [634, 253] width 406 height 33
checkbox input "true"
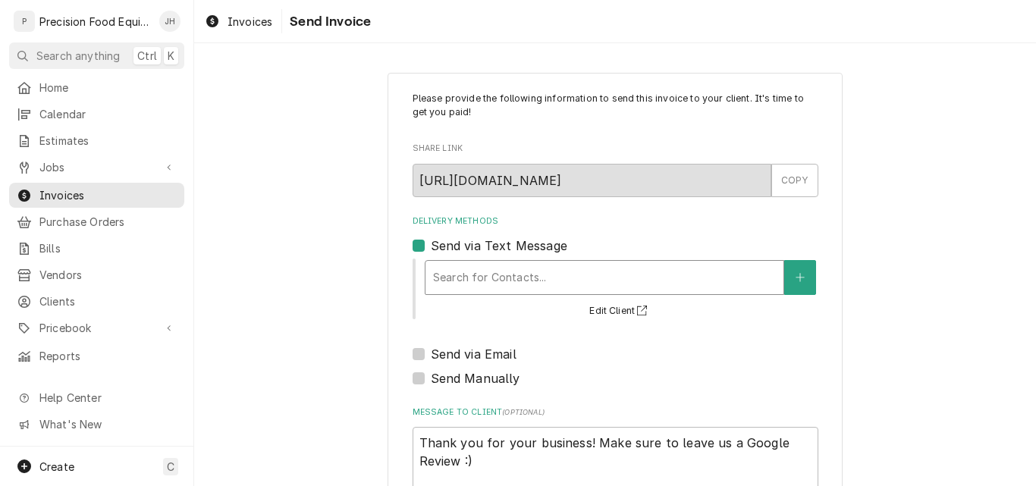
click at [471, 275] on div "Delivery Methods" at bounding box center [604, 277] width 343 height 27
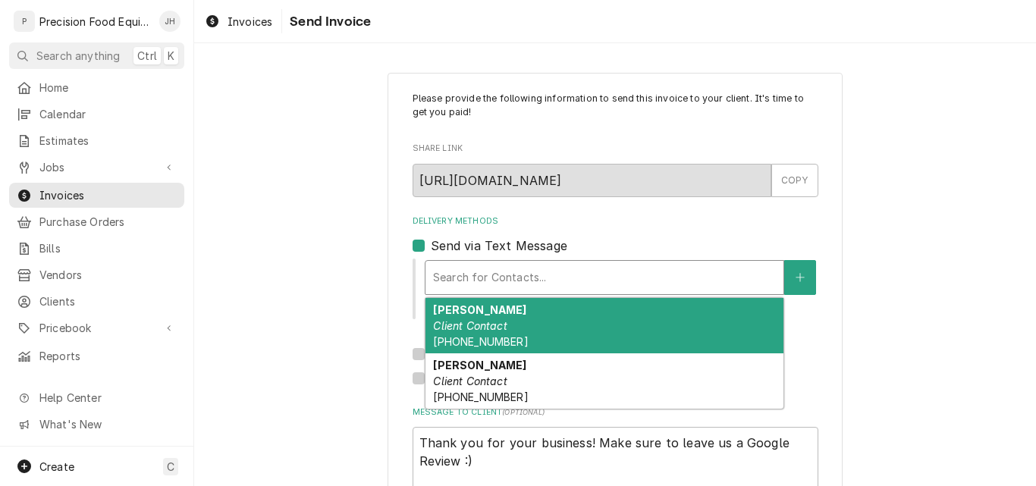
click at [471, 324] on em "Client Contact" at bounding box center [470, 325] width 74 height 13
type textarea "x"
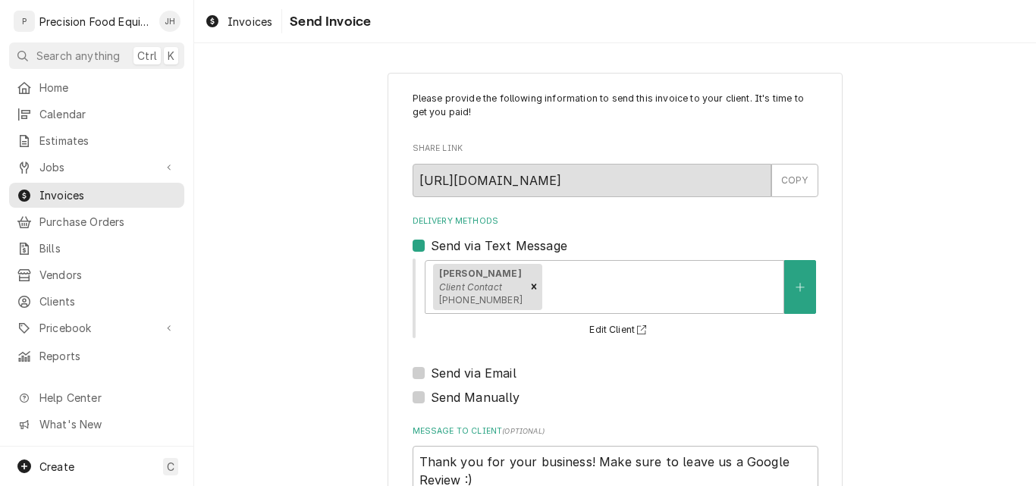
click at [431, 376] on label "Send via Email" at bounding box center [474, 373] width 86 height 18
click at [431, 376] on input "Send via Email" at bounding box center [634, 380] width 406 height 33
checkbox input "true"
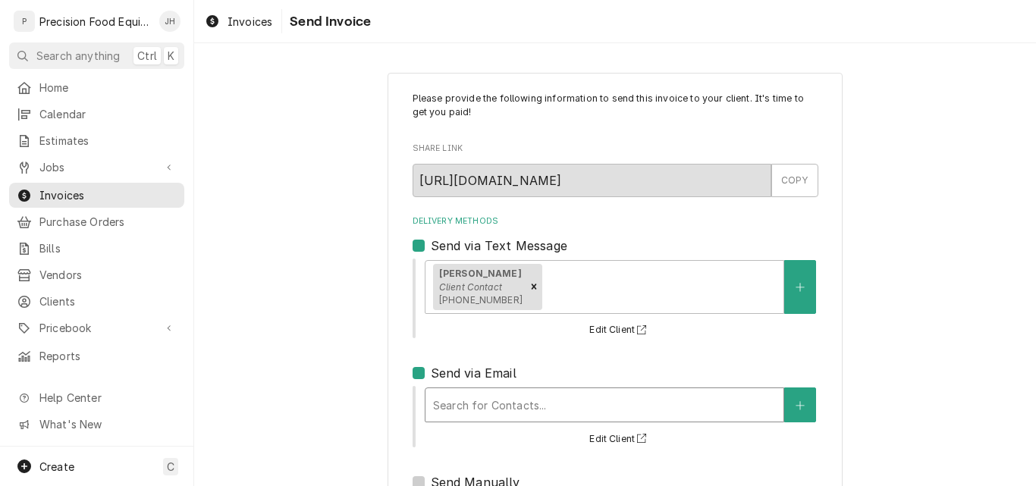
click at [470, 397] on div "Delivery Methods" at bounding box center [604, 404] width 343 height 27
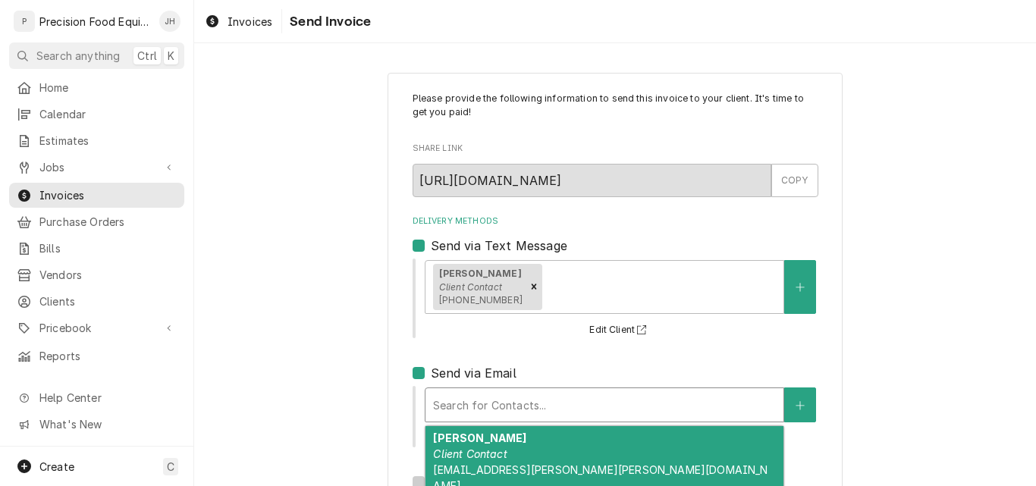
click at [481, 450] on em "Client Contact" at bounding box center [470, 453] width 74 height 13
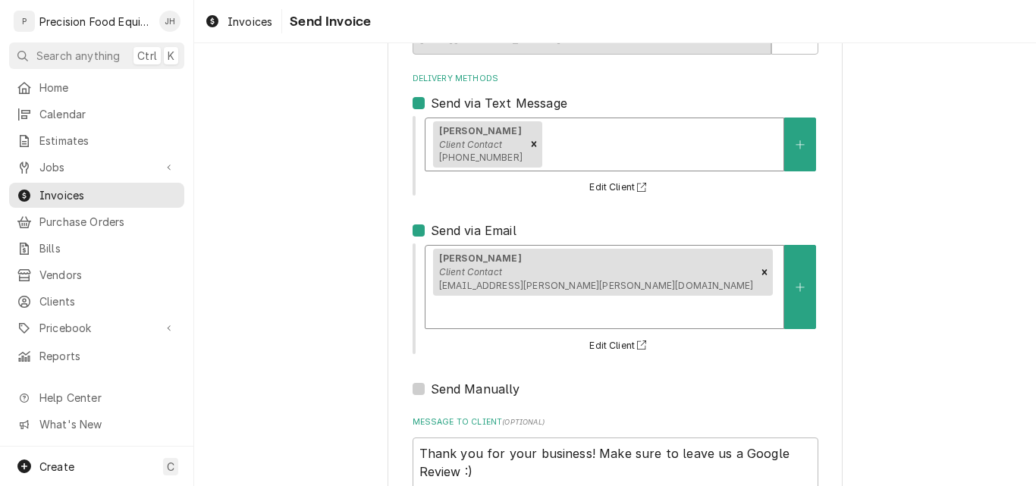
scroll to position [224, 0]
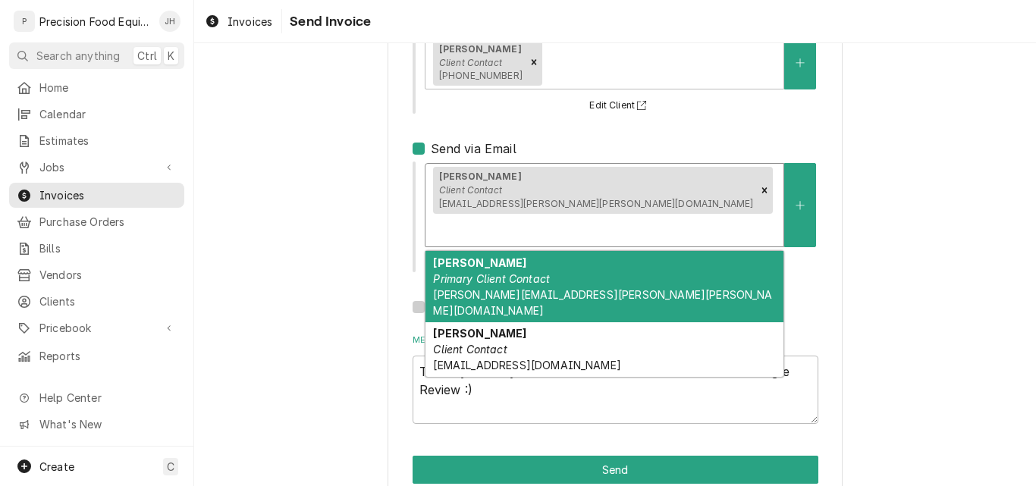
click at [637, 216] on div "Delivery Methods" at bounding box center [604, 229] width 343 height 27
click at [534, 272] on em "Primary Client Contact" at bounding box center [491, 278] width 117 height 13
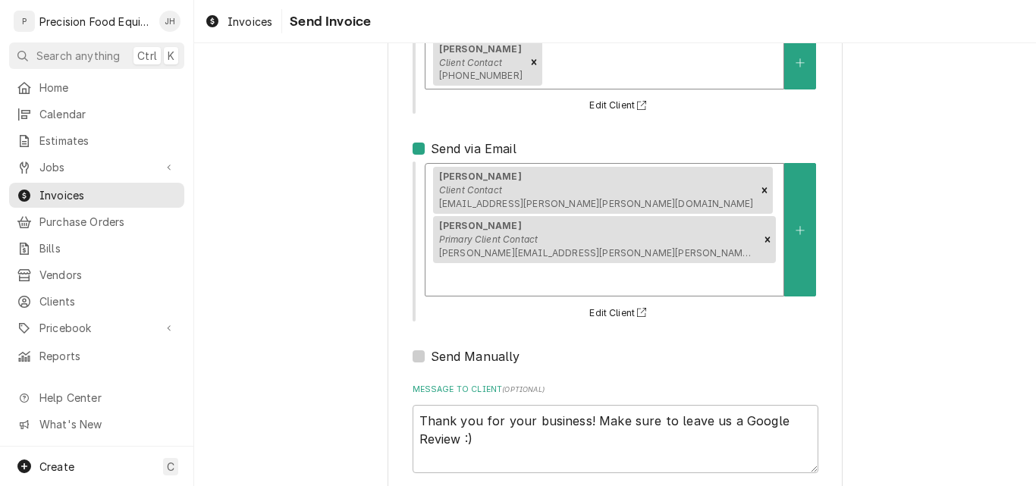
click at [592, 66] on div "Delivery Methods" at bounding box center [660, 62] width 230 height 27
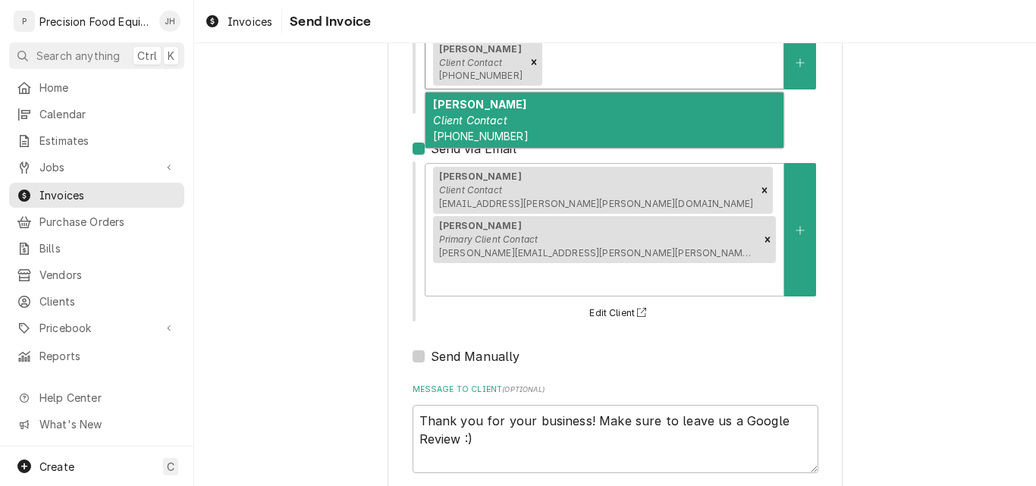
click at [569, 65] on div "Delivery Methods" at bounding box center [660, 62] width 230 height 27
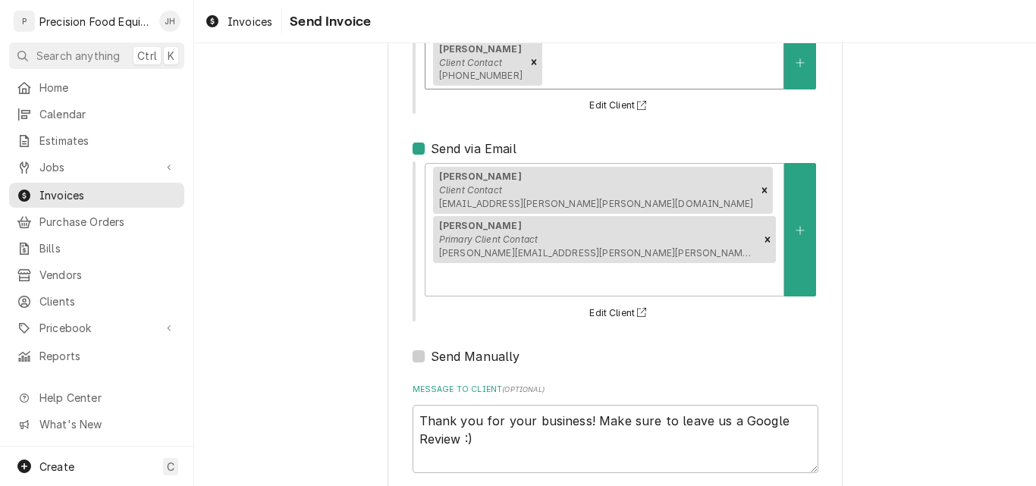
type textarea "x"
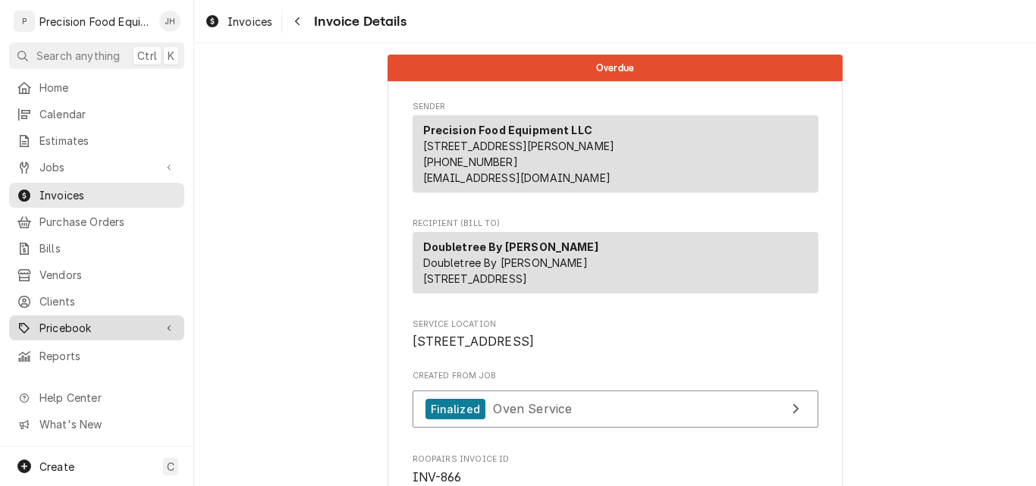
click at [77, 320] on span "Pricebook" at bounding box center [96, 328] width 114 height 16
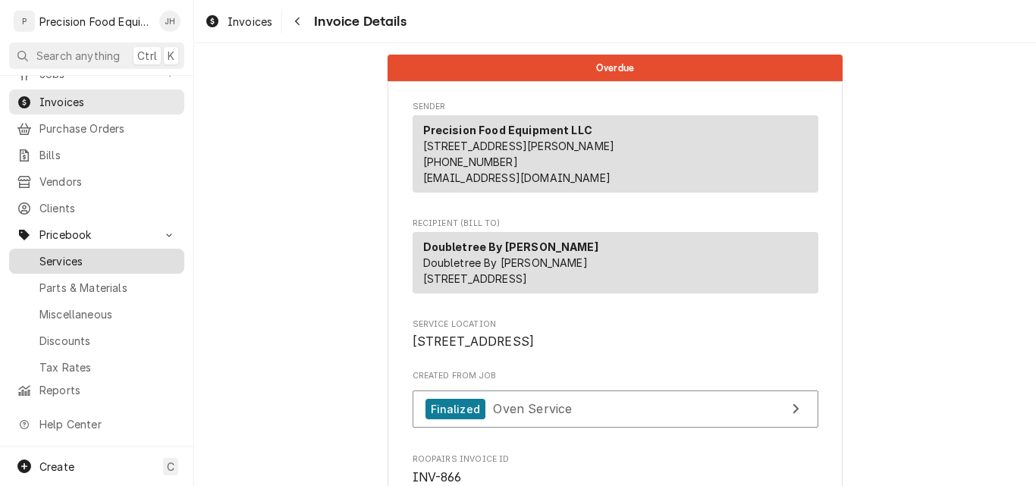
scroll to position [102, 0]
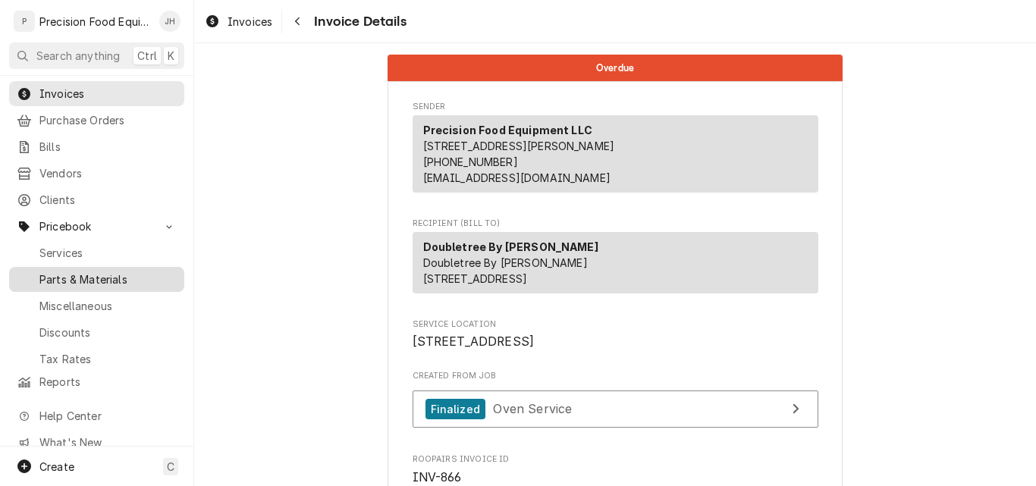
click at [72, 271] on span "Parts & Materials" at bounding box center [107, 279] width 137 height 16
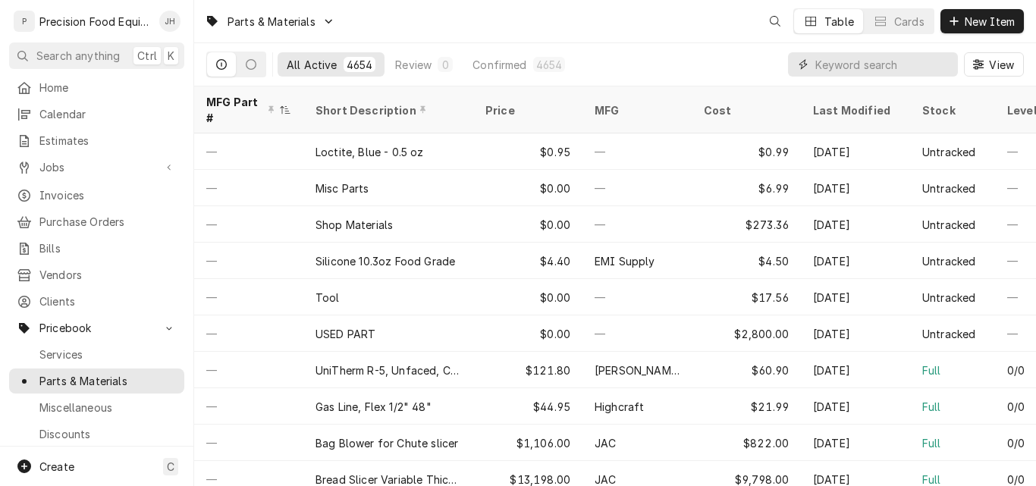
click at [851, 70] on input "Dynamic Content Wrapper" at bounding box center [882, 64] width 135 height 24
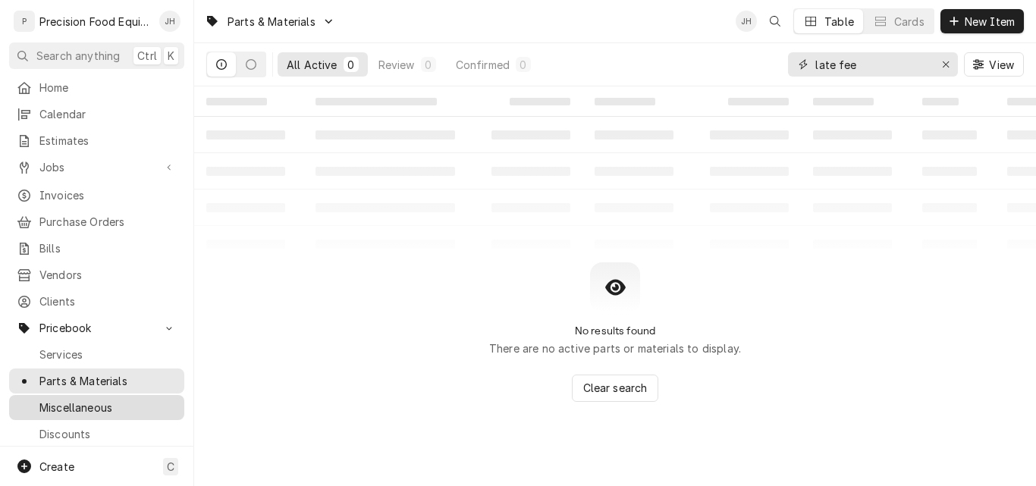
type input "late fee"
click at [86, 400] on span "Miscellaneous" at bounding box center [107, 407] width 137 height 16
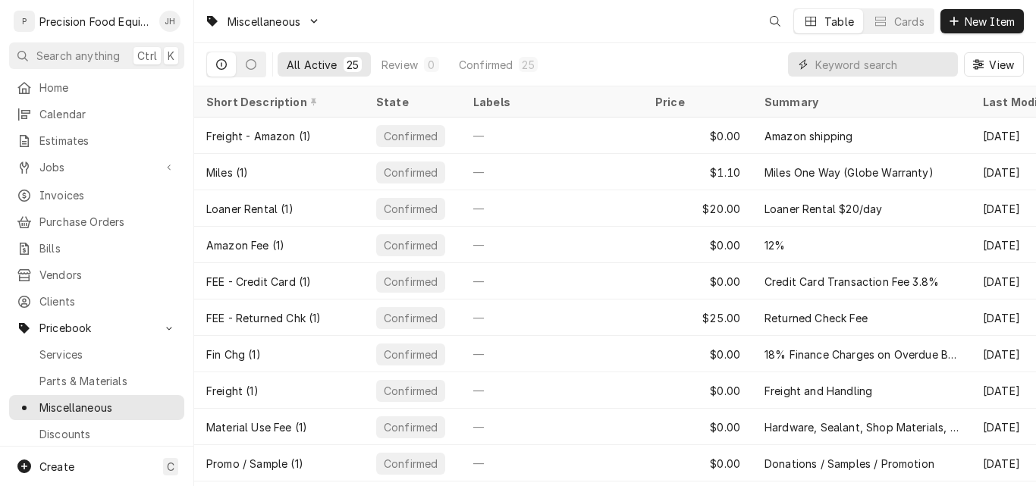
click at [839, 61] on input "Dynamic Content Wrapper" at bounding box center [882, 64] width 135 height 24
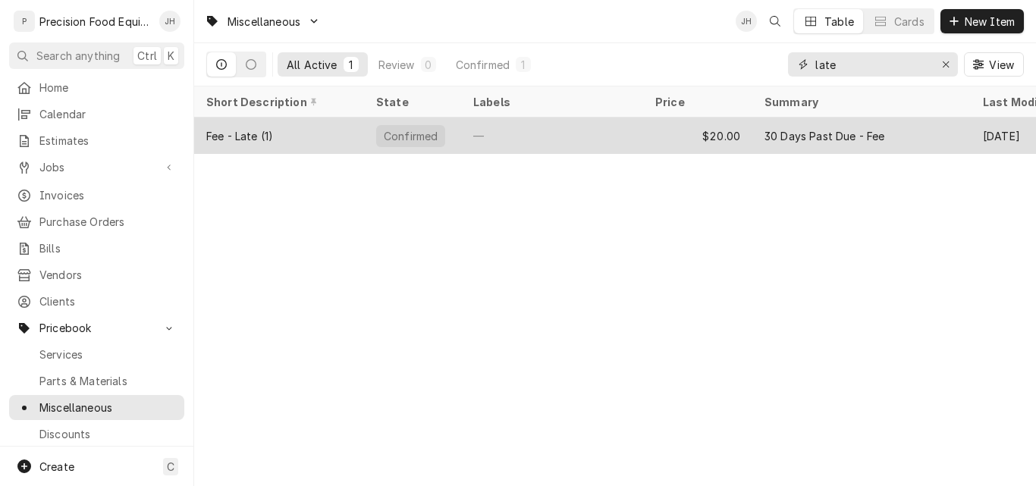
type input "late"
click at [718, 131] on div "$20.00" at bounding box center [697, 135] width 109 height 36
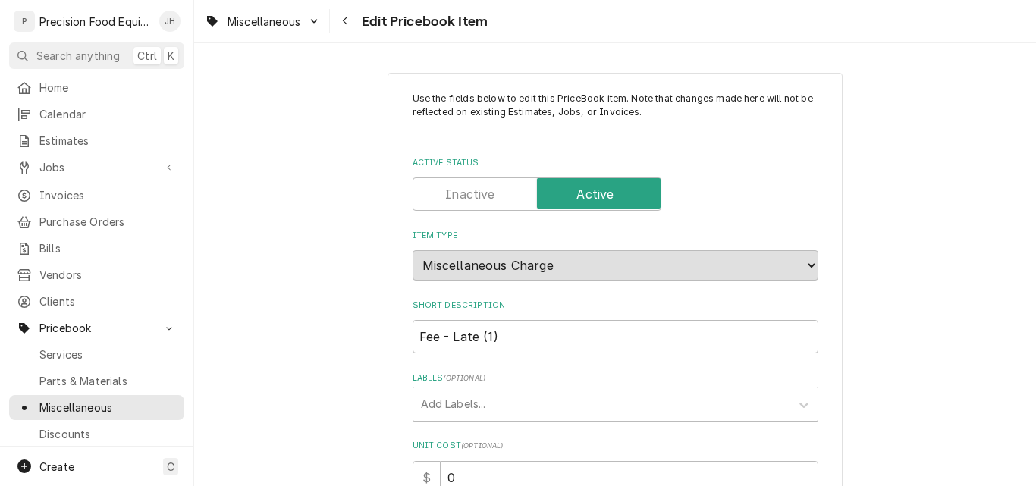
scroll to position [227, 0]
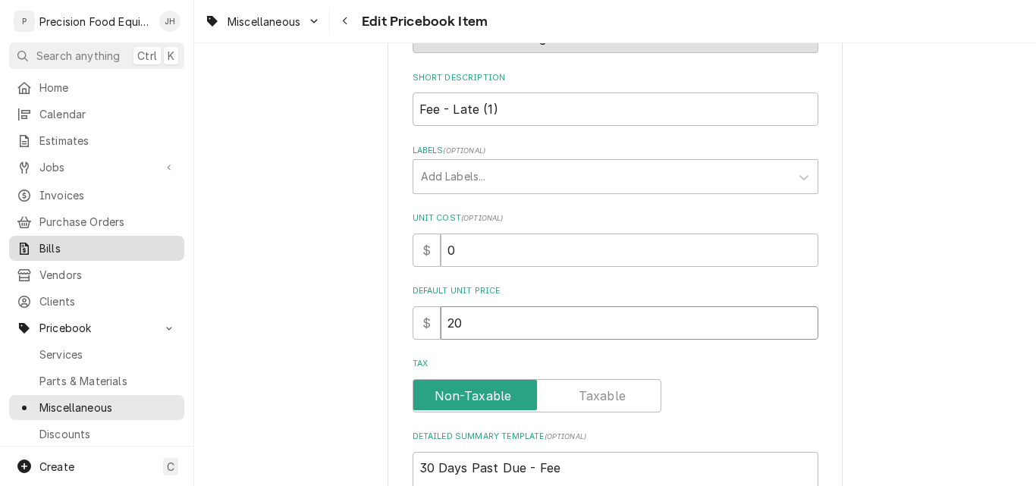
drag, startPoint x: 522, startPoint y: 325, endPoint x: 83, endPoint y: 242, distance: 446.8
click at [296, 319] on div "Use the fields below to edit this PriceBook item. Note that changes made here w…" at bounding box center [614, 356] width 841 height 1048
type textarea "x"
type input "2"
type textarea "x"
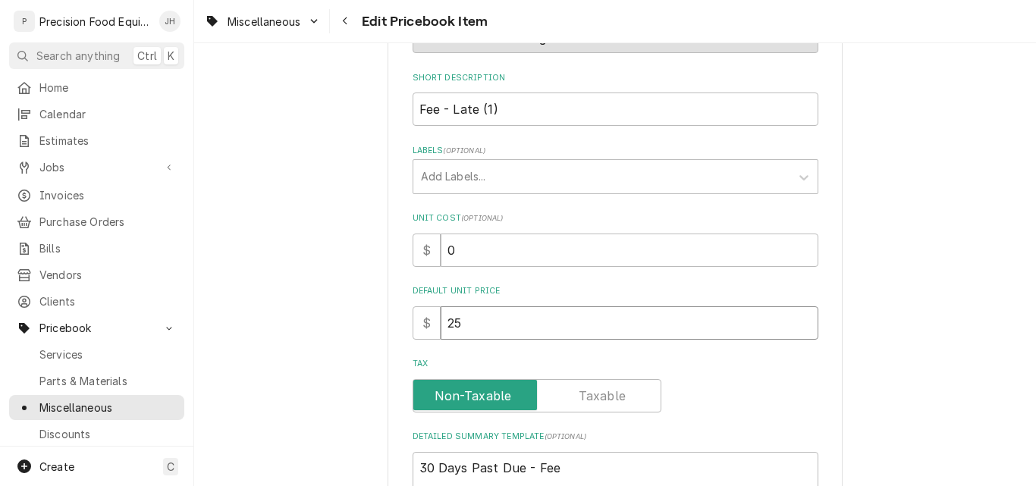
type input "25"
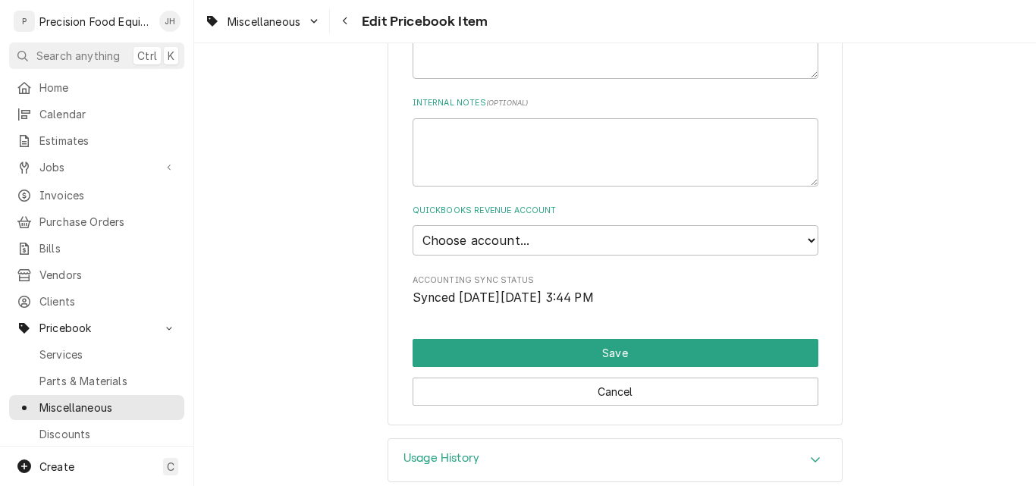
scroll to position [682, 0]
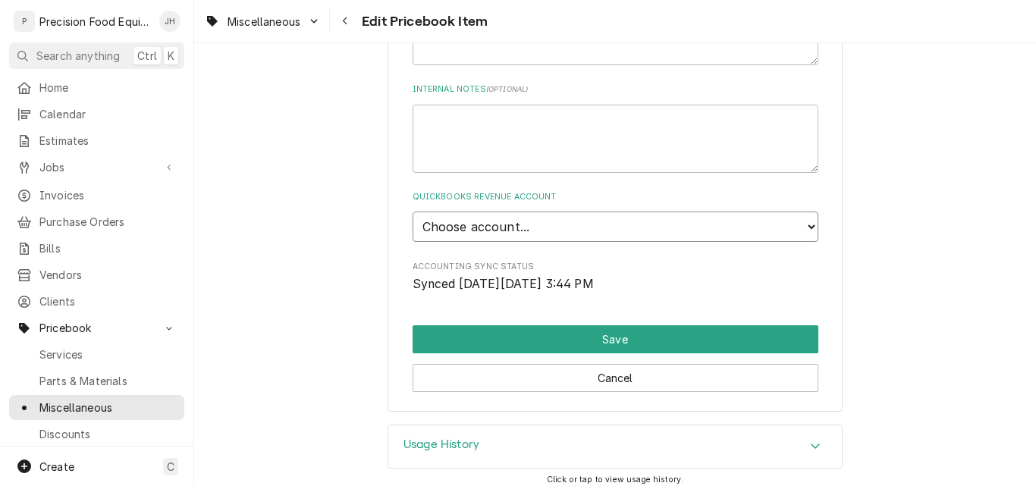
click at [562, 232] on select "Choose account... Discount Income Misc Income Non taxable issues 46600: Parts a…" at bounding box center [615, 226] width 406 height 30
select select "8000003E-1726697689"
click at [412, 211] on select "Choose account... Discount Income Misc Income Non taxable issues 46600: Parts a…" at bounding box center [615, 226] width 406 height 30
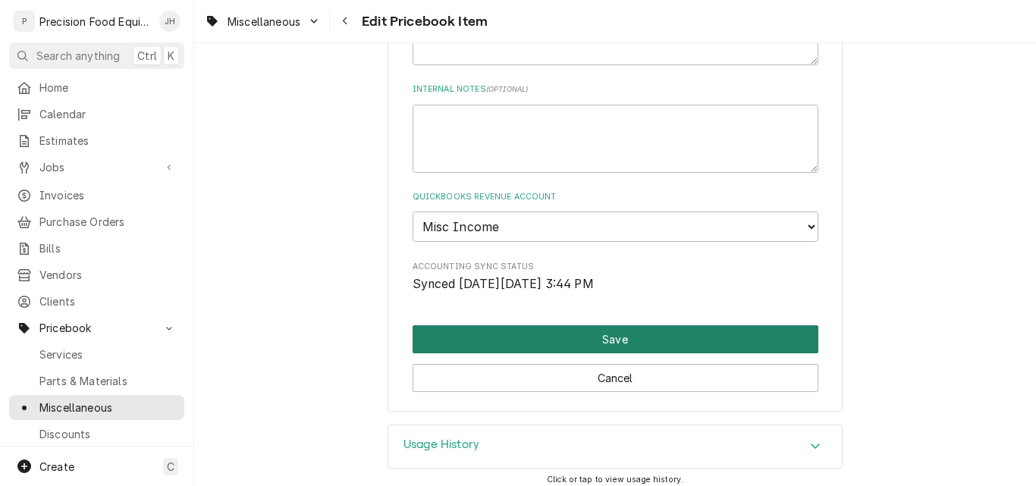
click at [606, 343] on button "Save" at bounding box center [615, 339] width 406 height 28
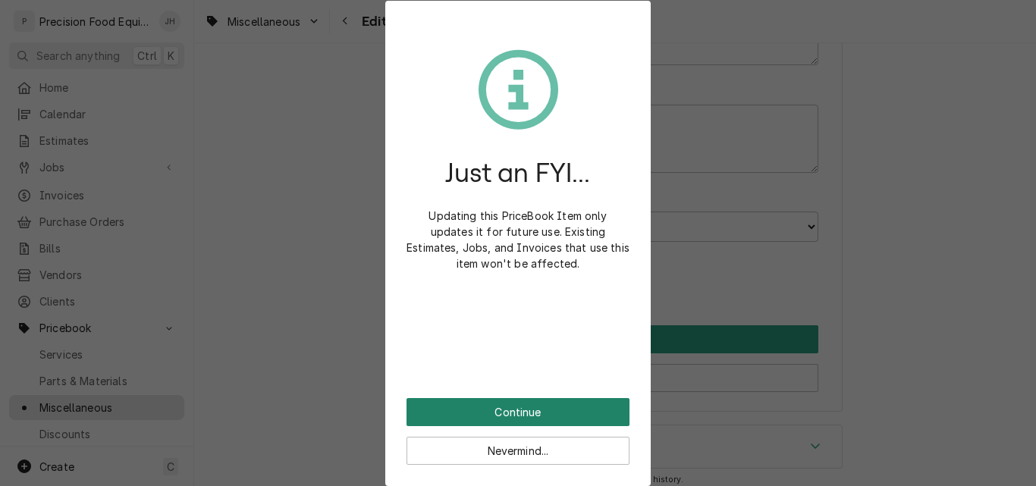
click at [540, 415] on button "Continue" at bounding box center [517, 412] width 223 height 28
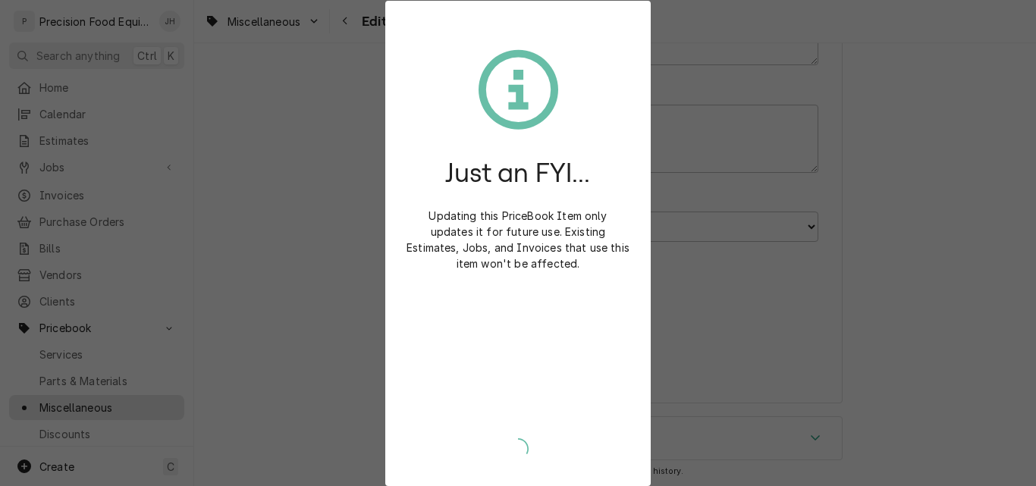
type textarea "x"
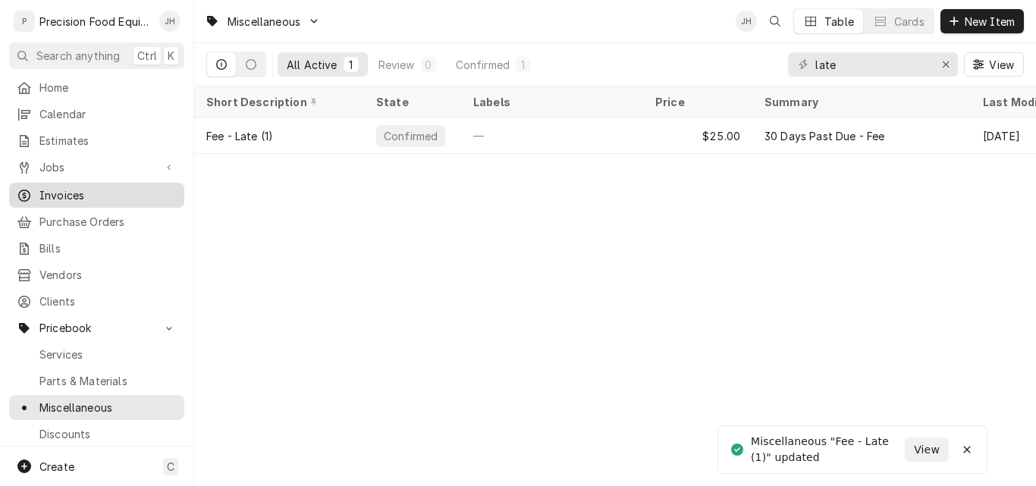
click at [66, 187] on span "Invoices" at bounding box center [107, 195] width 137 height 16
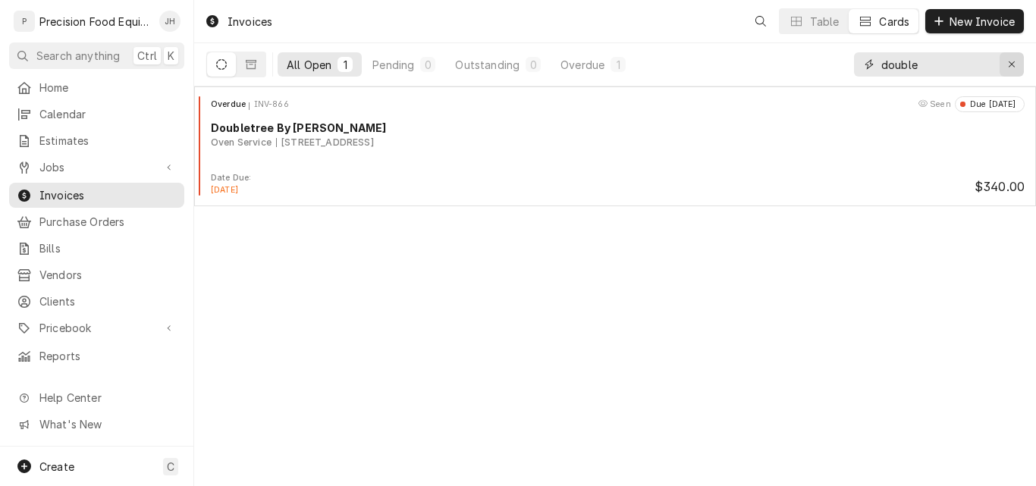
click at [1008, 68] on icon "Erase input" at bounding box center [1011, 64] width 8 height 11
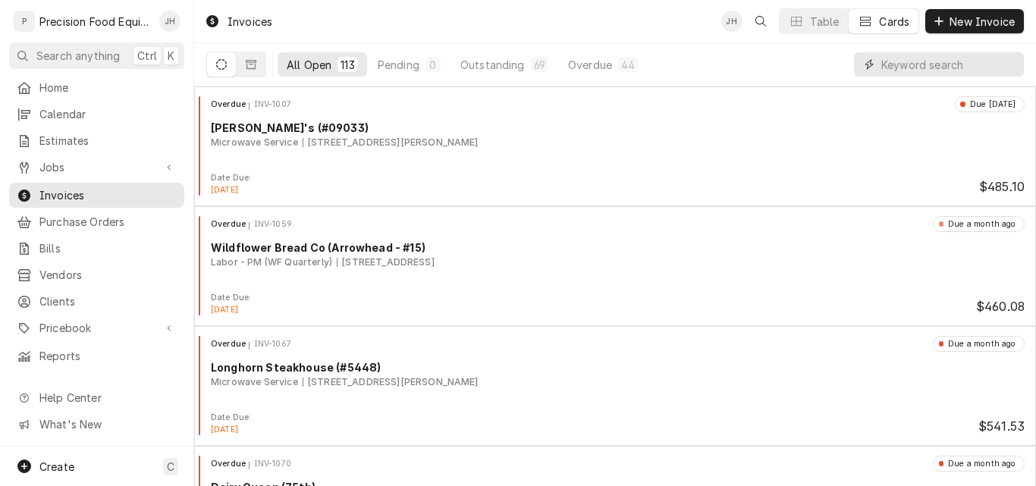
click at [912, 66] on input "Dynamic Content Wrapper" at bounding box center [948, 64] width 135 height 24
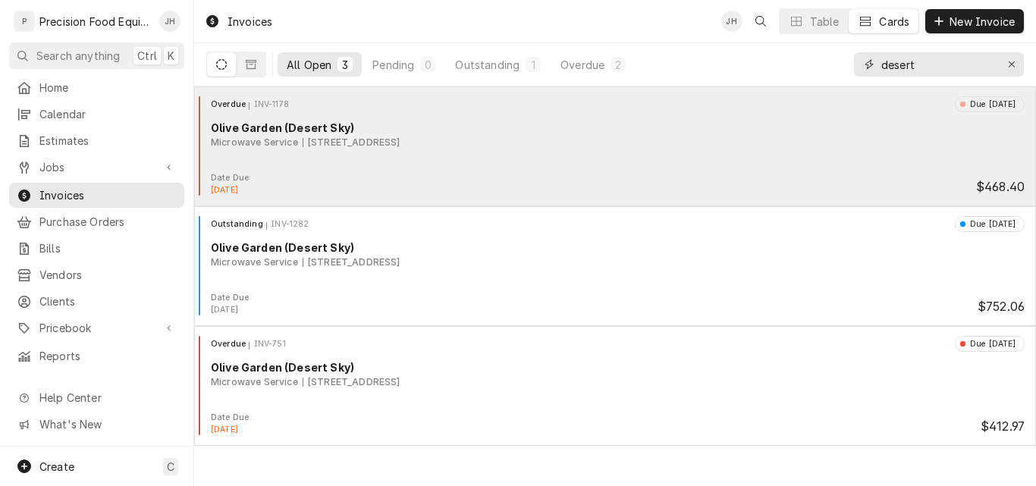
type input "desert"
click at [606, 138] on div "Microwave Service 2626 N. 75th Ave, Phoenix, AZ 85035" at bounding box center [617, 143] width 813 height 14
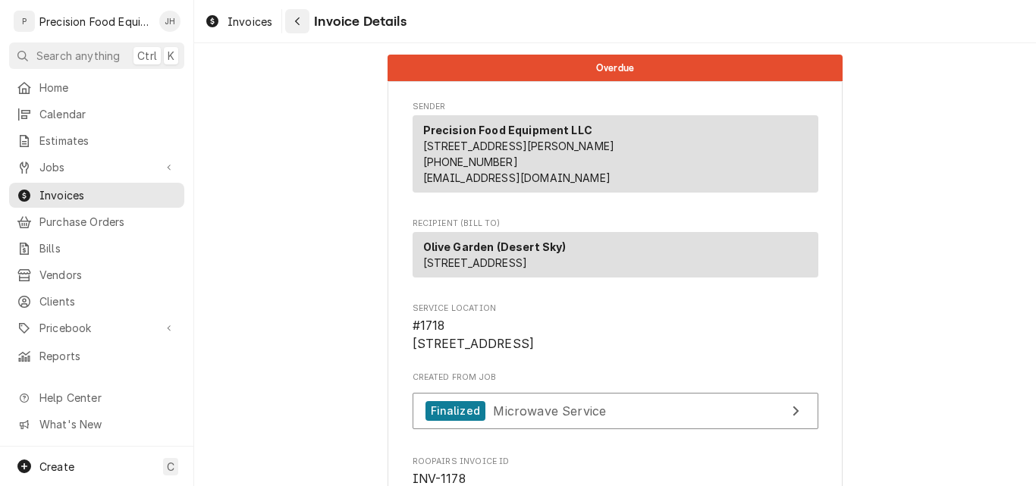
click at [289, 24] on button "Navigate back" at bounding box center [297, 21] width 24 height 24
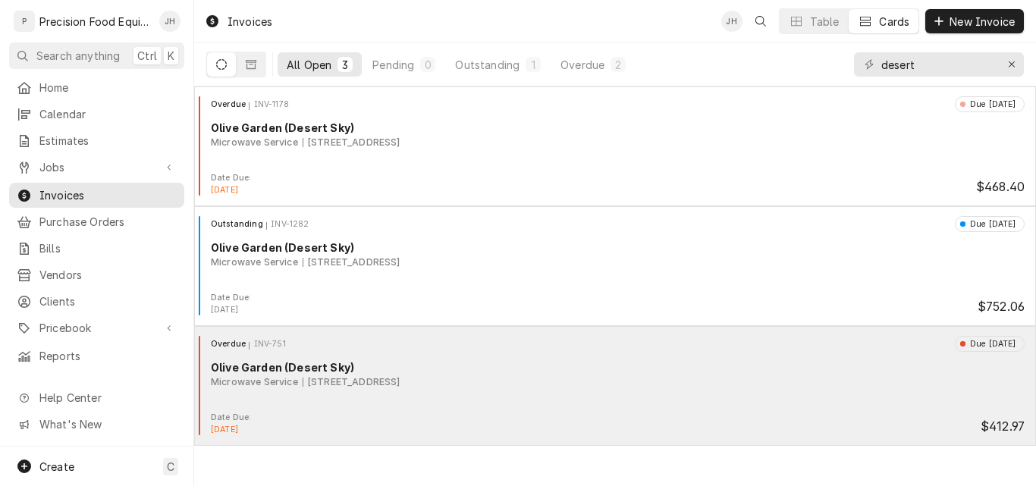
click at [618, 374] on div "Olive Garden (Desert Sky)" at bounding box center [617, 367] width 813 height 16
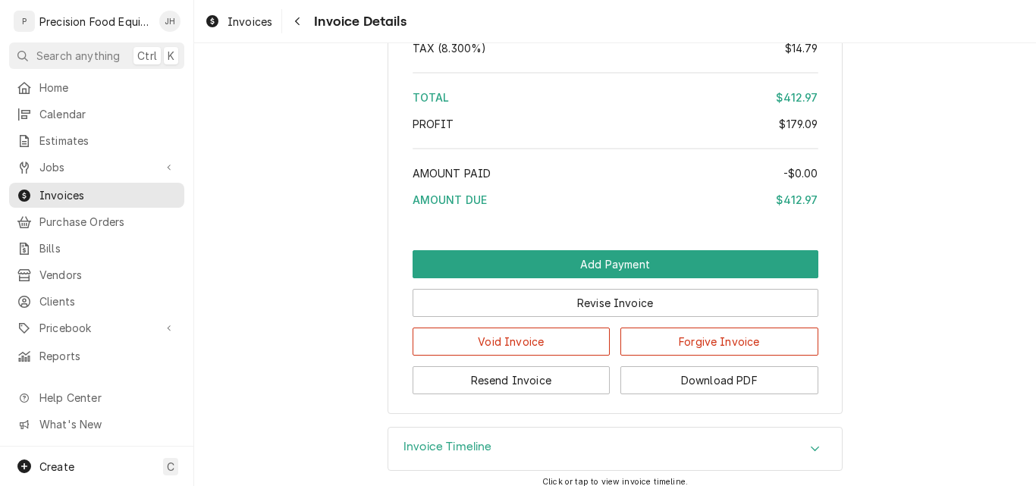
scroll to position [2245, 0]
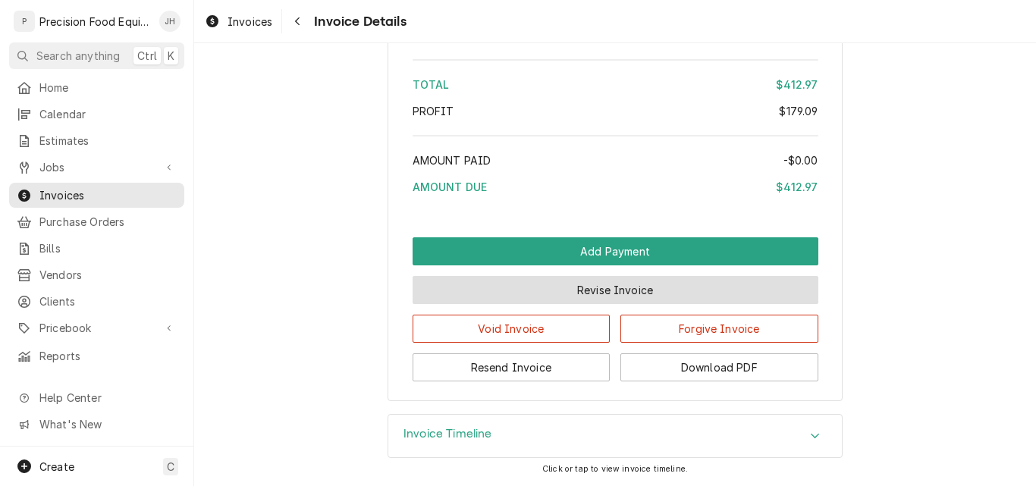
click at [596, 281] on button "Revise Invoice" at bounding box center [615, 290] width 406 height 28
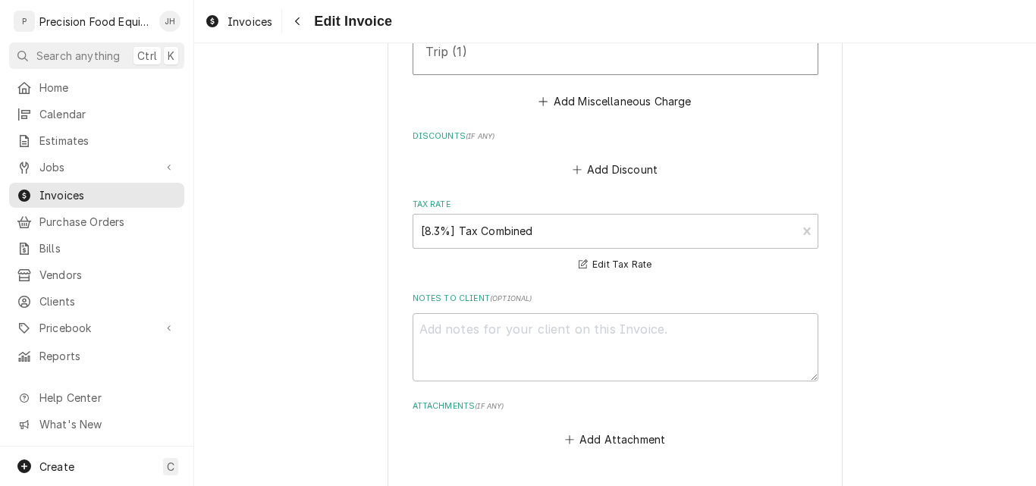
scroll to position [2198, 0]
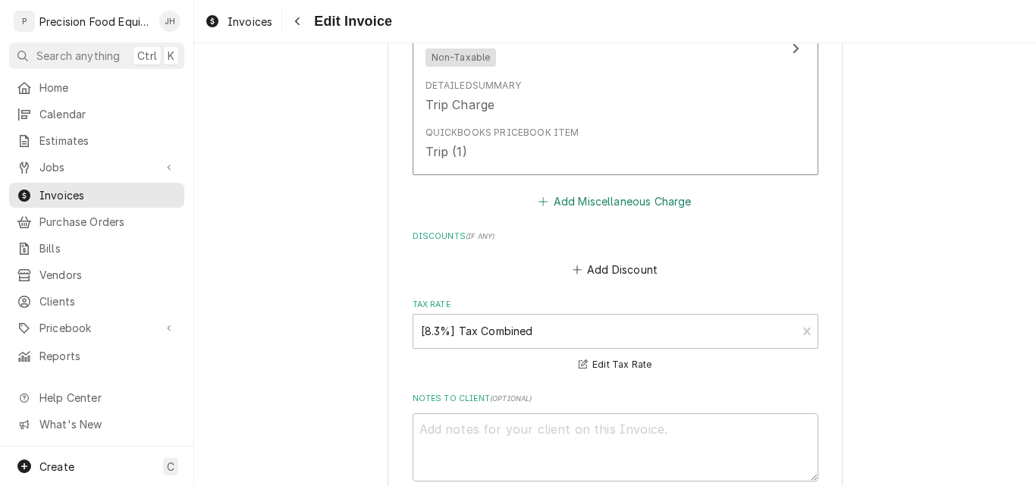
click at [636, 202] on button "Add Miscellaneous Charge" at bounding box center [615, 201] width 158 height 21
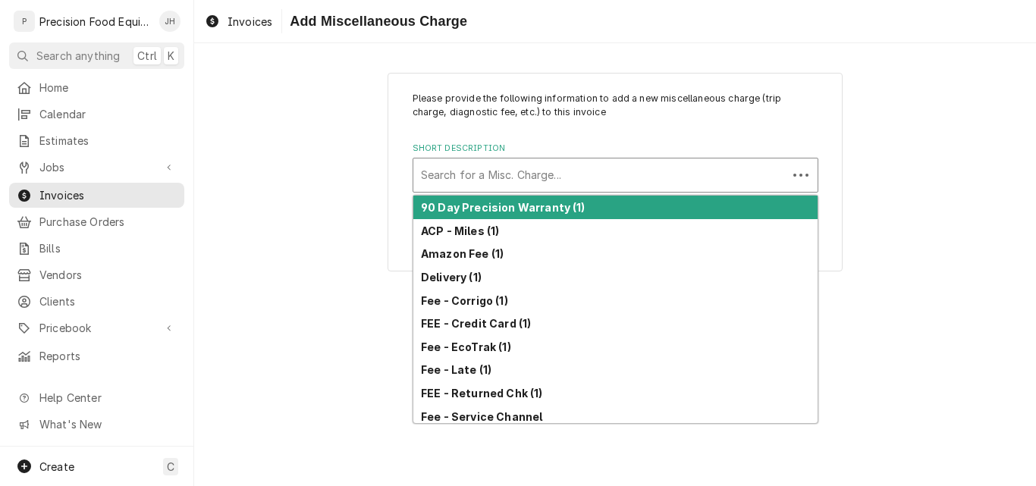
click at [573, 183] on div "Short Description" at bounding box center [600, 174] width 359 height 27
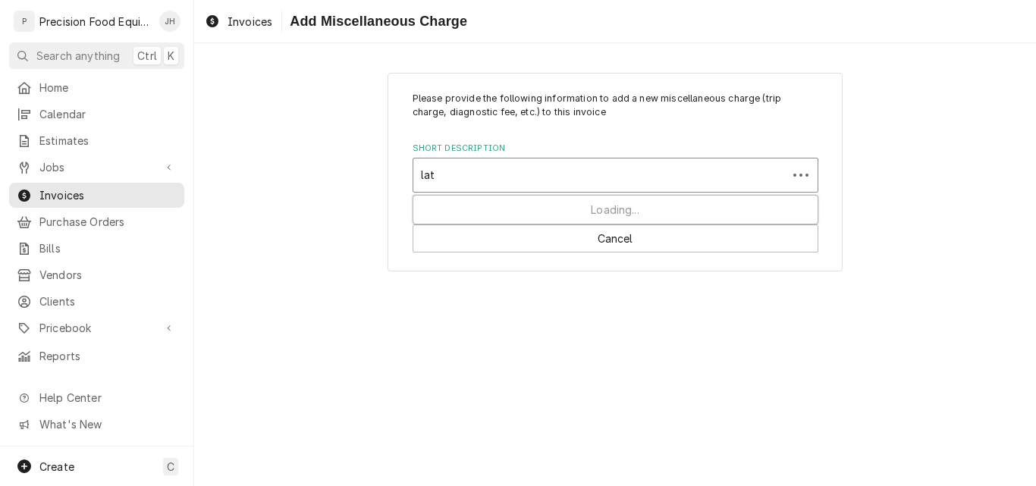
type input "late"
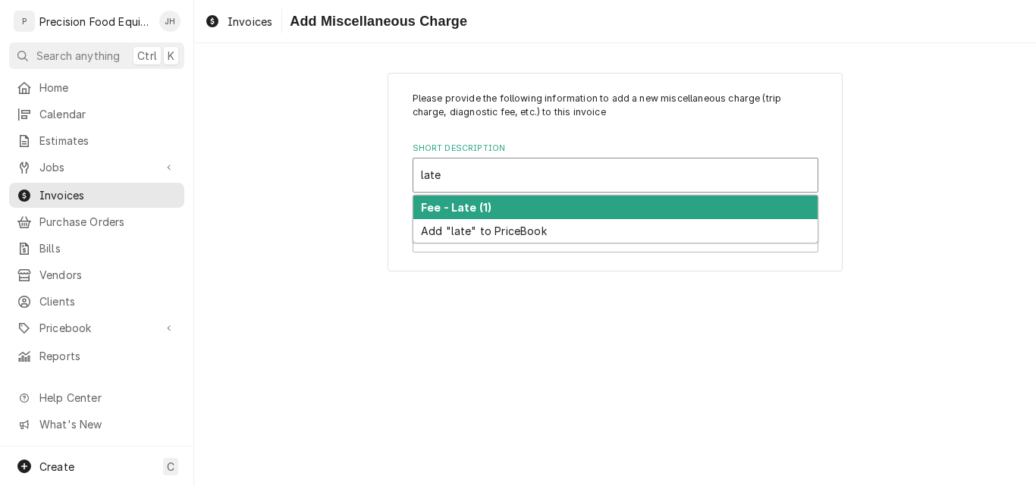
click at [559, 199] on div "Fee - Late (1)" at bounding box center [615, 207] width 404 height 23
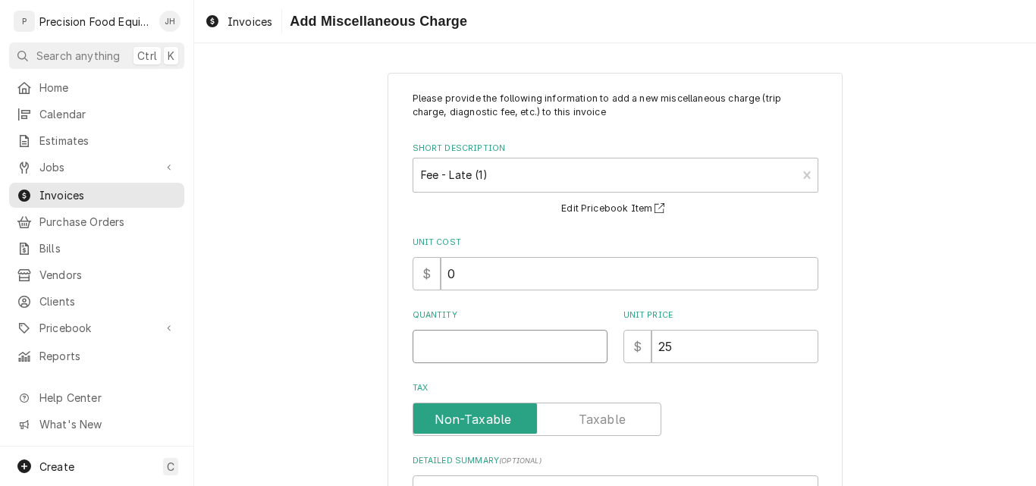
click at [487, 352] on input "Quantity" at bounding box center [509, 346] width 195 height 33
type textarea "x"
type input "1"
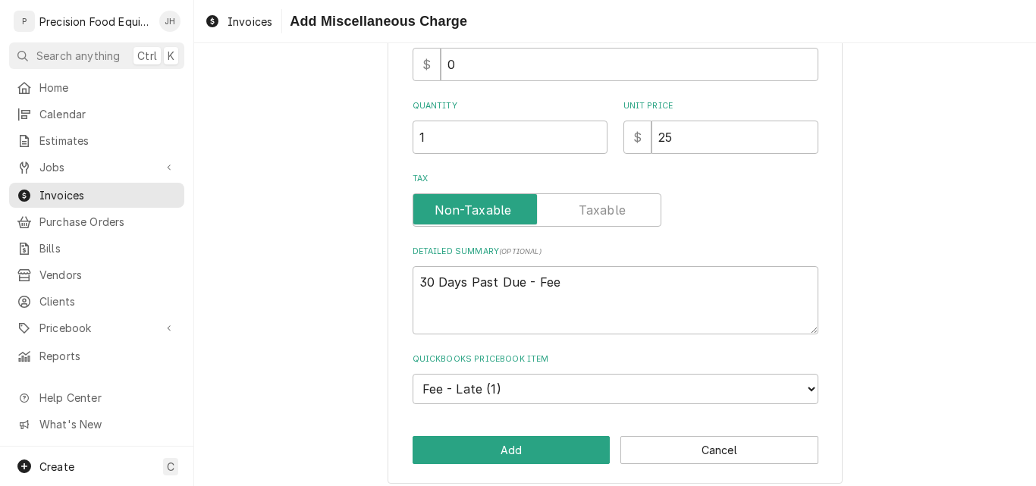
scroll to position [220, 0]
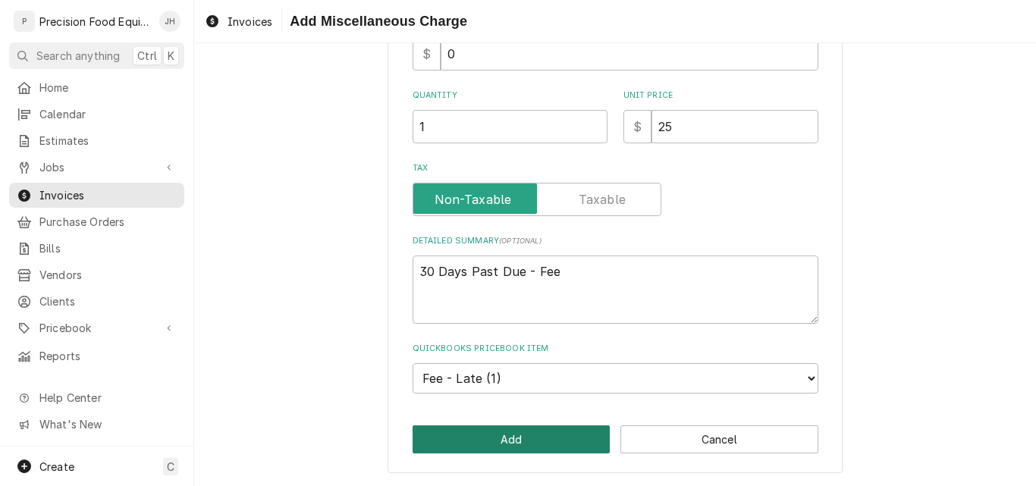
click at [508, 437] on button "Add" at bounding box center [511, 439] width 198 height 28
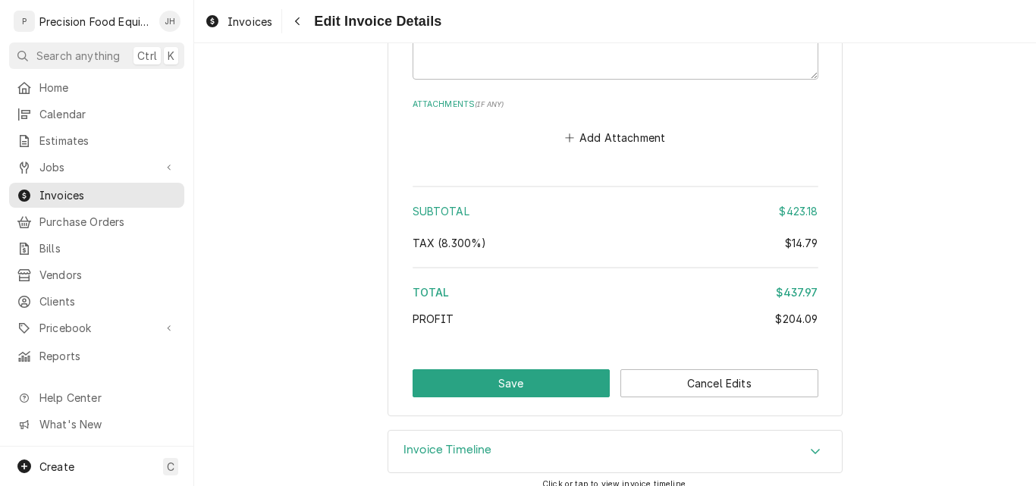
scroll to position [2862, 0]
click at [491, 380] on button "Save" at bounding box center [511, 382] width 198 height 28
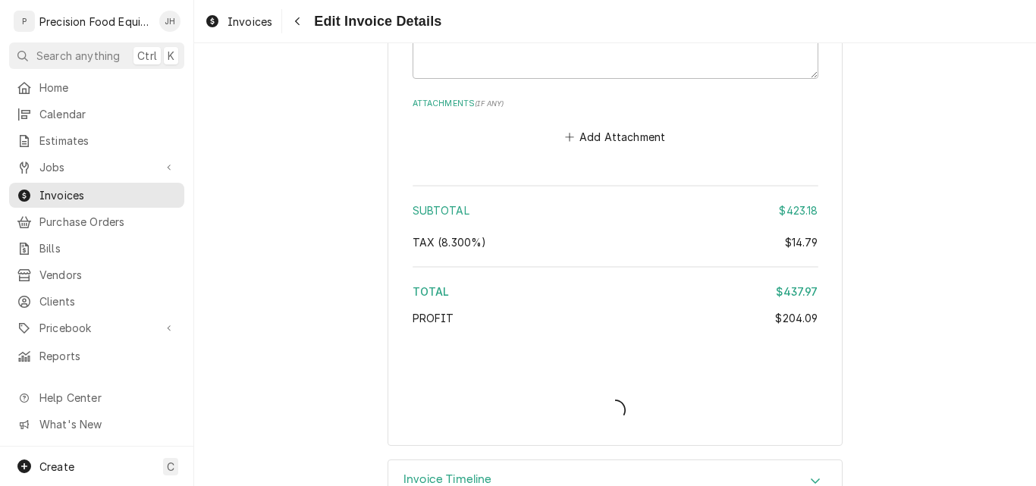
type textarea "x"
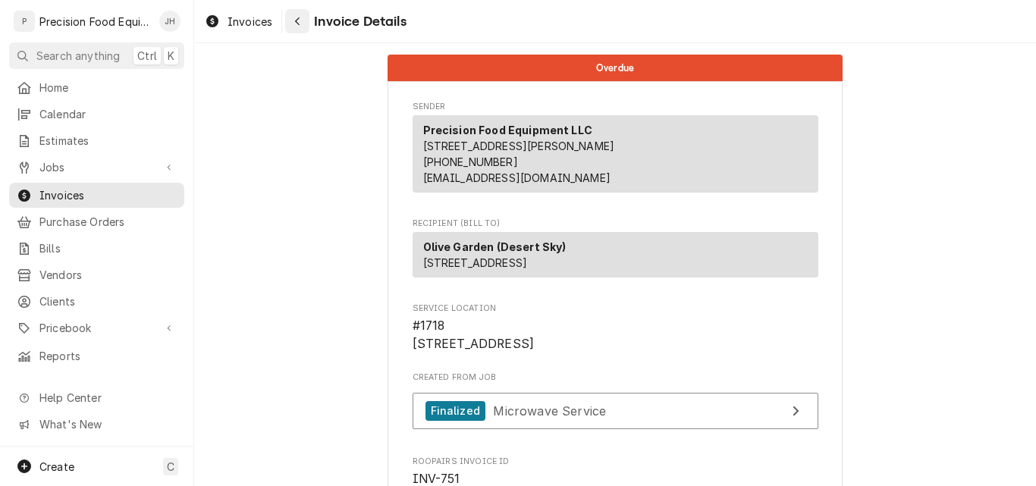
click at [302, 23] on div "Navigate back" at bounding box center [297, 21] width 15 height 15
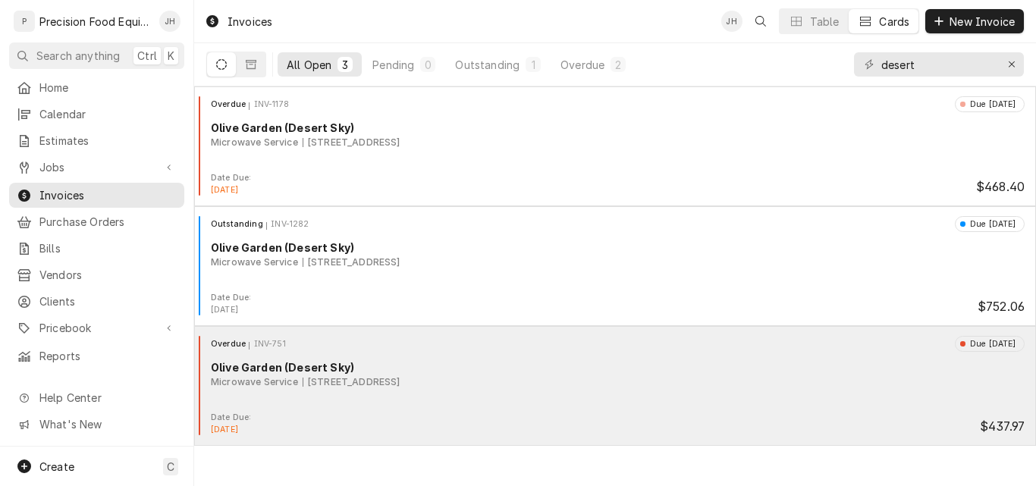
click at [520, 387] on div "Microwave Service 2626 N. 75th Ave, Phoenix, AZ 85035" at bounding box center [617, 382] width 813 height 14
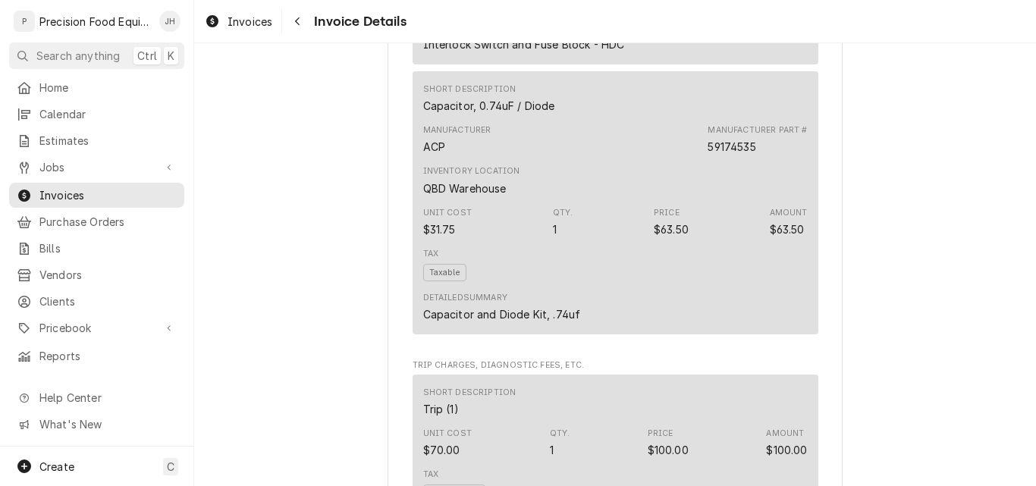
scroll to position [1289, 0]
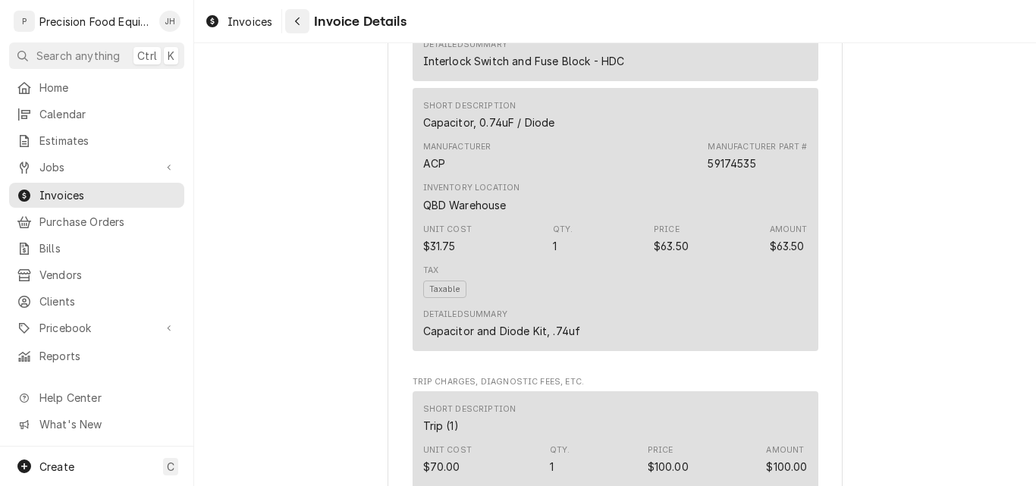
click at [296, 23] on icon "Navigate back" at bounding box center [297, 21] width 5 height 8
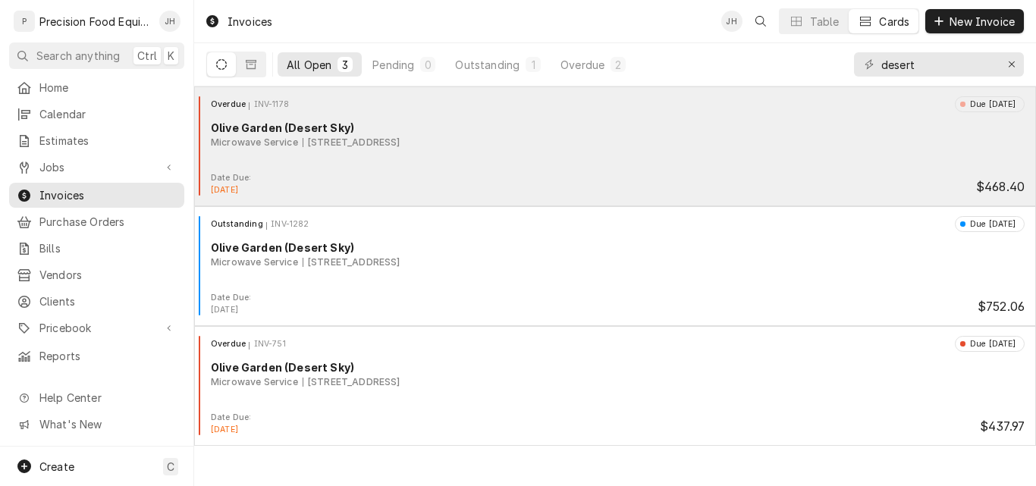
click at [666, 133] on div "Olive Garden (Desert Sky)" at bounding box center [617, 128] width 813 height 16
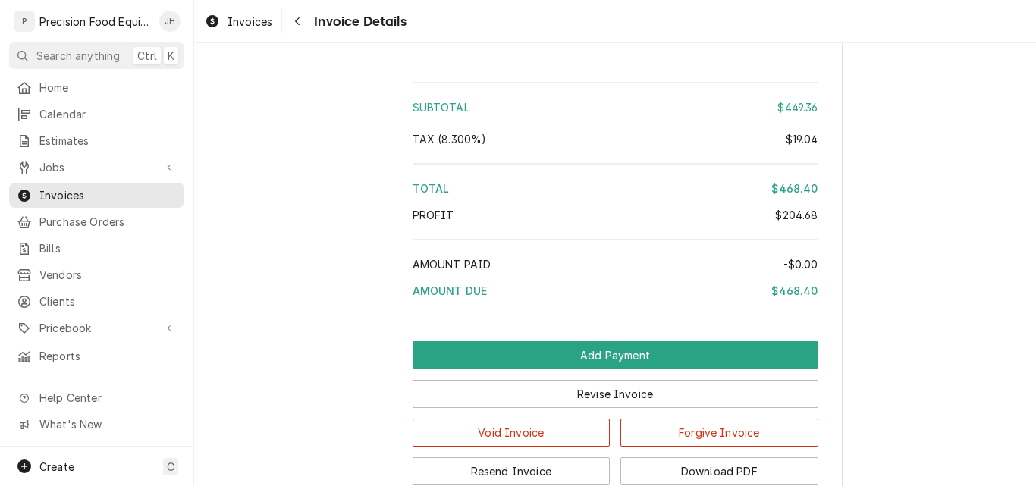
scroll to position [1976, 0]
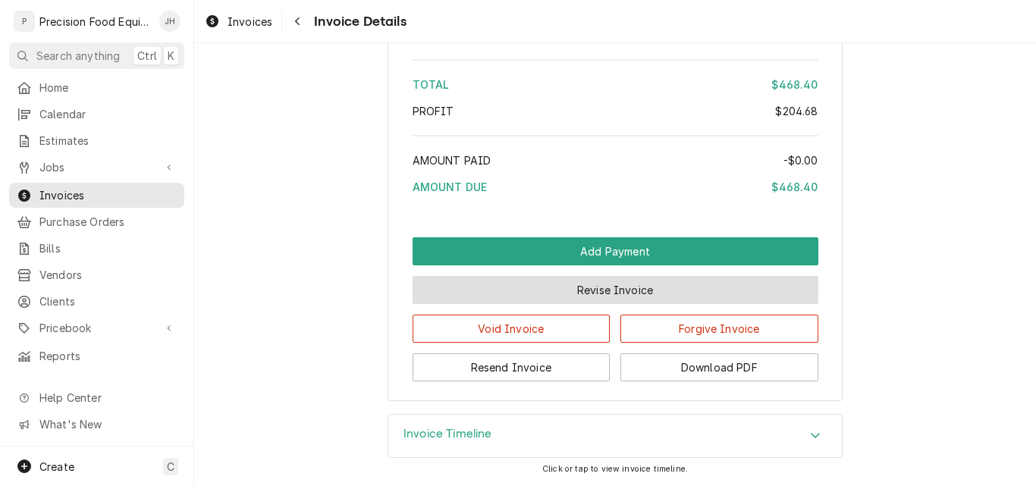
click at [628, 292] on button "Revise Invoice" at bounding box center [615, 290] width 406 height 28
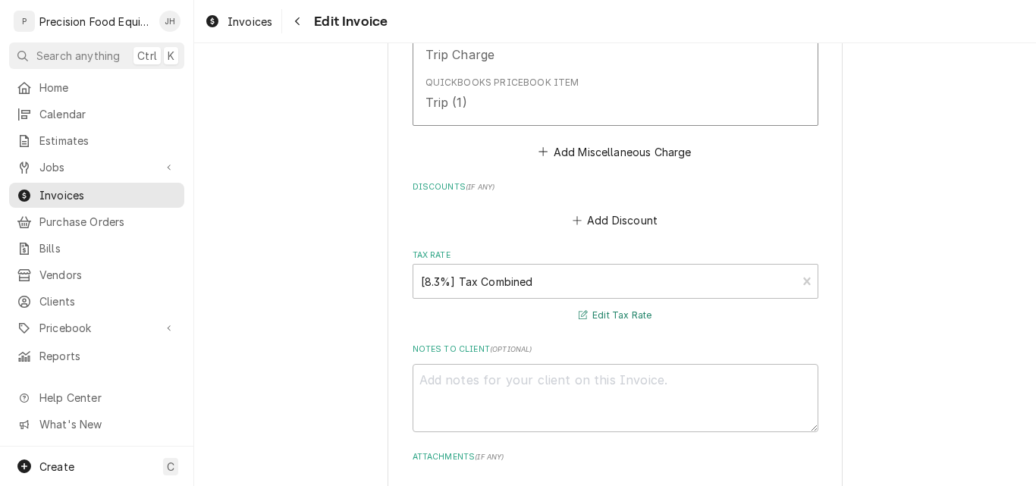
scroll to position [1932, 0]
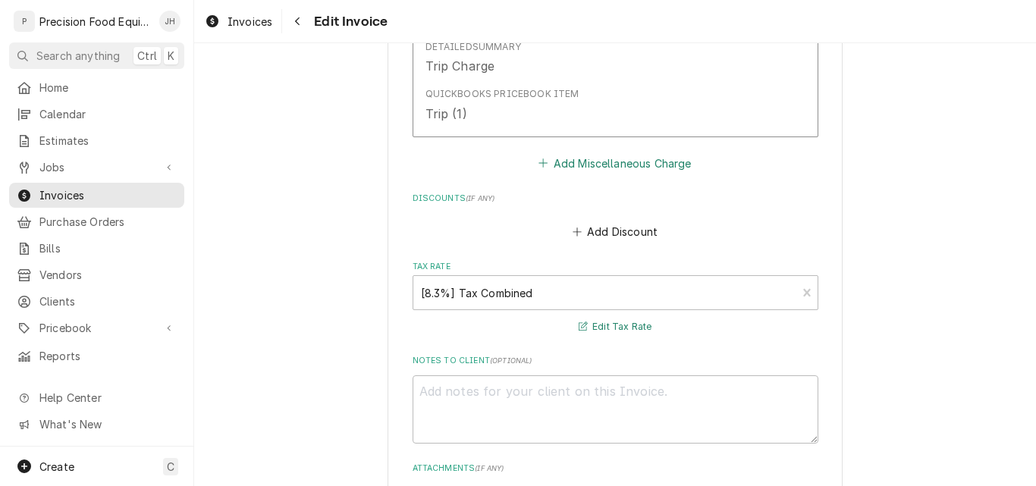
click at [613, 168] on button "Add Miscellaneous Charge" at bounding box center [615, 162] width 158 height 21
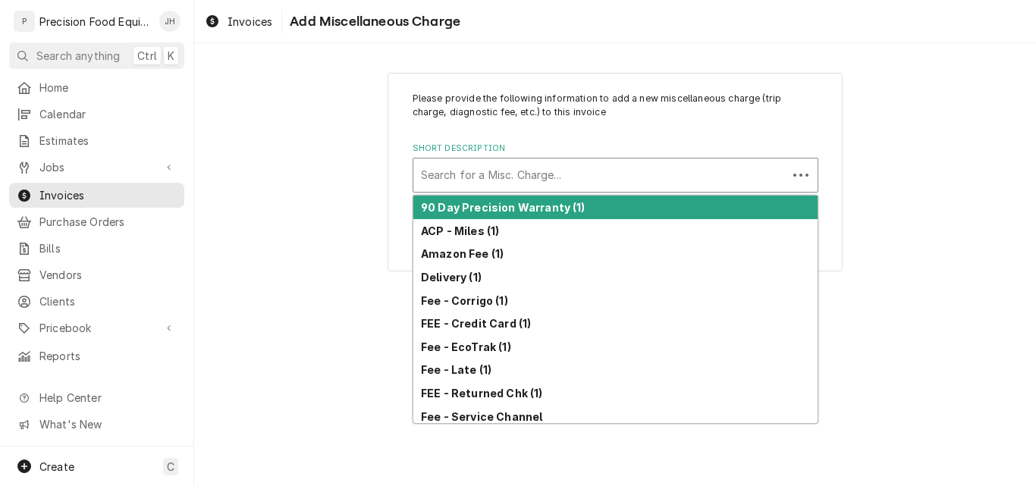
click at [588, 174] on div "Short Description" at bounding box center [600, 174] width 359 height 27
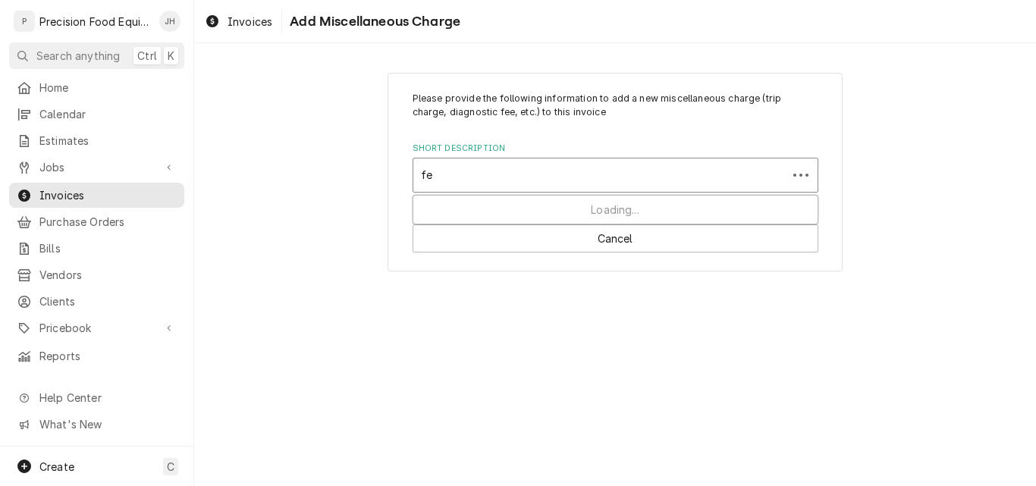
type input "fee"
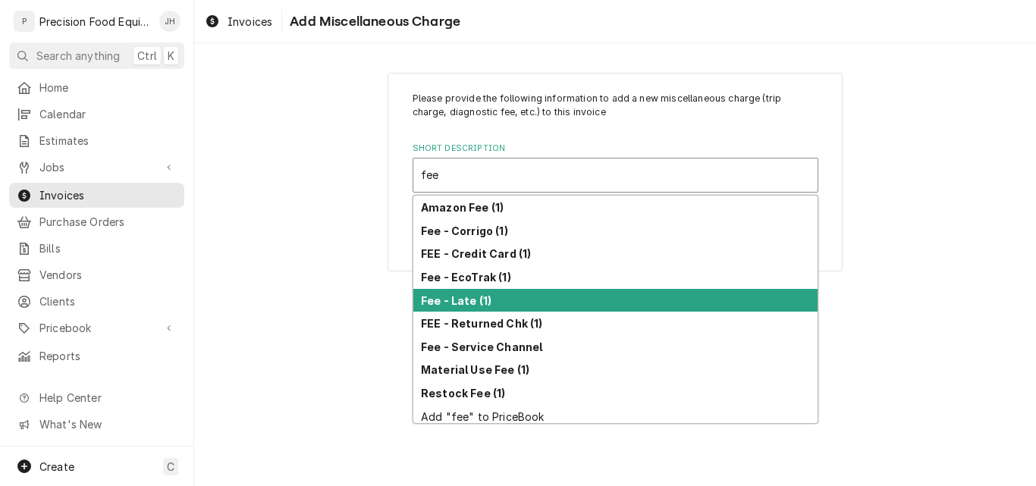
click at [504, 299] on div "Fee - Late (1)" at bounding box center [615, 300] width 404 height 23
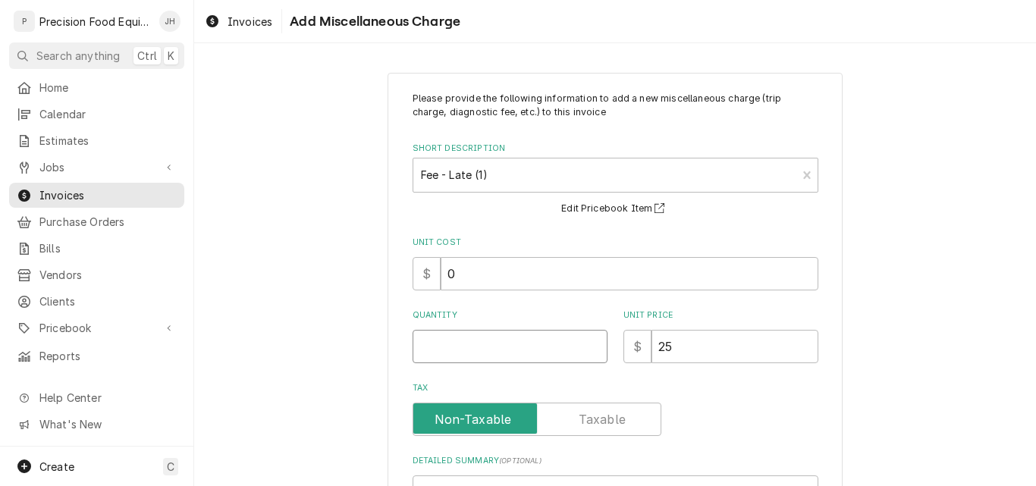
click at [456, 349] on input "Quantity" at bounding box center [509, 346] width 195 height 33
type textarea "x"
type input "1"
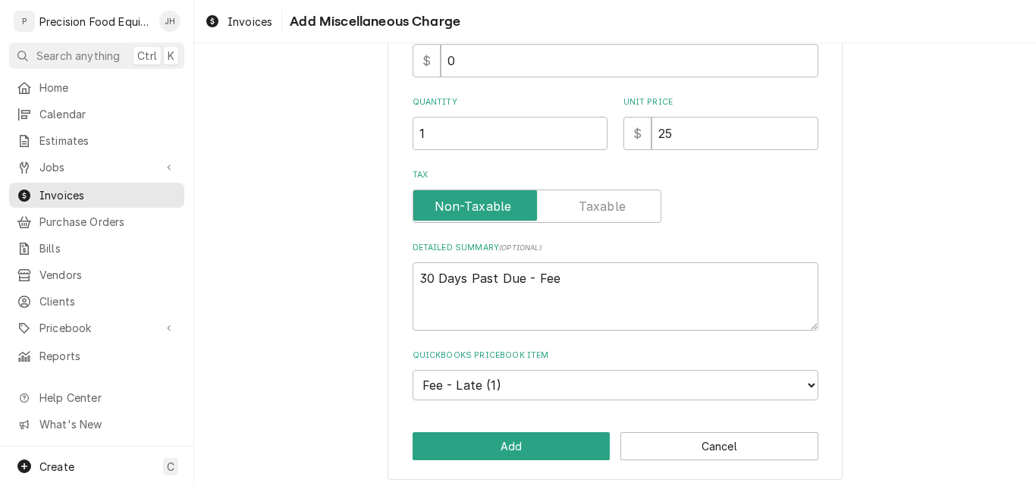
scroll to position [220, 0]
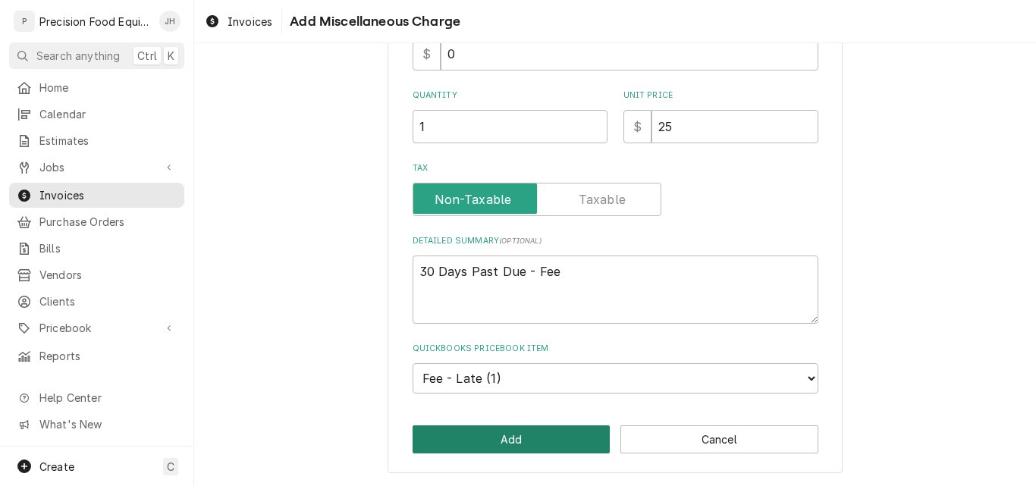
click at [499, 436] on button "Add" at bounding box center [511, 439] width 198 height 28
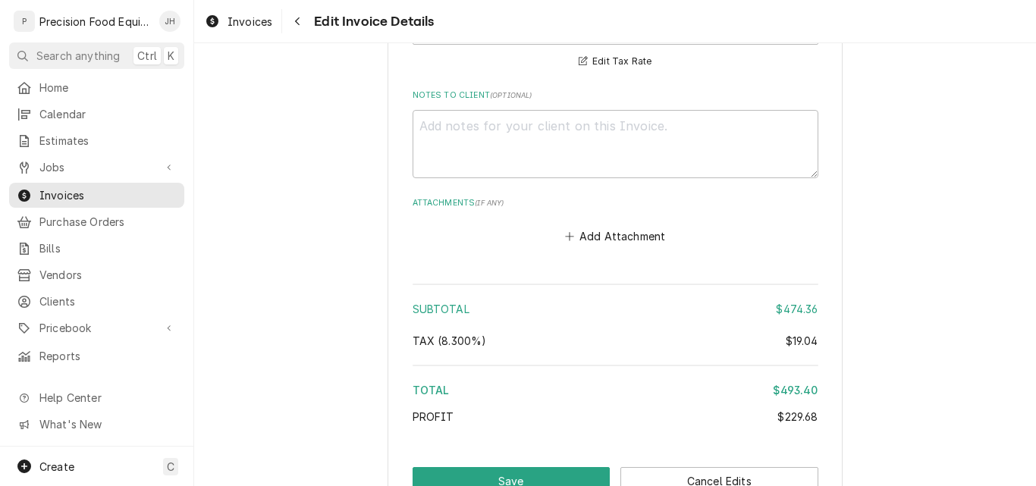
scroll to position [2573, 0]
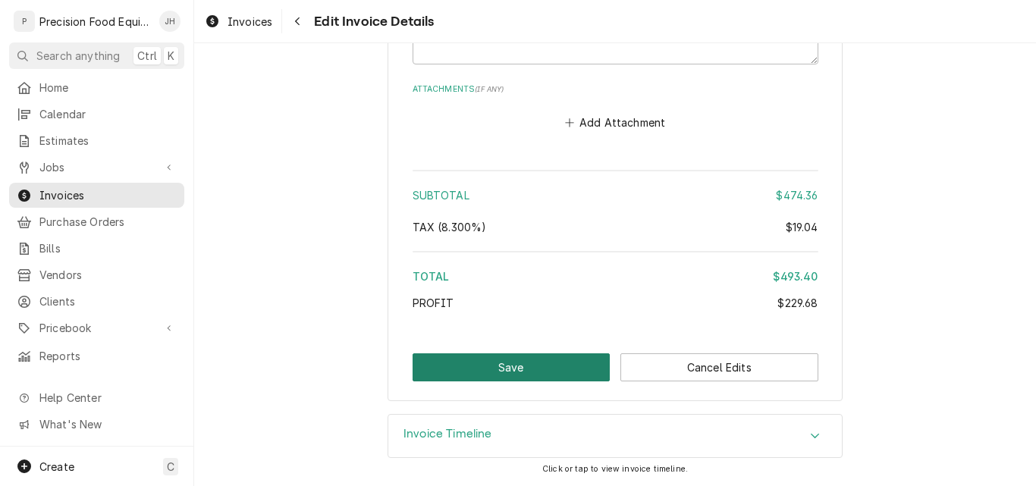
click at [528, 376] on button "Save" at bounding box center [511, 367] width 198 height 28
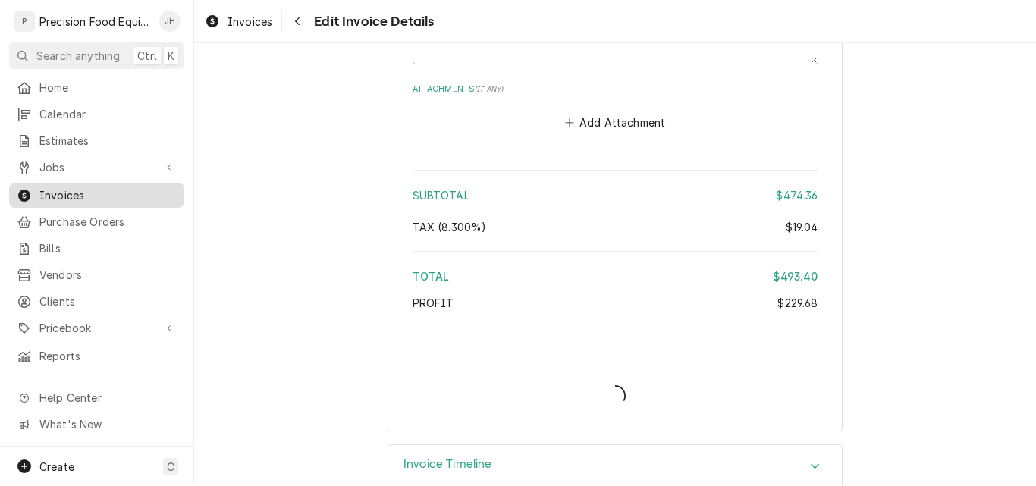
type textarea "x"
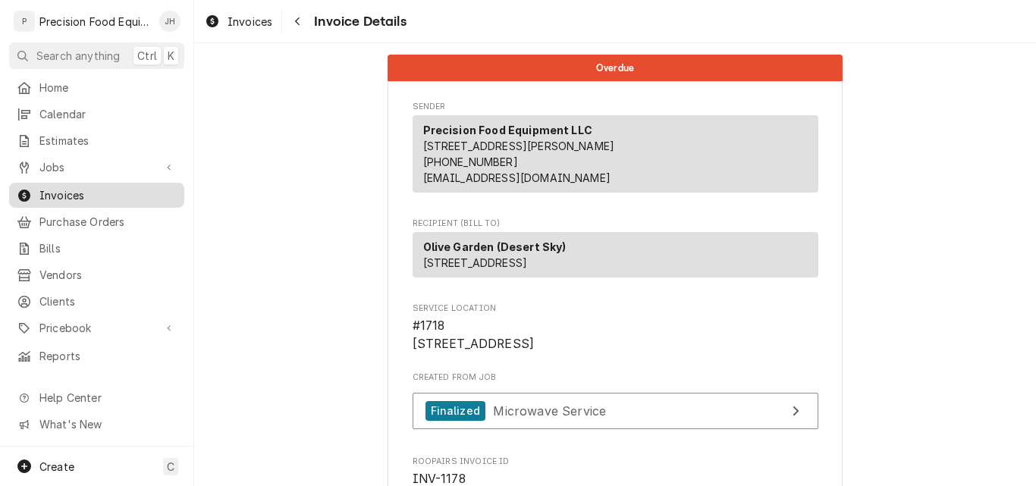
click at [67, 192] on span "Invoices" at bounding box center [107, 195] width 137 height 16
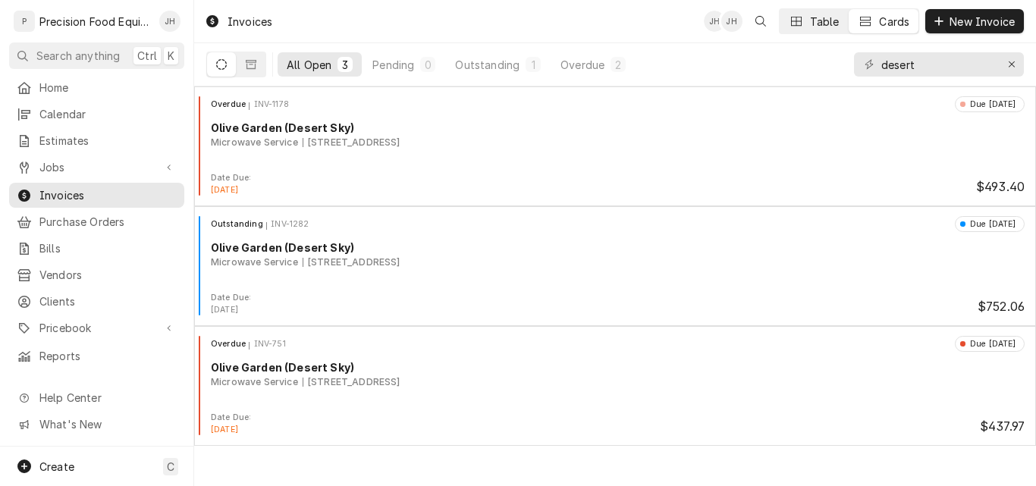
click at [807, 27] on button "Table" at bounding box center [813, 21] width 69 height 24
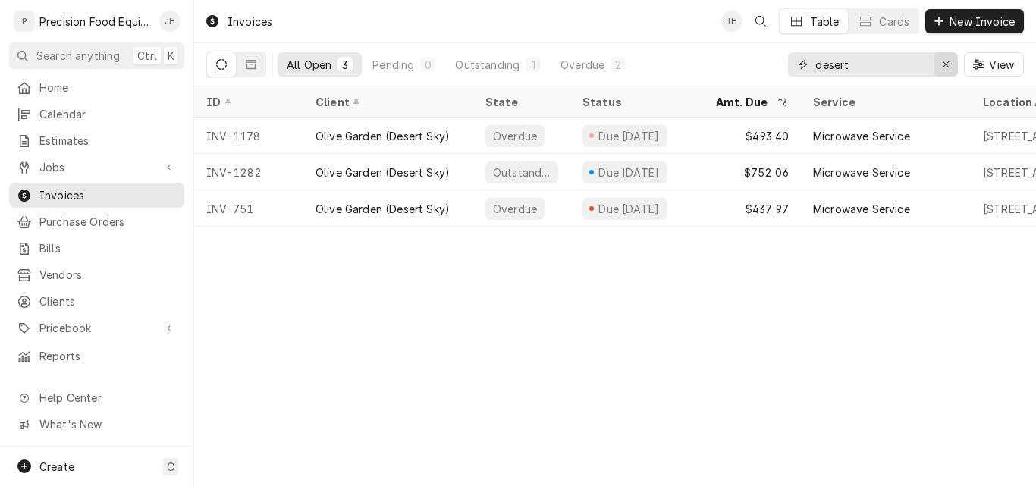
click at [948, 61] on icon "Erase input" at bounding box center [946, 64] width 8 height 11
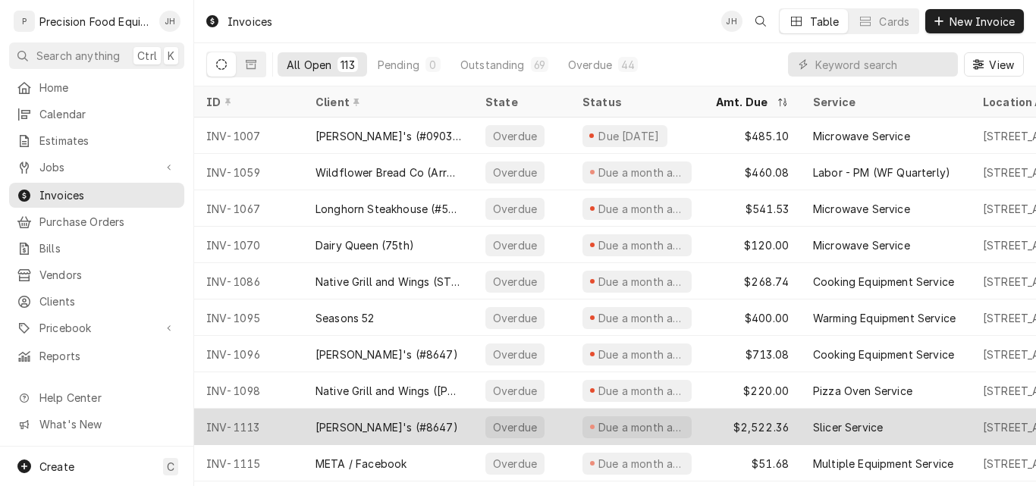
click at [700, 421] on div "Due a month ago" at bounding box center [636, 427] width 133 height 36
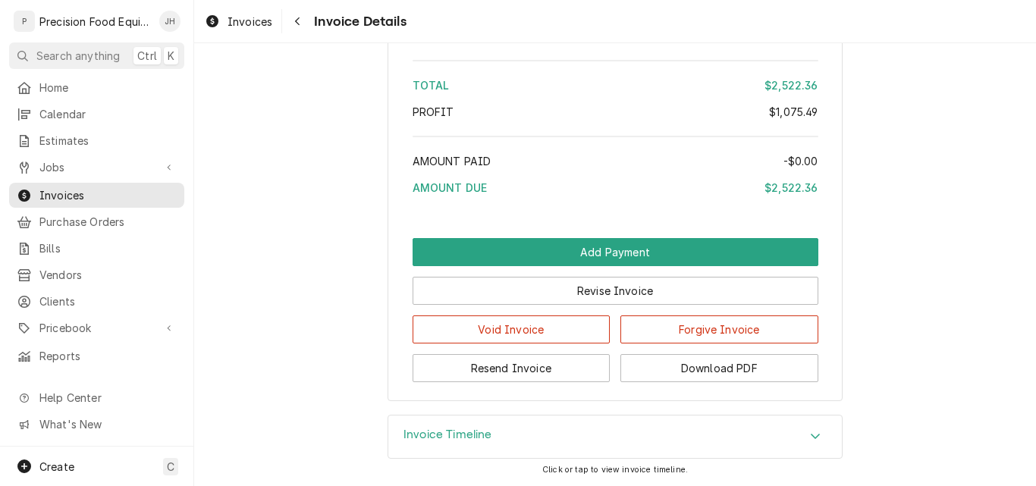
scroll to position [3714, 0]
click at [66, 168] on span "Jobs" at bounding box center [96, 167] width 114 height 16
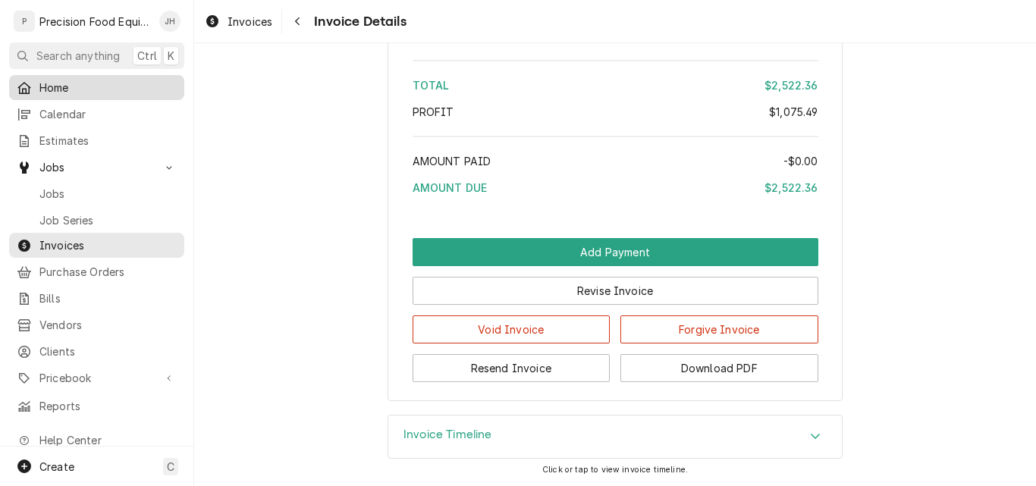
click at [68, 83] on span "Home" at bounding box center [107, 88] width 137 height 16
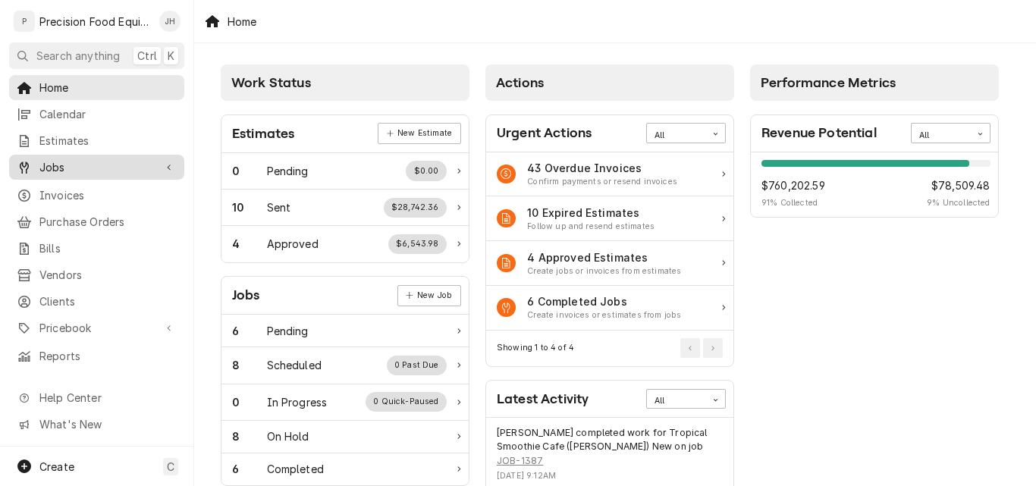
click at [72, 168] on span "Jobs" at bounding box center [96, 167] width 114 height 16
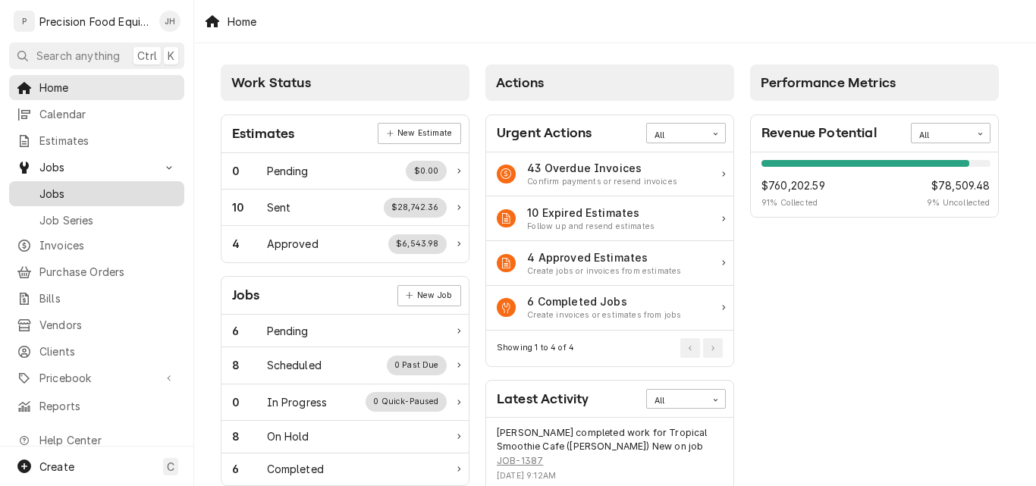
click at [77, 188] on span "Jobs" at bounding box center [107, 194] width 137 height 16
